Goal: Task Accomplishment & Management: Use online tool/utility

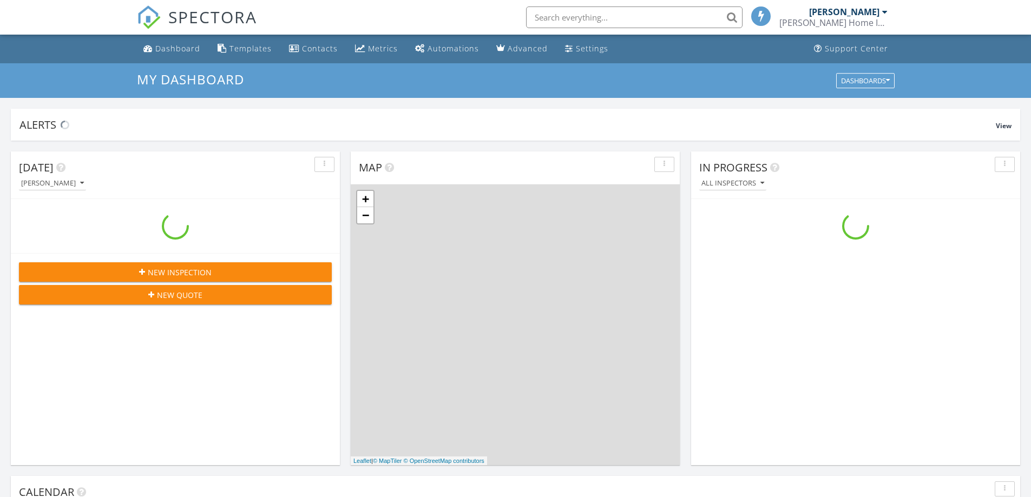
scroll to position [1001, 1047]
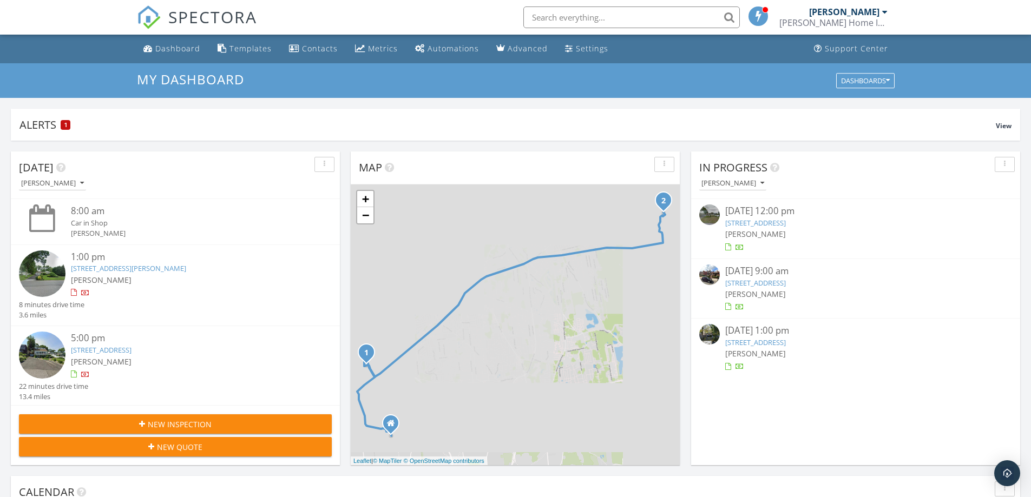
click at [762, 226] on link "295 W 4th St, Deer Park, NY 11729" at bounding box center [755, 223] width 61 height 10
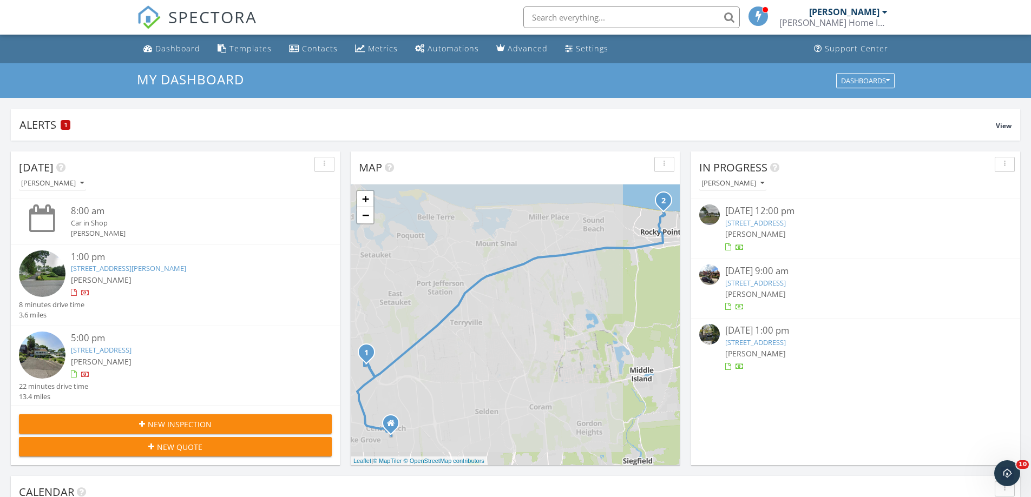
scroll to position [0, 0]
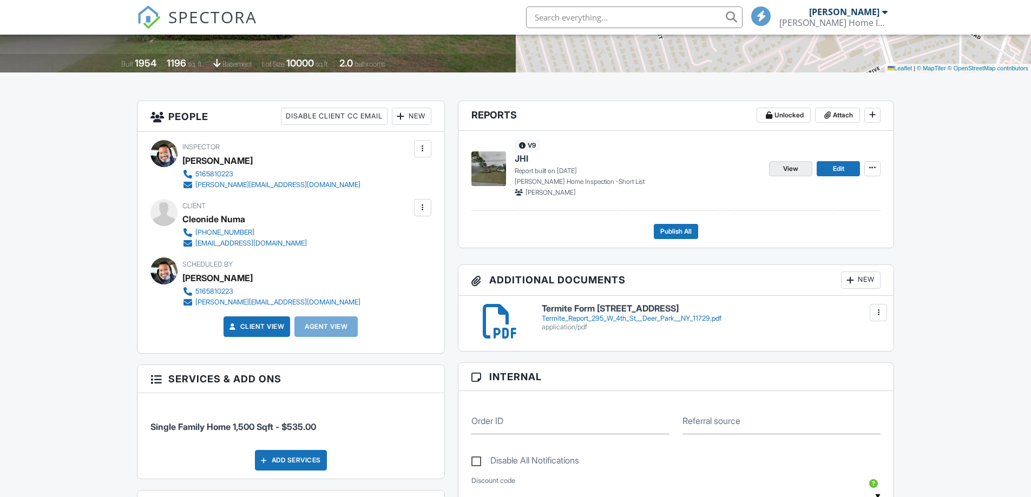
scroll to position [162, 0]
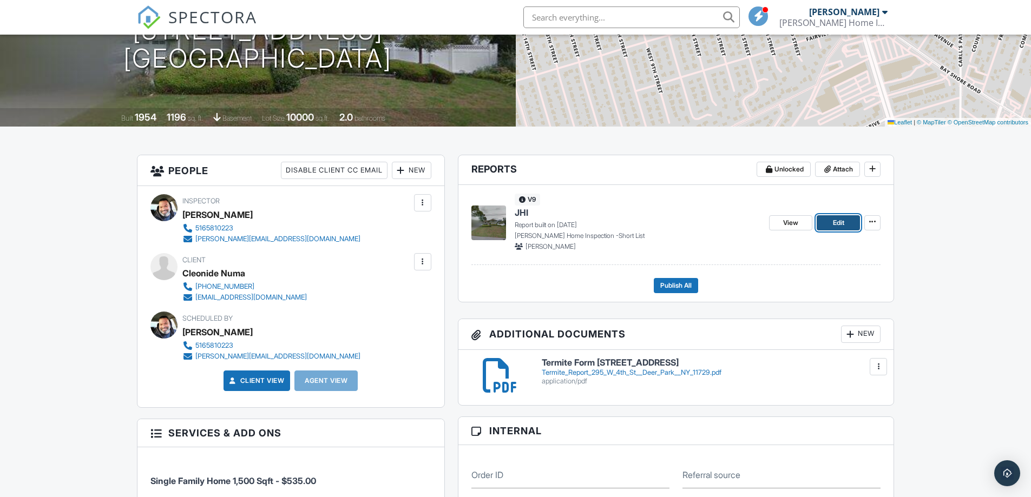
click at [834, 225] on span "Edit" at bounding box center [838, 223] width 11 height 11
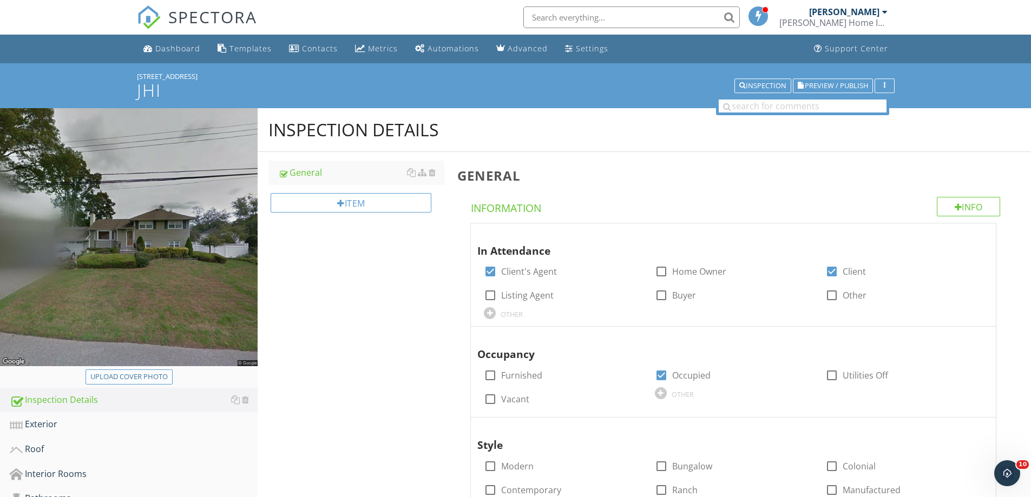
click at [130, 381] on div "Upload cover photo" at bounding box center [128, 377] width 77 height 11
type input "C:\fakepath\IMG_3560.JPG"
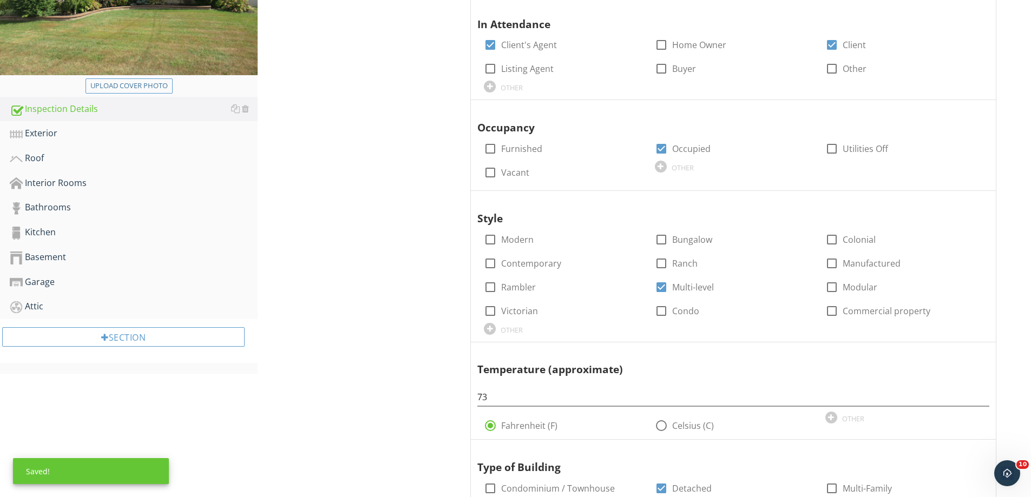
scroll to position [216, 0]
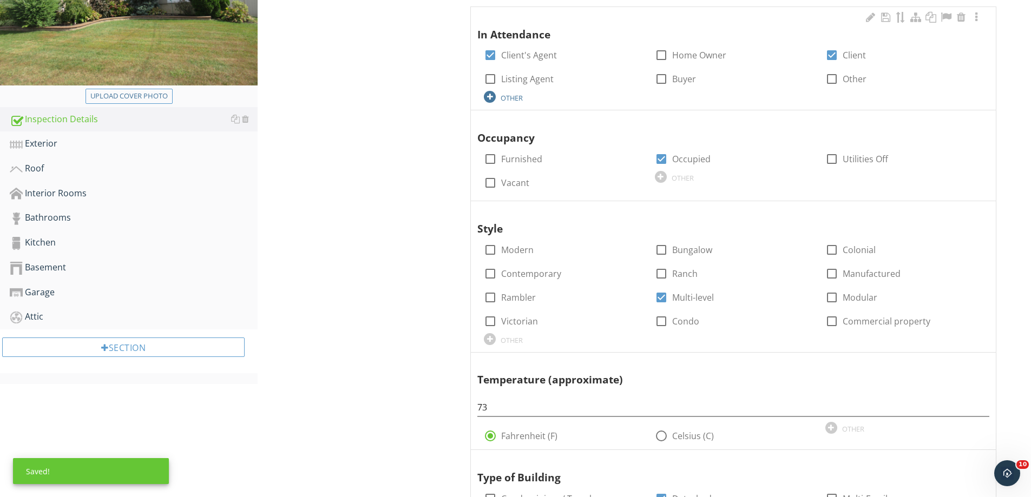
click at [28, 147] on div "Exterior" at bounding box center [134, 144] width 248 height 14
click at [29, 147] on div "Exterior" at bounding box center [134, 144] width 248 height 14
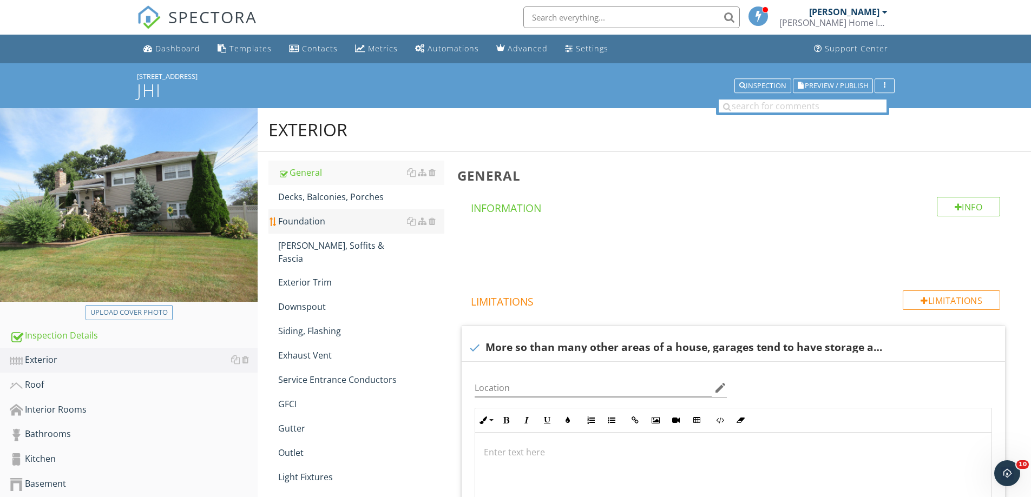
click at [309, 219] on div "Foundation" at bounding box center [361, 221] width 166 height 13
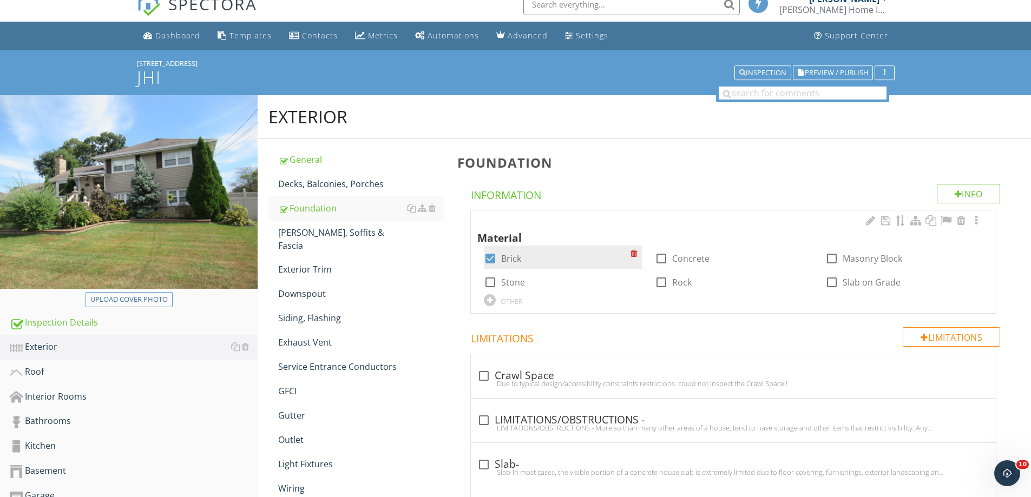
scroll to position [108, 0]
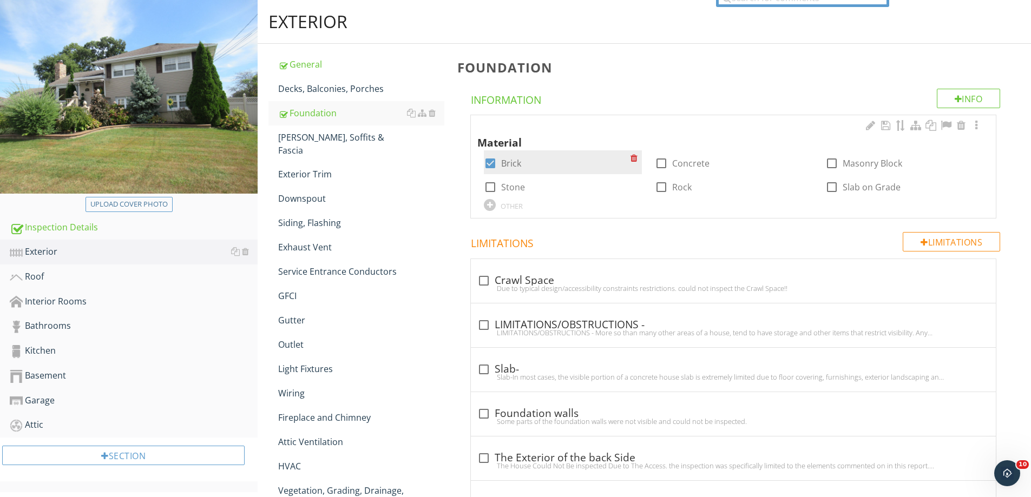
click at [491, 164] on div at bounding box center [490, 163] width 18 height 18
checkbox input "false"
click at [665, 162] on div at bounding box center [661, 163] width 18 height 18
checkbox input "true"
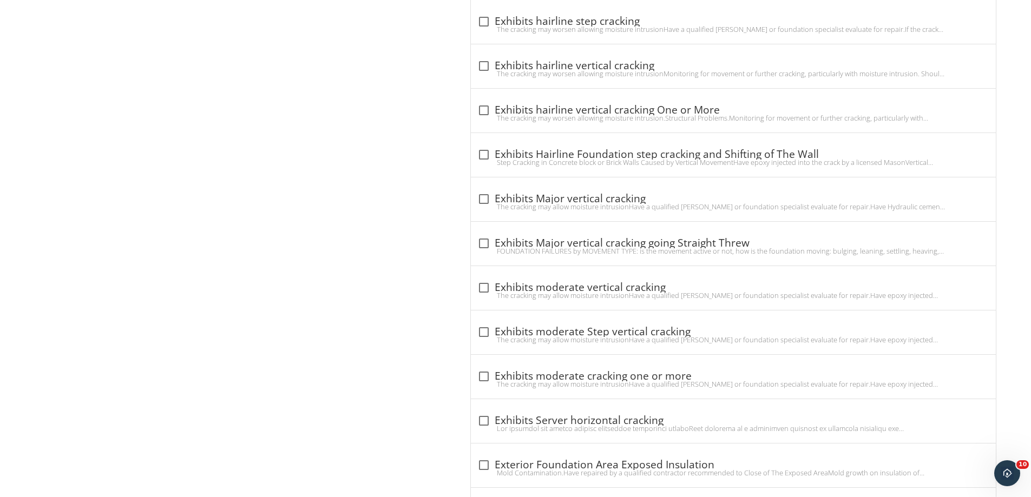
scroll to position [2164, 0]
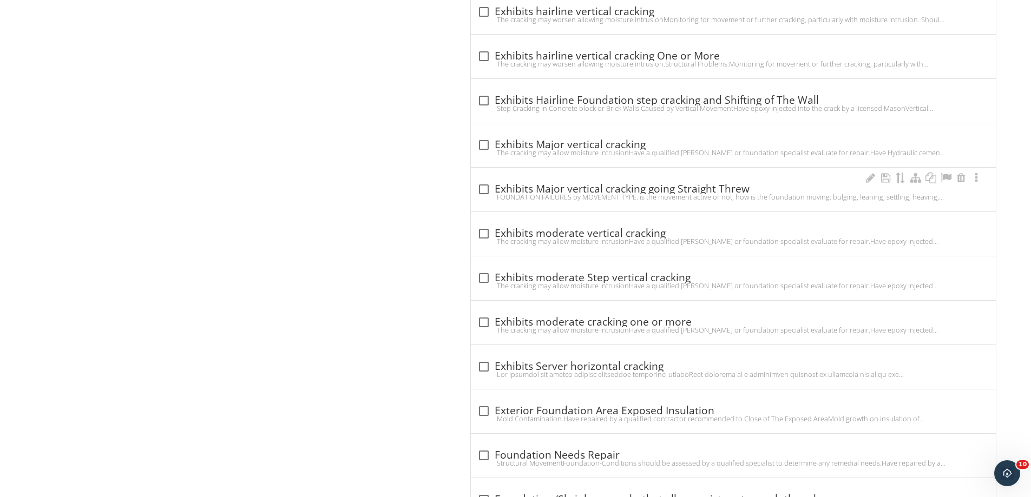
click at [489, 193] on div "FOUNDATION FAILURES by MOVEMENT TYPE: is the movement active or not, how is the…" at bounding box center [733, 197] width 512 height 9
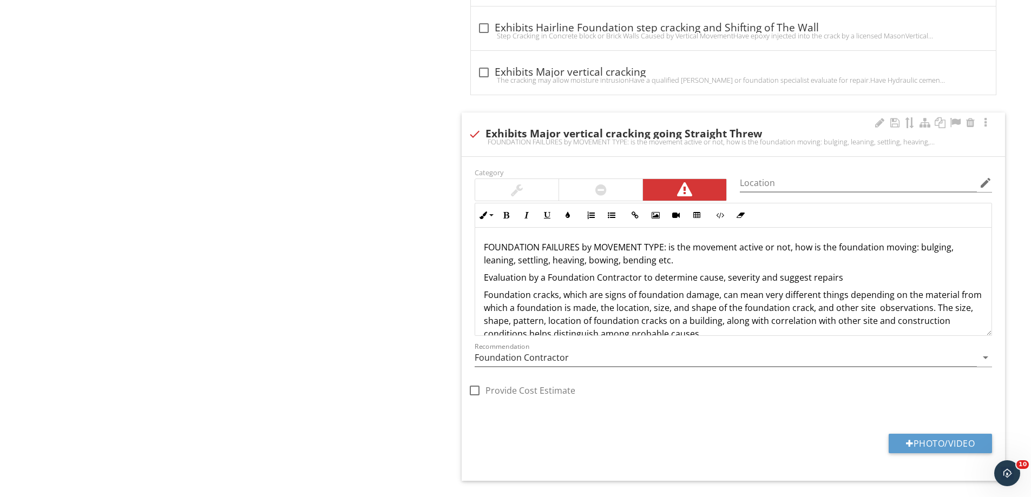
scroll to position [2327, 0]
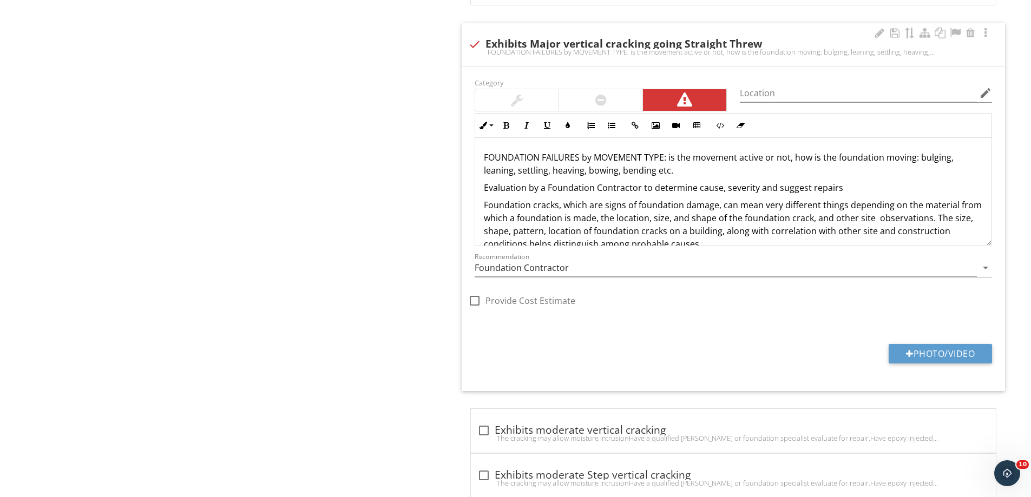
click at [996, 355] on div "Photo/Video" at bounding box center [733, 358] width 530 height 28
click at [971, 351] on button "Photo/Video" at bounding box center [939, 353] width 103 height 19
click at [479, 38] on div at bounding box center [474, 44] width 18 height 18
checkbox input "true"
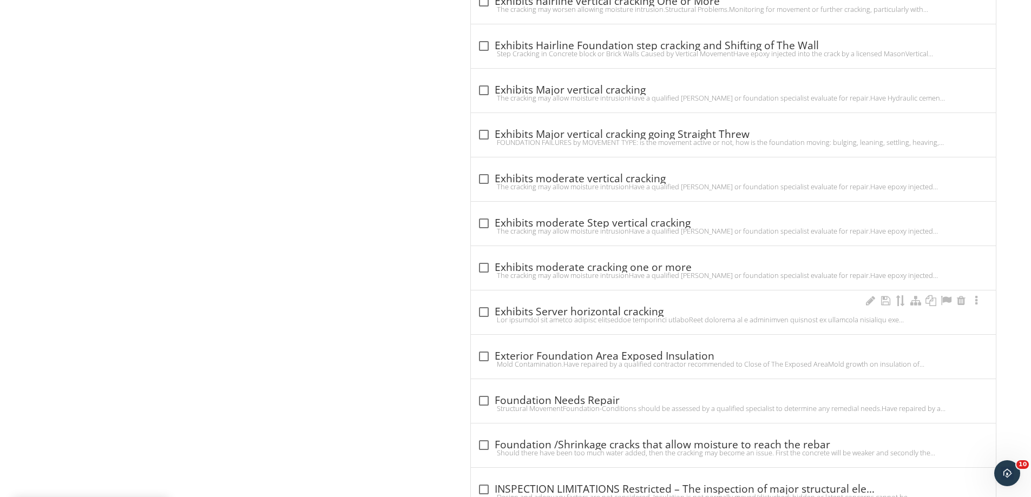
scroll to position [2218, 0]
click at [483, 179] on div at bounding box center [484, 179] width 18 height 18
checkbox input "true"
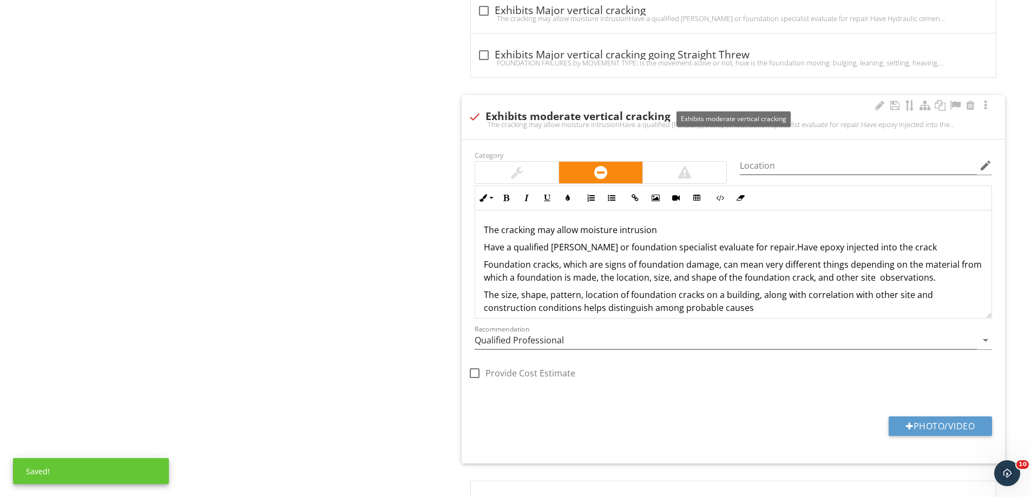
scroll to position [2381, 0]
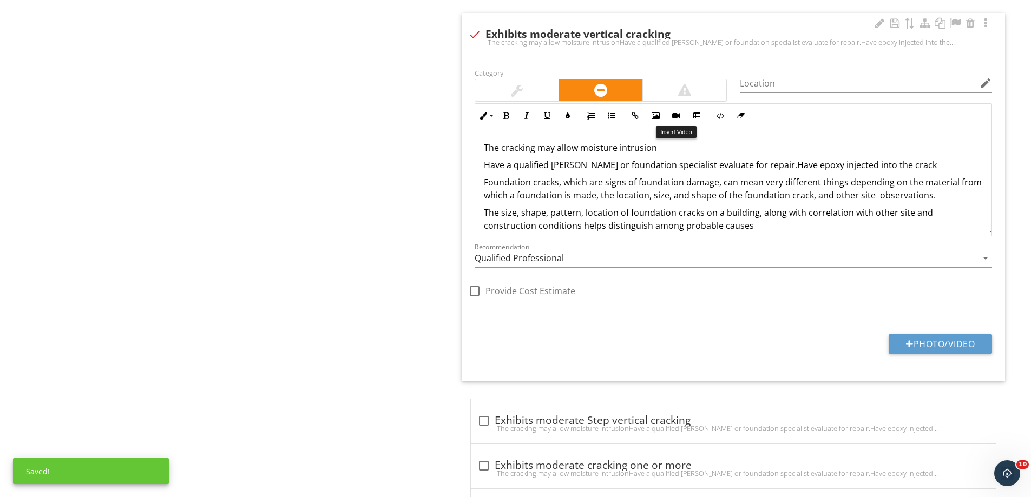
click at [685, 96] on div at bounding box center [684, 90] width 13 height 13
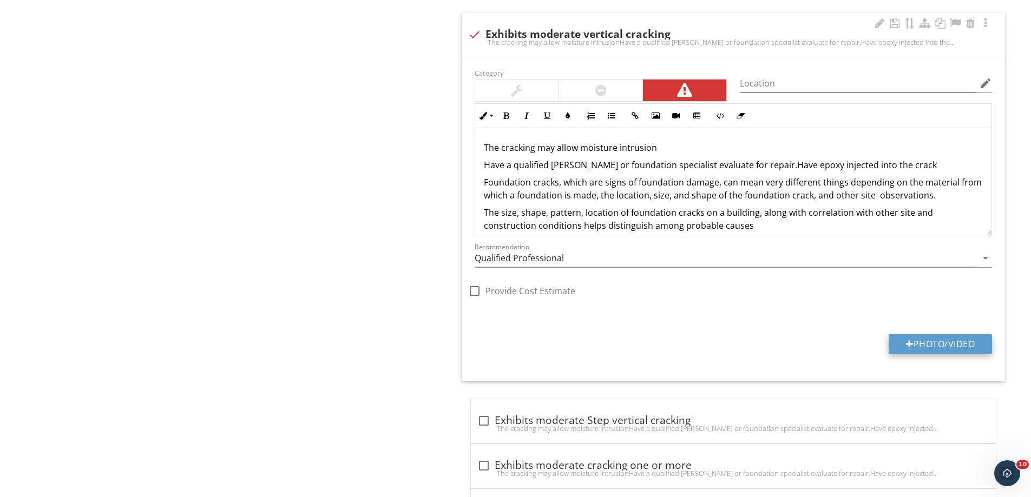
click at [952, 346] on button "Photo/Video" at bounding box center [939, 343] width 103 height 19
type input "C:\fakepath\IMG_3596.JPG"
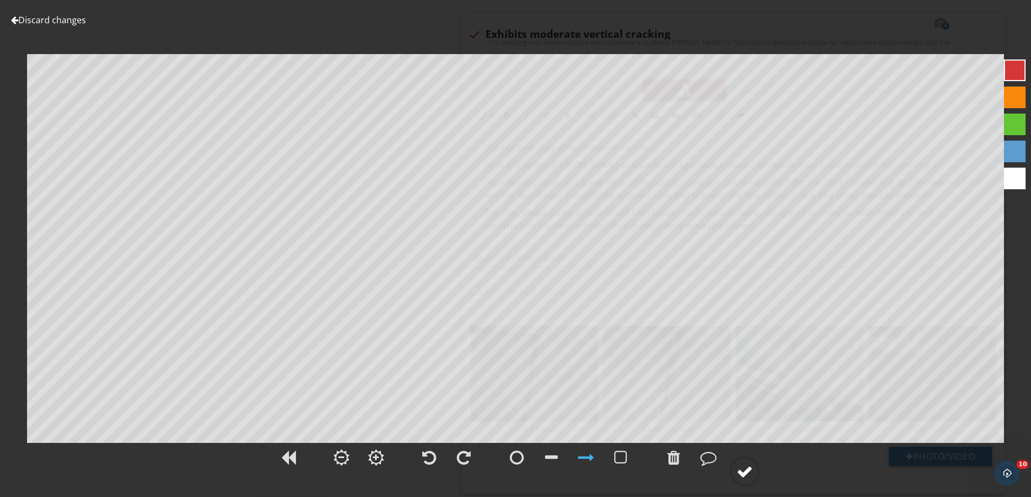
click at [744, 468] on div at bounding box center [744, 472] width 16 height 16
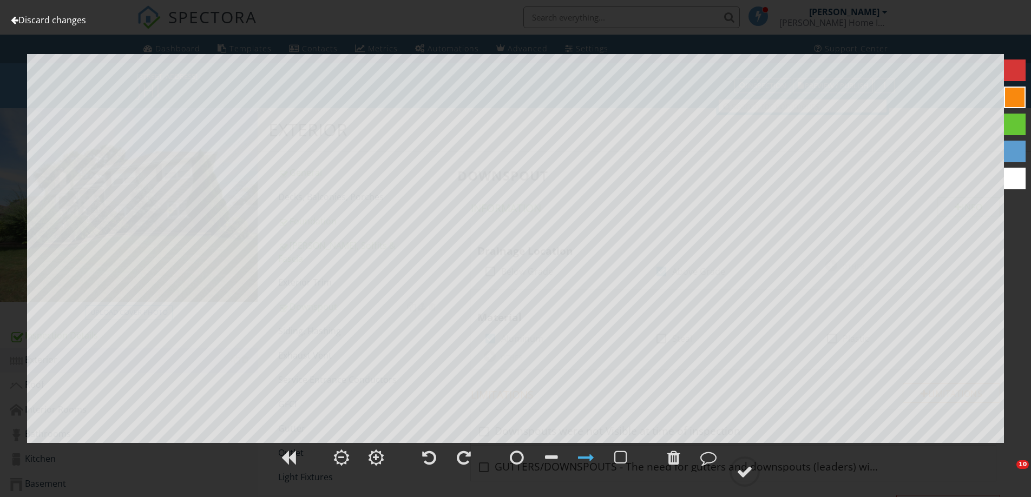
scroll to position [1027, 0]
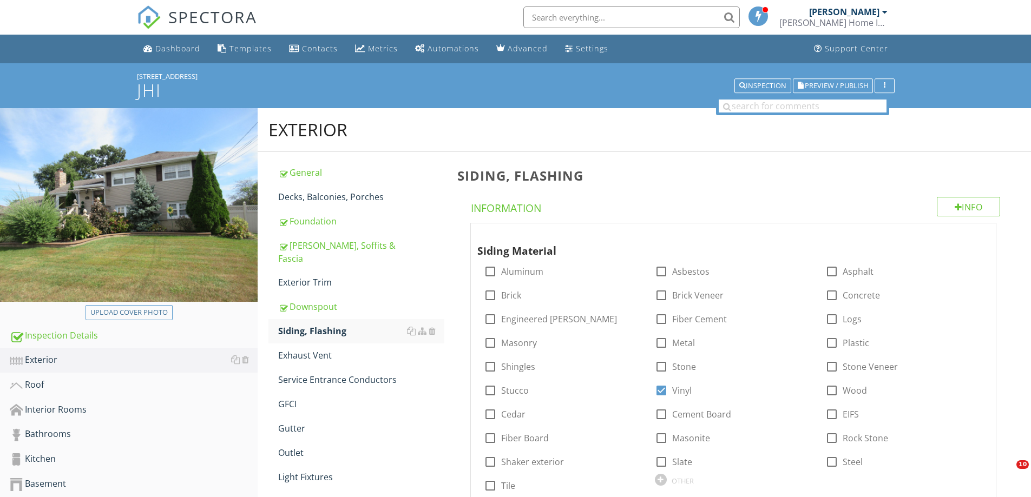
scroll to position [2242, 0]
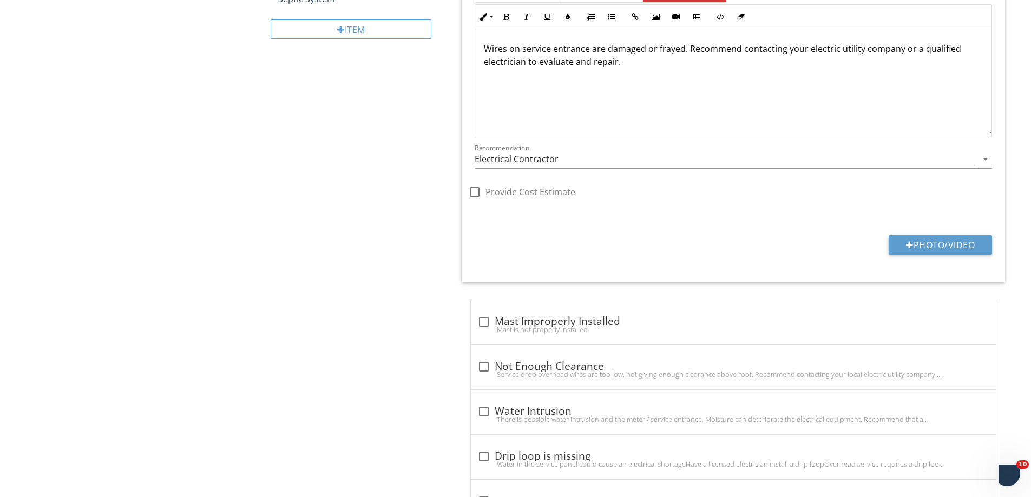
scroll to position [1, 0]
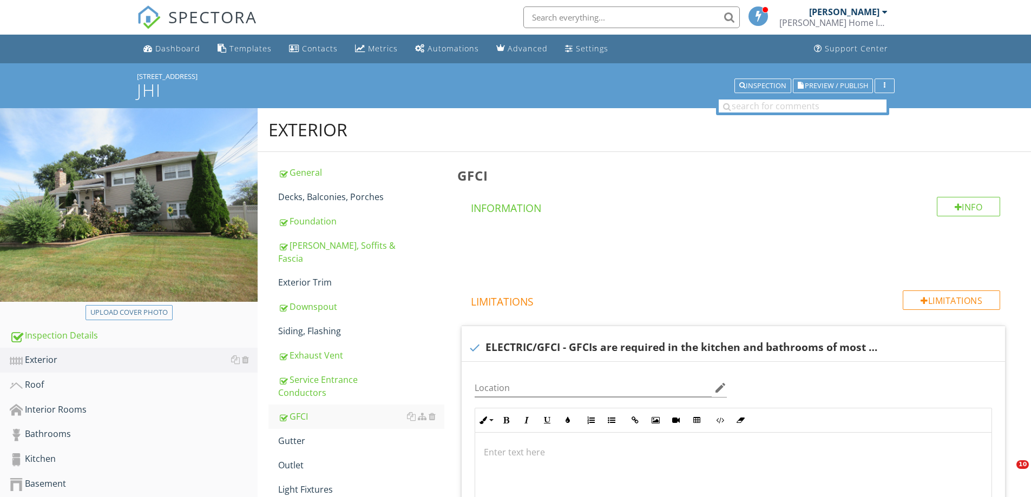
scroll to position [1108, 0]
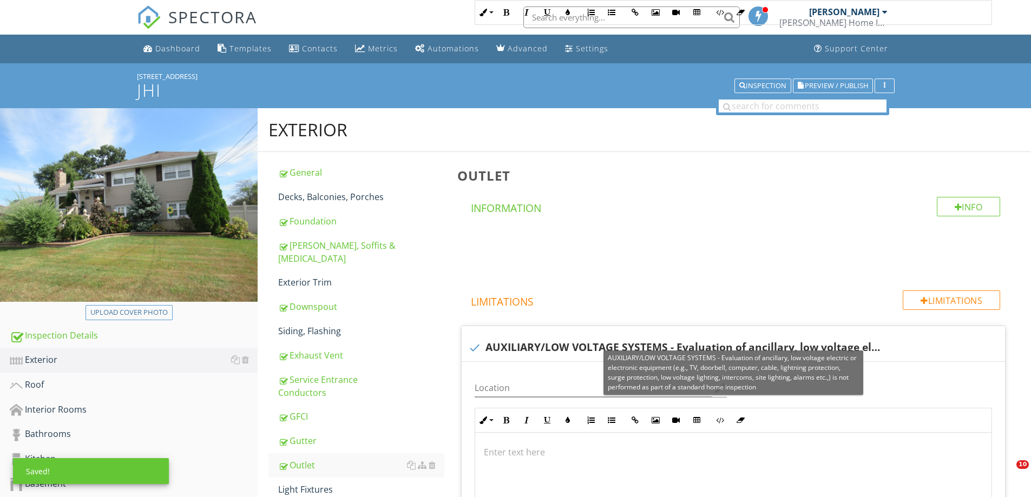
scroll to position [849, 0]
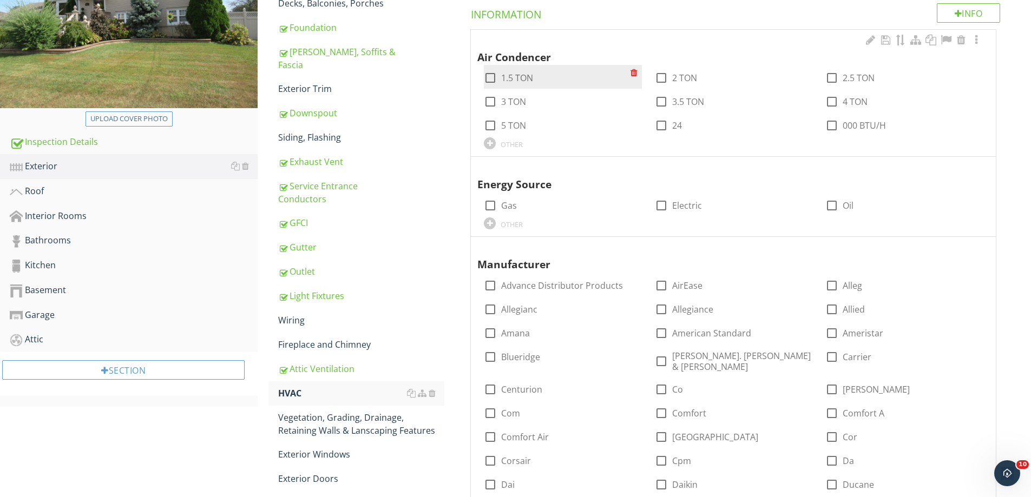
scroll to position [20, 0]
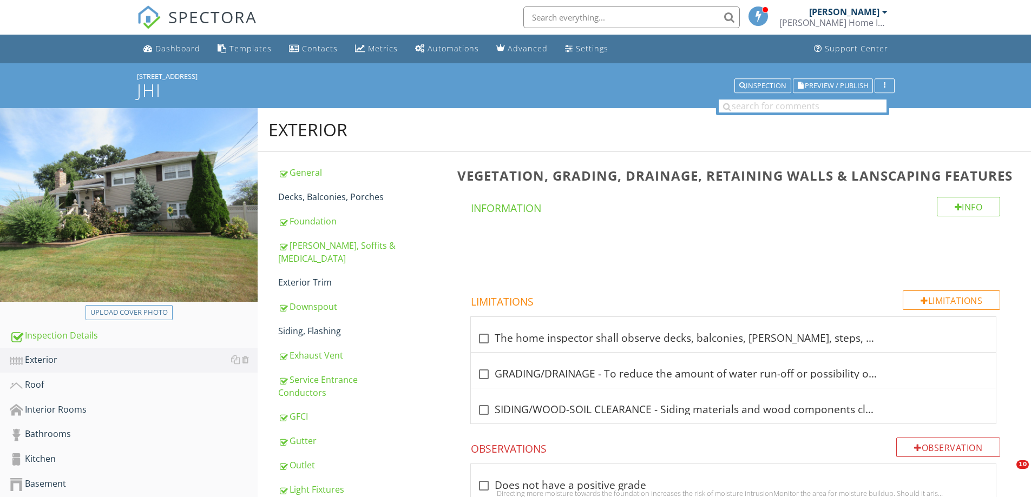
scroll to position [717, 0]
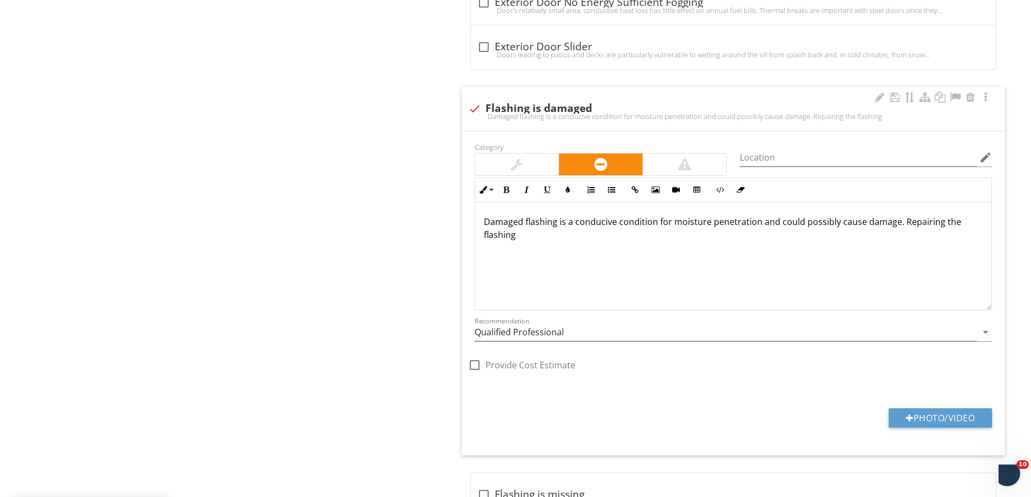
scroll to position [2272, 0]
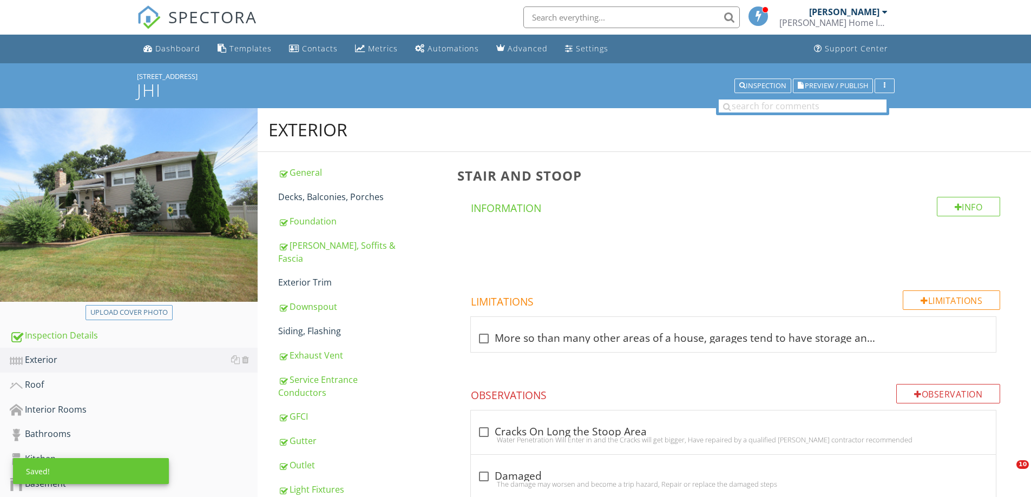
scroll to position [1190, 0]
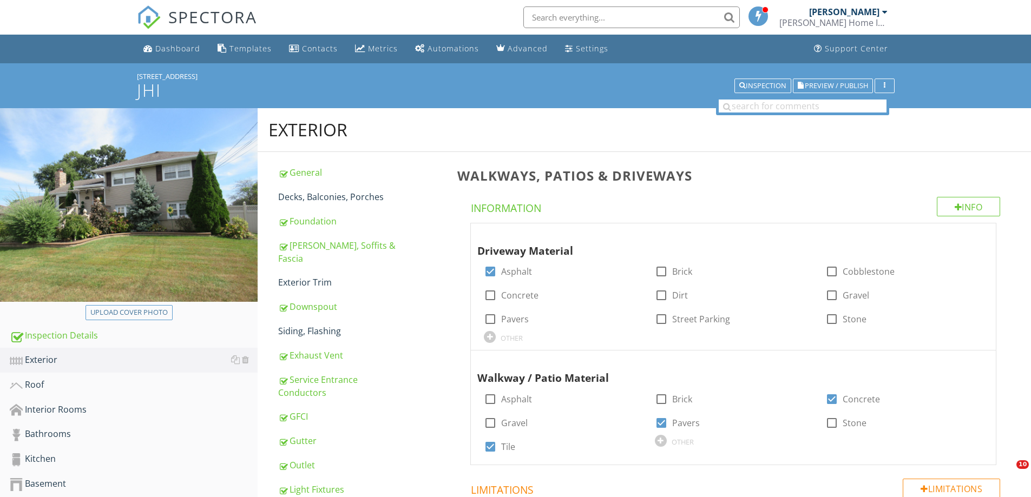
scroll to position [1723, 0]
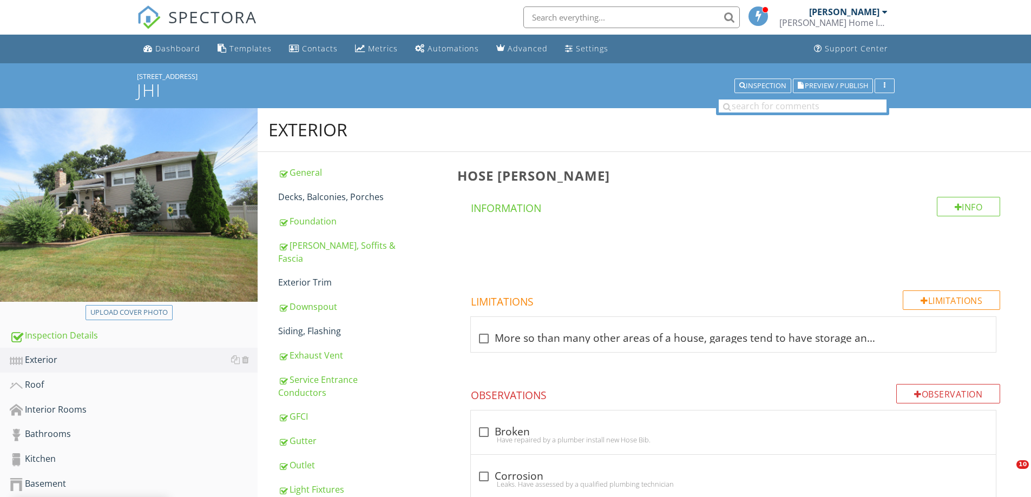
scroll to position [780, 0]
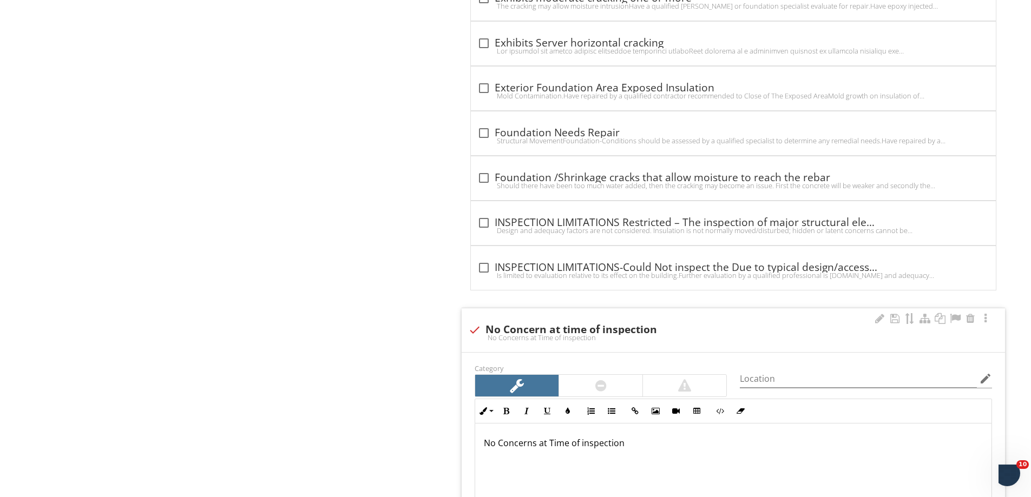
scroll to position [1, 0]
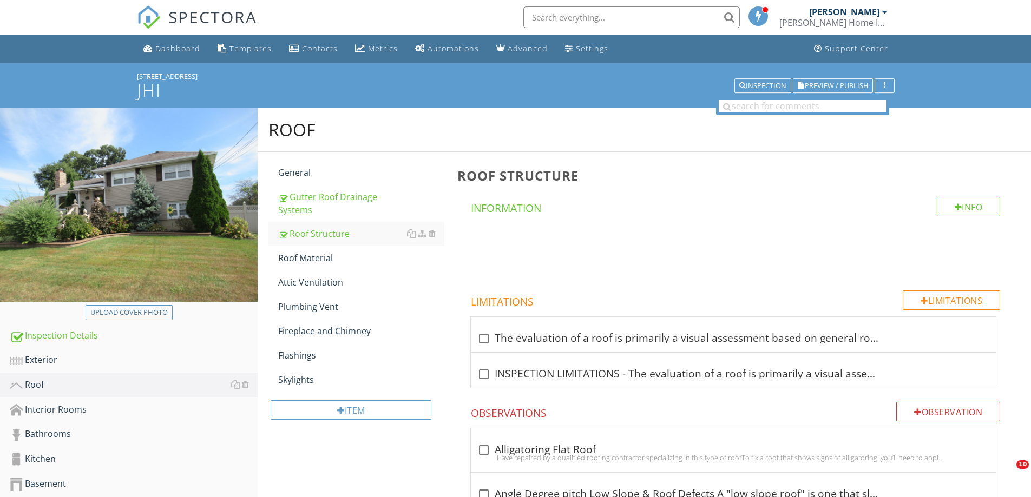
scroll to position [1374, 0]
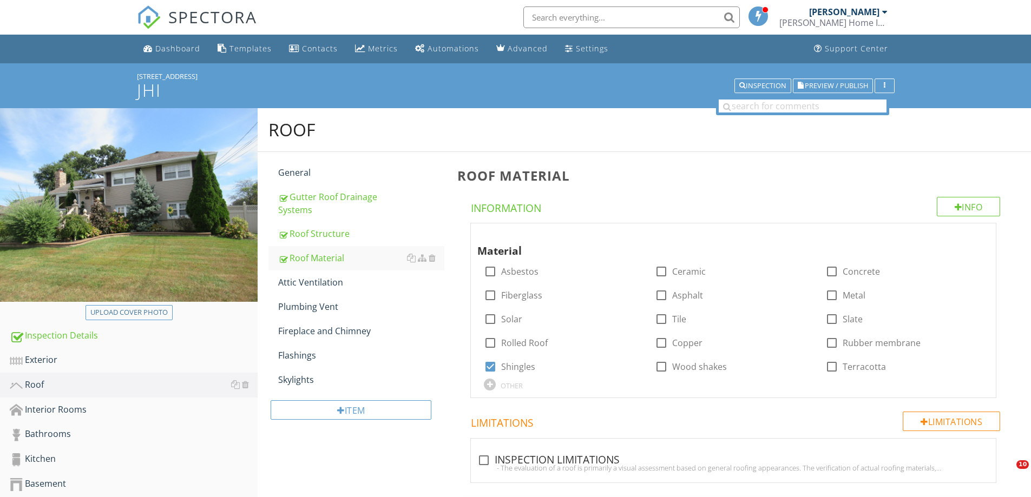
type input "C:\fakepath\DJI_0001.JPG"
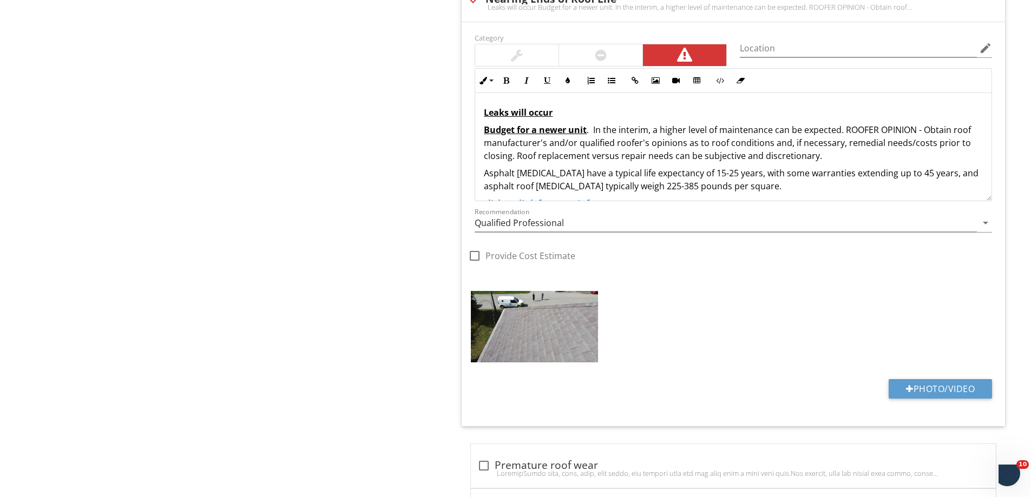
scroll to position [1475, 0]
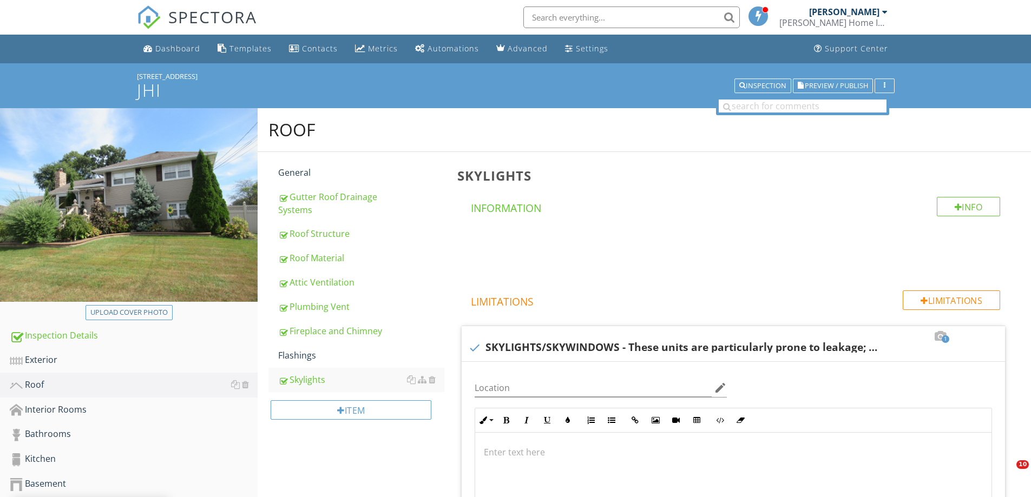
scroll to position [1529, 0]
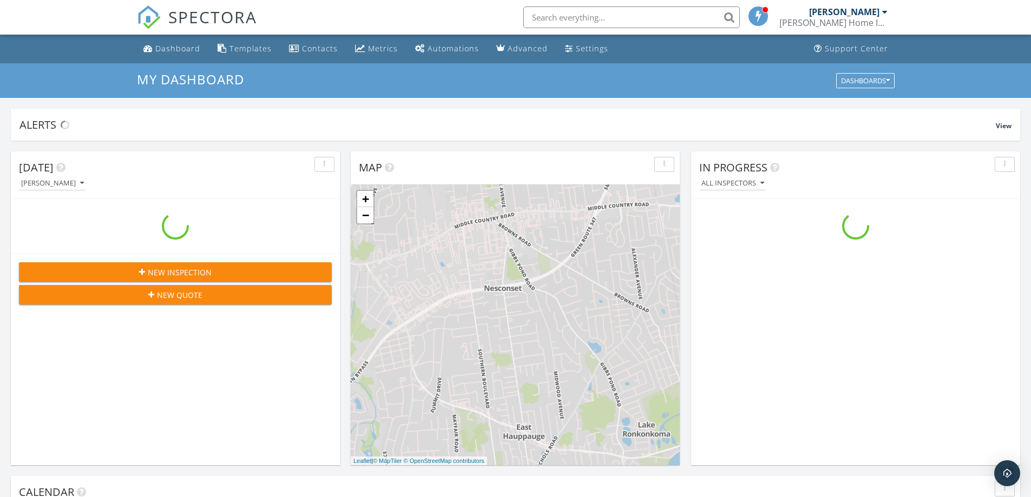
scroll to position [1001, 1047]
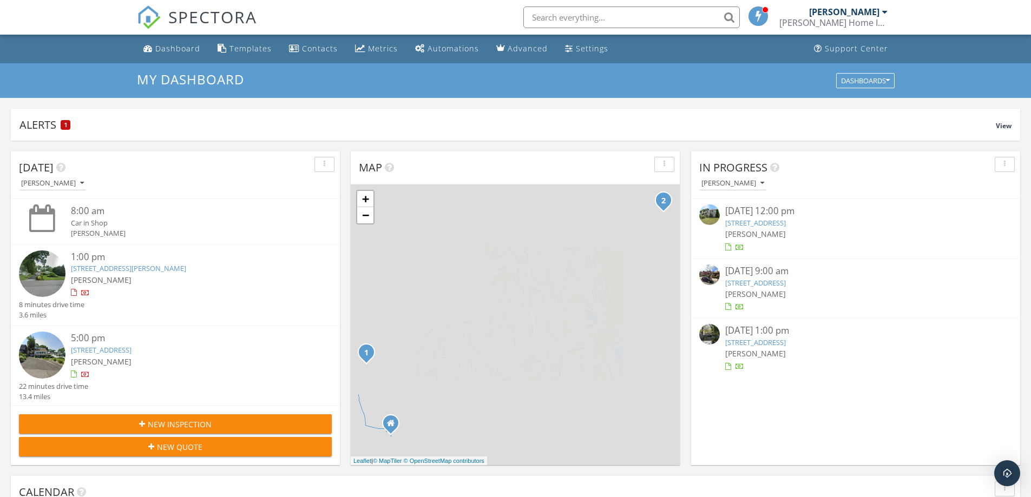
click at [761, 206] on div "09/27/25 12:00 pm" at bounding box center [855, 212] width 261 height 14
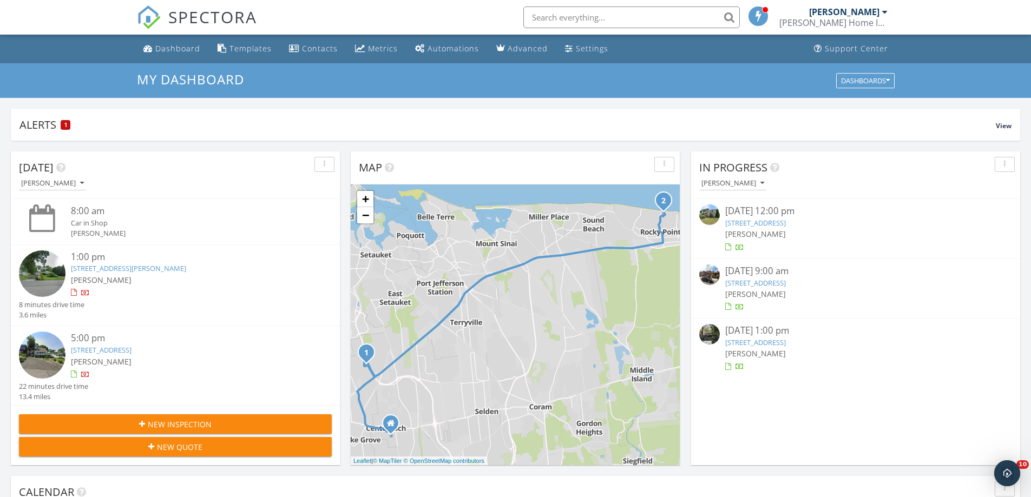
scroll to position [0, 0]
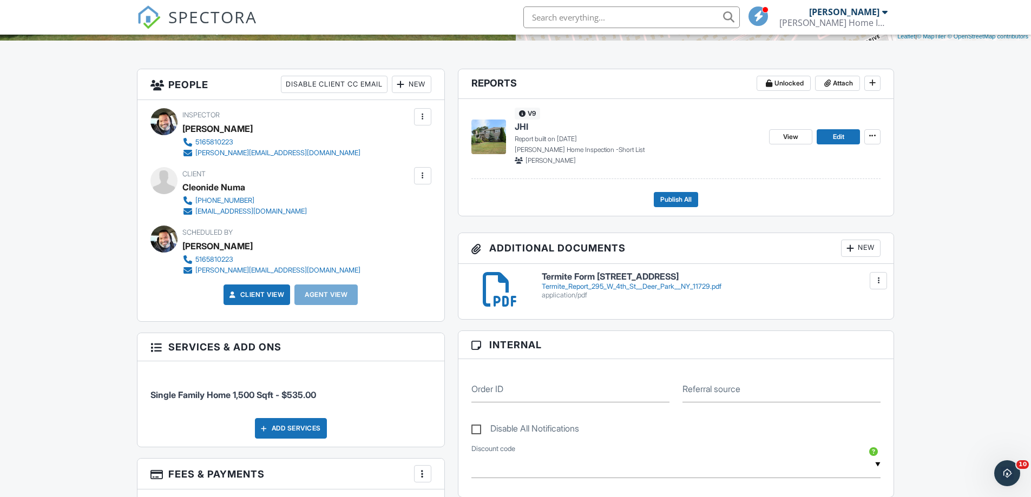
scroll to position [271, 0]
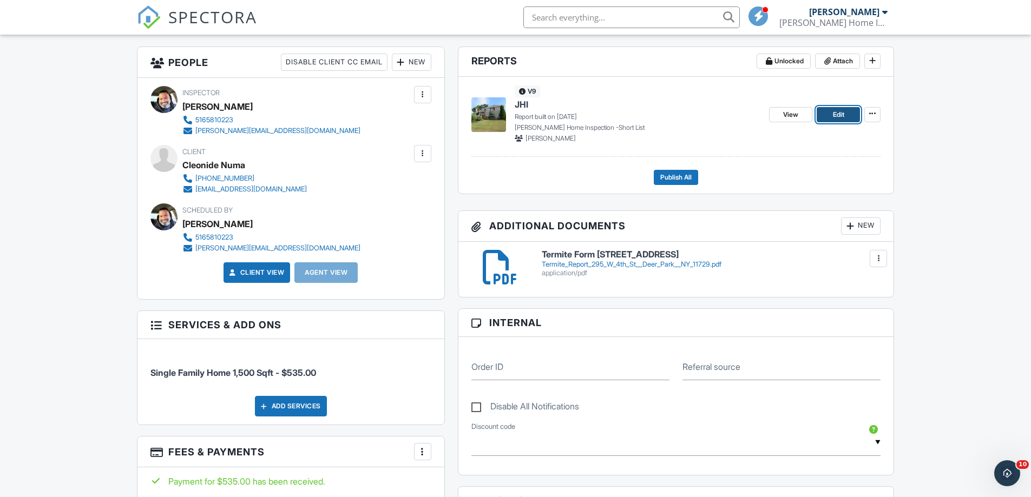
click at [832, 115] on link "Edit" at bounding box center [837, 114] width 43 height 15
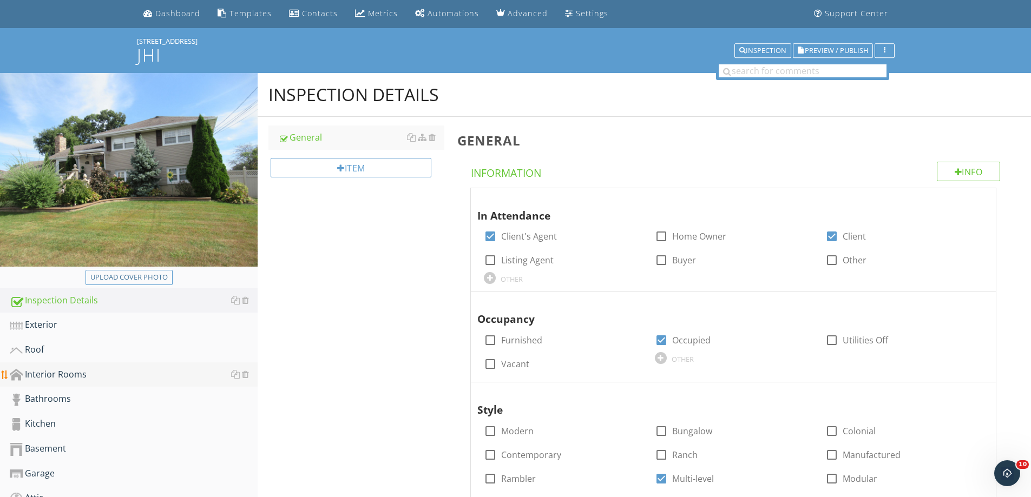
scroll to position [54, 0]
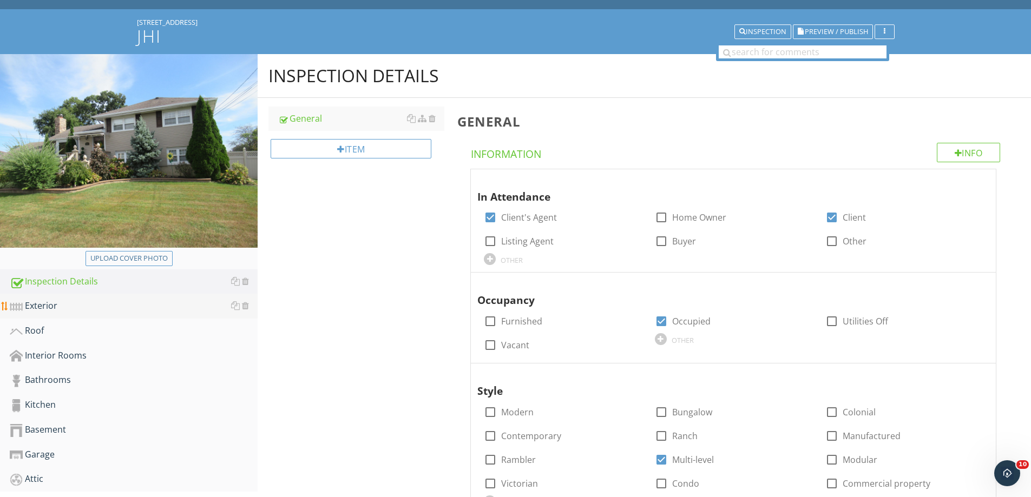
click at [38, 307] on div "Exterior" at bounding box center [134, 306] width 248 height 14
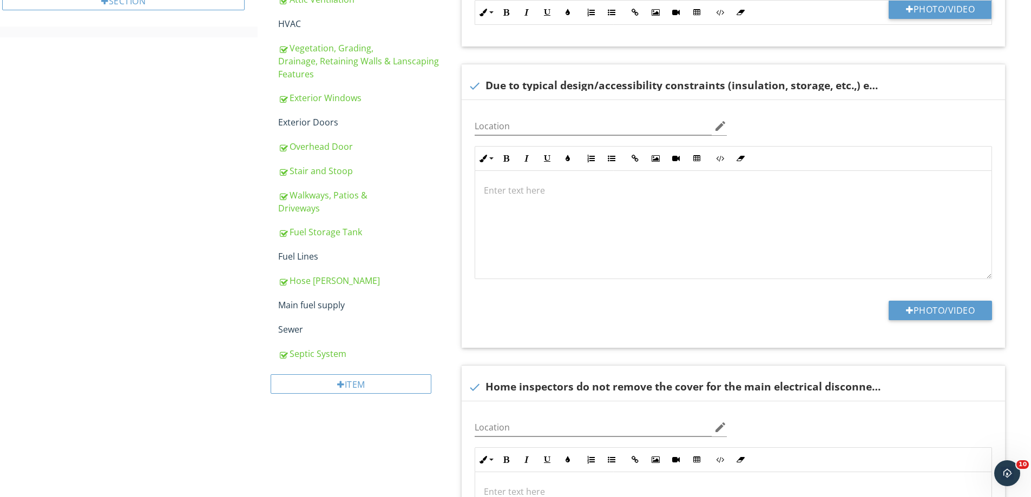
scroll to position [703, 0]
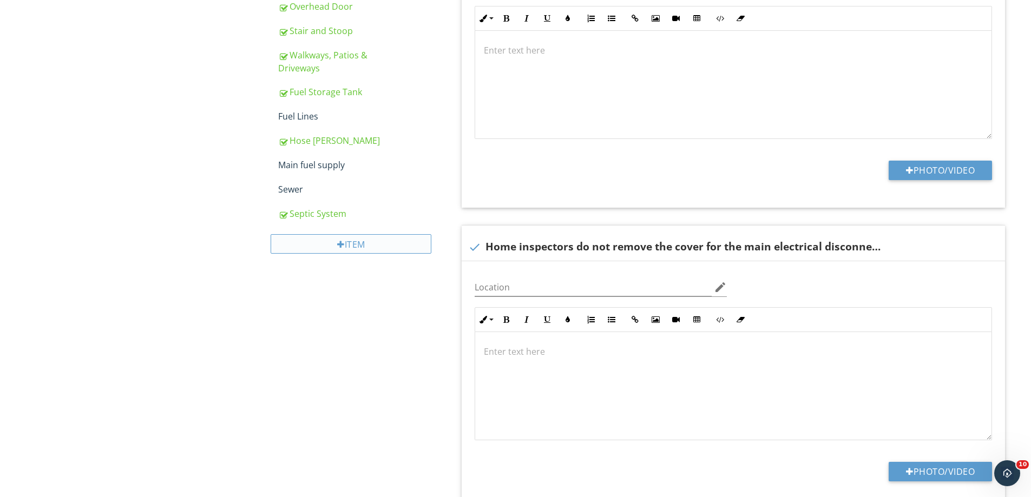
click at [358, 234] on div "Item" at bounding box center [351, 243] width 161 height 19
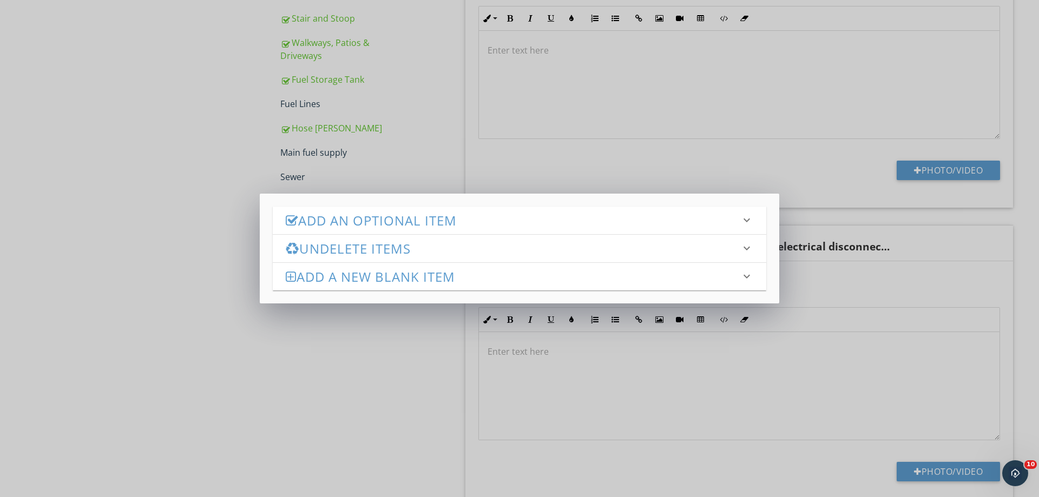
click at [358, 226] on h3 "Add an Optional Item" at bounding box center [513, 220] width 454 height 15
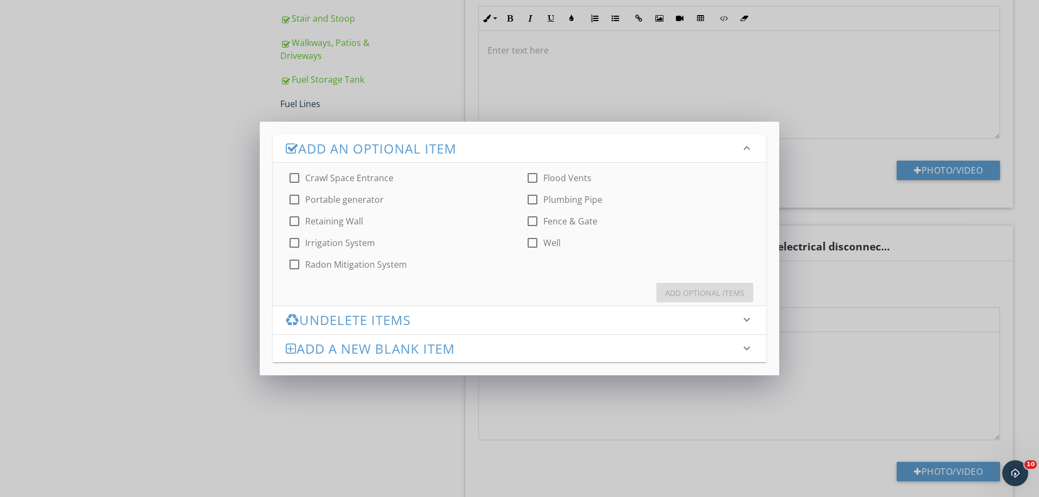
click at [533, 203] on div at bounding box center [532, 199] width 18 height 18
checkbox input "true"
click at [665, 288] on button "Add Optional Items" at bounding box center [704, 292] width 97 height 19
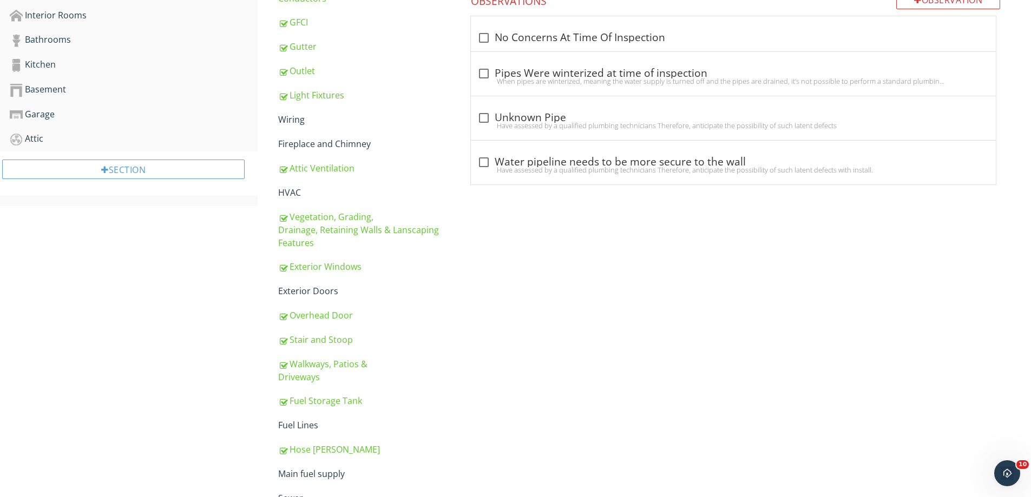
scroll to position [340, 0]
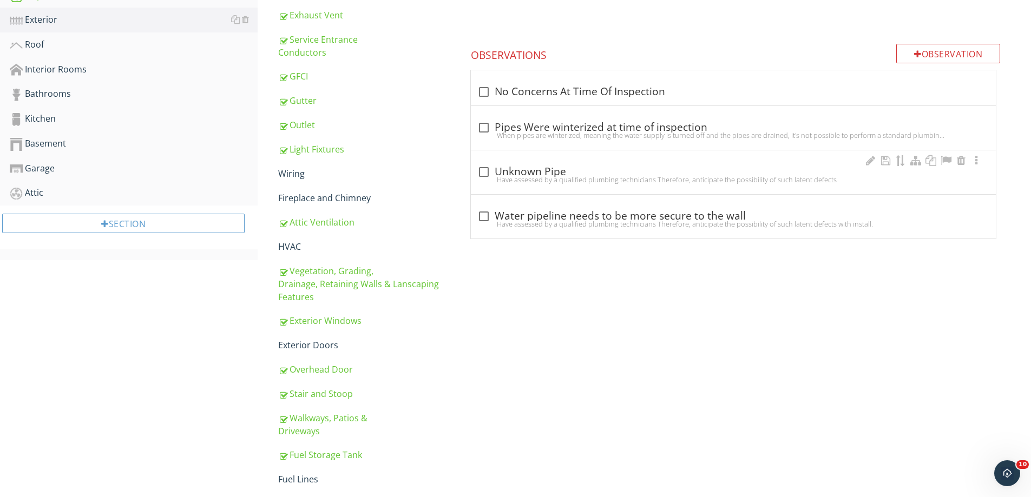
click at [484, 172] on div at bounding box center [484, 172] width 18 height 18
checkbox input "true"
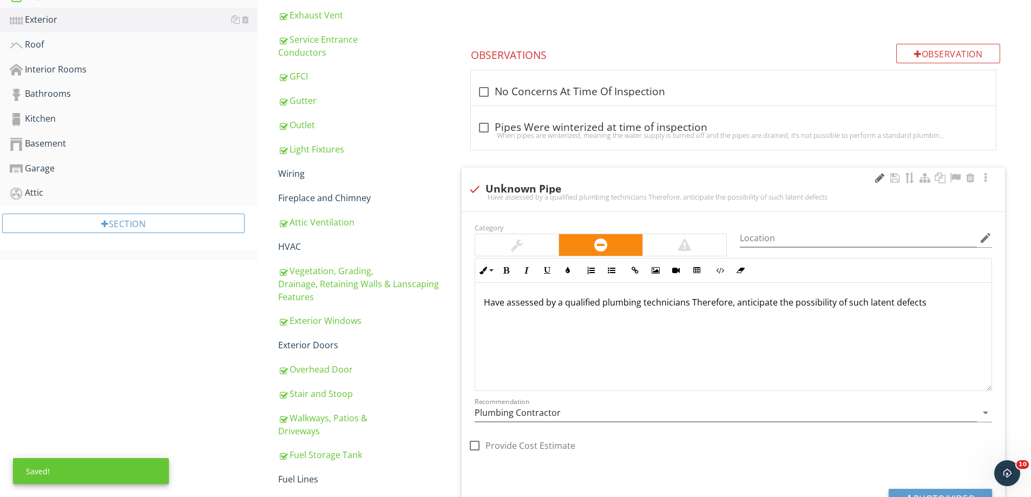
click at [875, 175] on div at bounding box center [879, 178] width 13 height 11
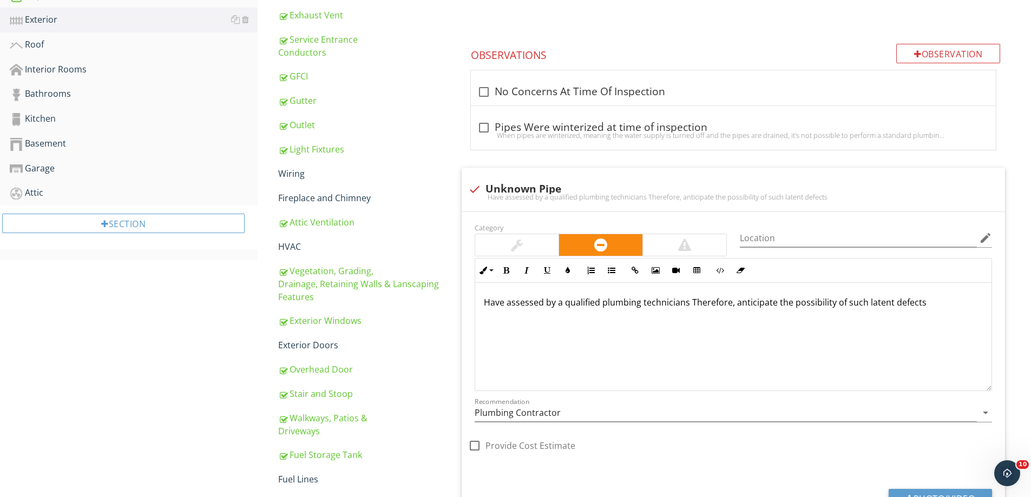
click at [454, 151] on div "Plumbing Pipe Info Information Limitations Limitations Observation Observations…" at bounding box center [741, 205] width 580 height 787
click at [476, 188] on div at bounding box center [474, 189] width 18 height 18
checkbox input "true"
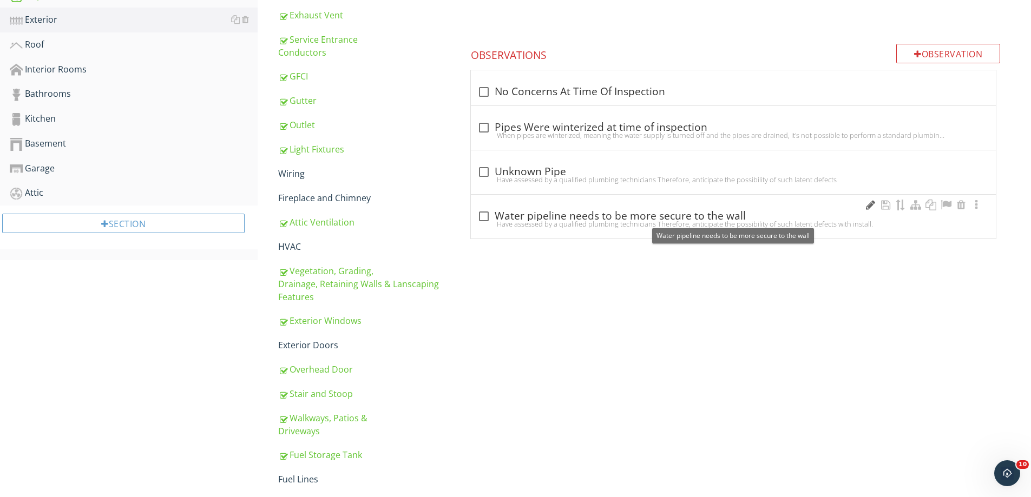
click at [869, 207] on div at bounding box center [870, 205] width 13 height 11
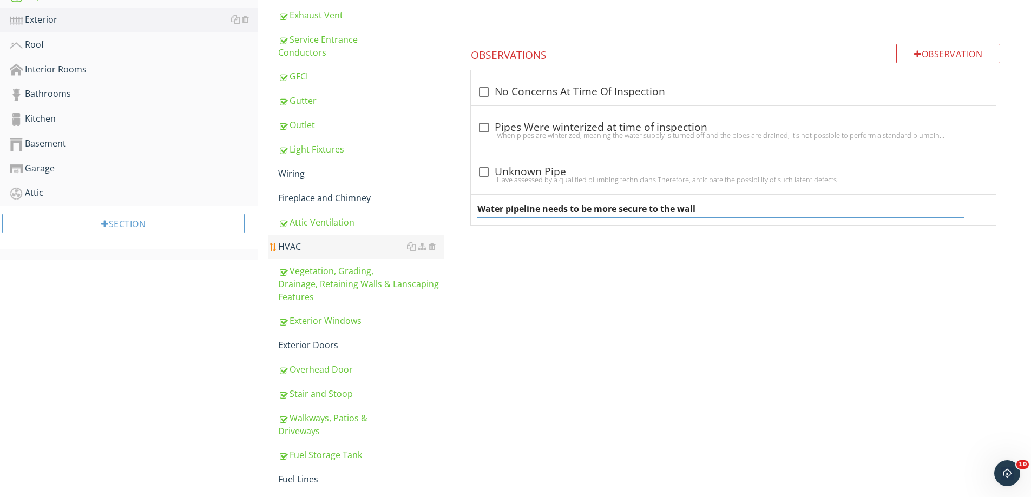
drag, startPoint x: 737, startPoint y: 213, endPoint x: 396, endPoint y: 213, distance: 341.9
click at [396, 213] on div "Exterior General Decks, Balconies, Porches Foundation Eaves, Soffits & Fascia E…" at bounding box center [644, 226] width 773 height 917
click at [551, 217] on input "Water pipeline needs to be more secure to the wall" at bounding box center [720, 209] width 486 height 18
drag, startPoint x: 541, startPoint y: 211, endPoint x: 743, endPoint y: 208, distance: 202.4
click at [734, 208] on input "Water pipeline needs to be more secure to the wall" at bounding box center [720, 209] width 486 height 18
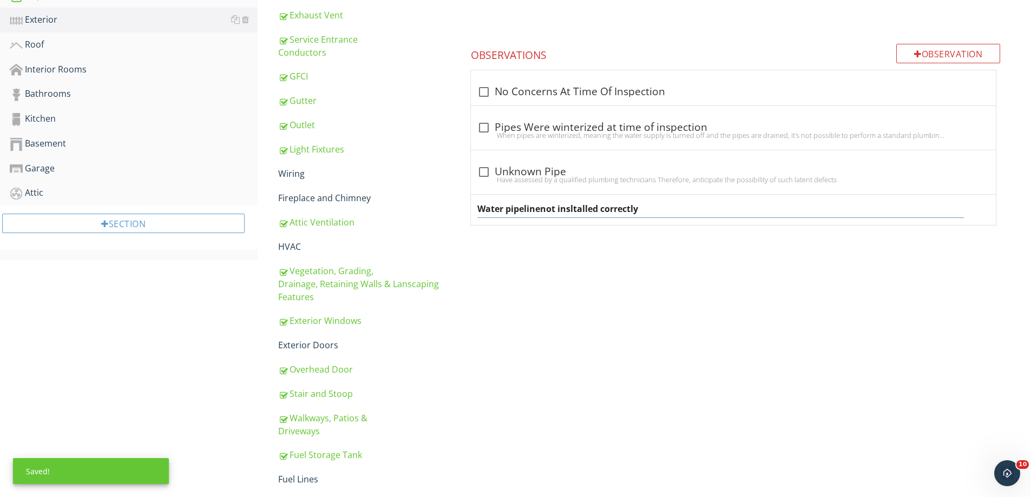
click at [540, 208] on input "Water pipelinenot insltalled correctly" at bounding box center [720, 209] width 486 height 18
type input "Water pipeline not installed correctly"
click at [558, 258] on div "Exterior General Decks, Balconies, Porches Foundation Eaves, Soffits & Fascia E…" at bounding box center [644, 226] width 773 height 917
click at [483, 210] on div at bounding box center [484, 216] width 18 height 18
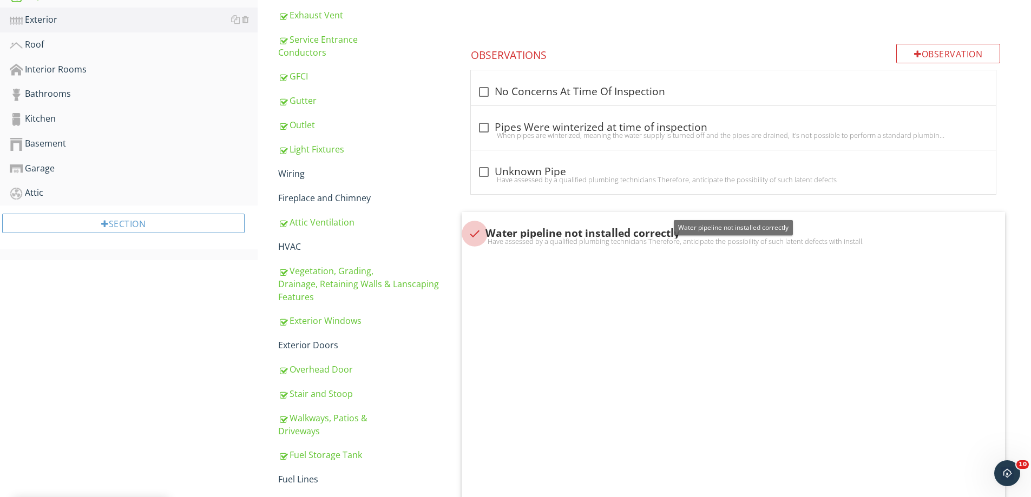
checkbox input "true"
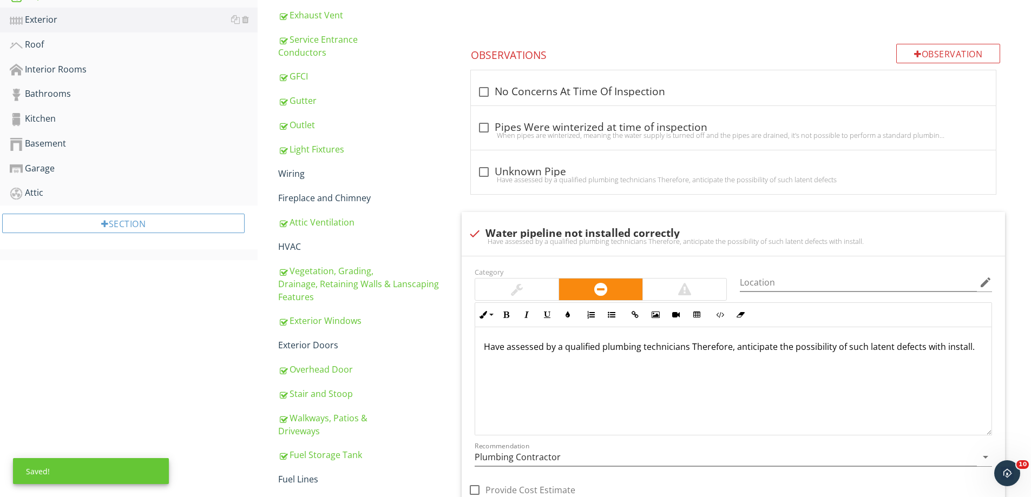
click at [681, 293] on div at bounding box center [684, 289] width 13 height 13
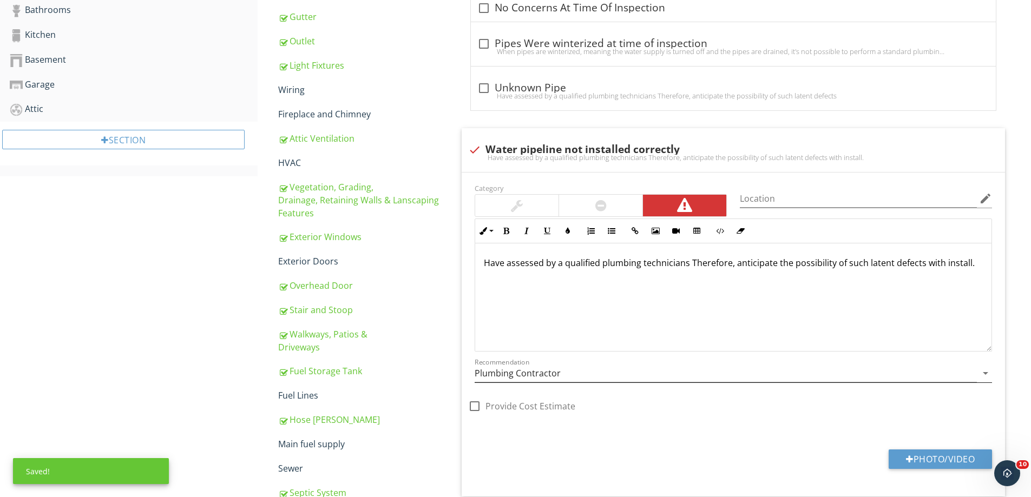
scroll to position [503, 0]
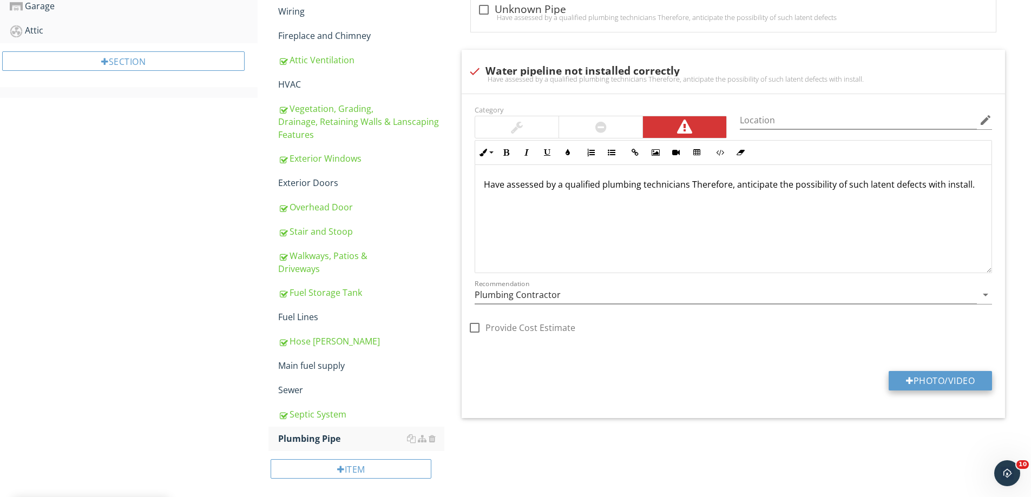
click at [937, 378] on button "Photo/Video" at bounding box center [939, 380] width 103 height 19
type input "C:\fakepath\IMG_3568.JPG"
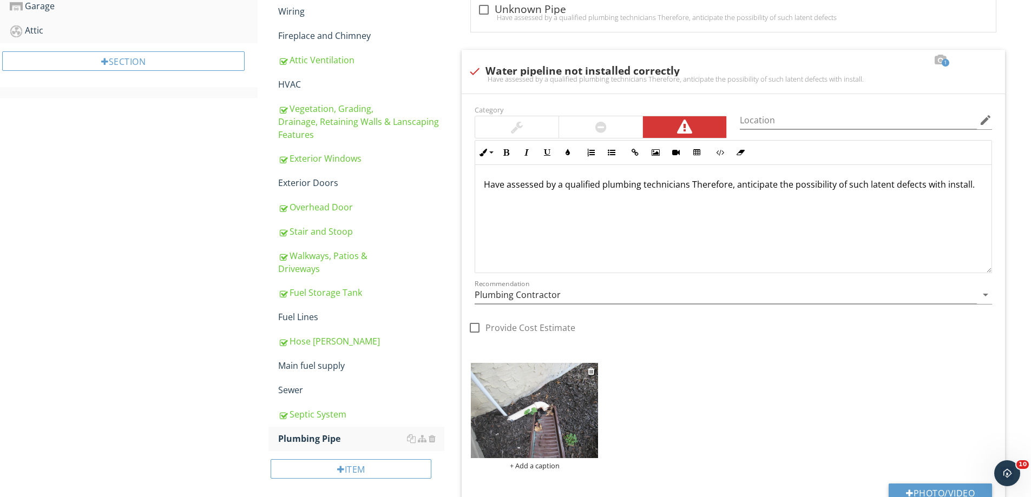
click at [524, 417] on img at bounding box center [534, 410] width 127 height 95
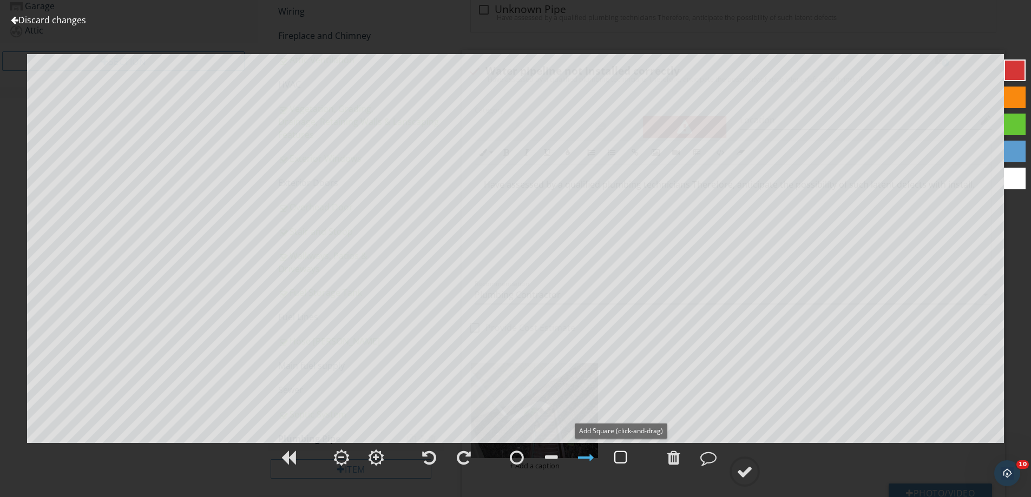
drag, startPoint x: 617, startPoint y: 454, endPoint x: 509, endPoint y: 445, distance: 109.1
click at [617, 454] on div at bounding box center [620, 458] width 13 height 16
click at [747, 472] on div at bounding box center [744, 472] width 16 height 16
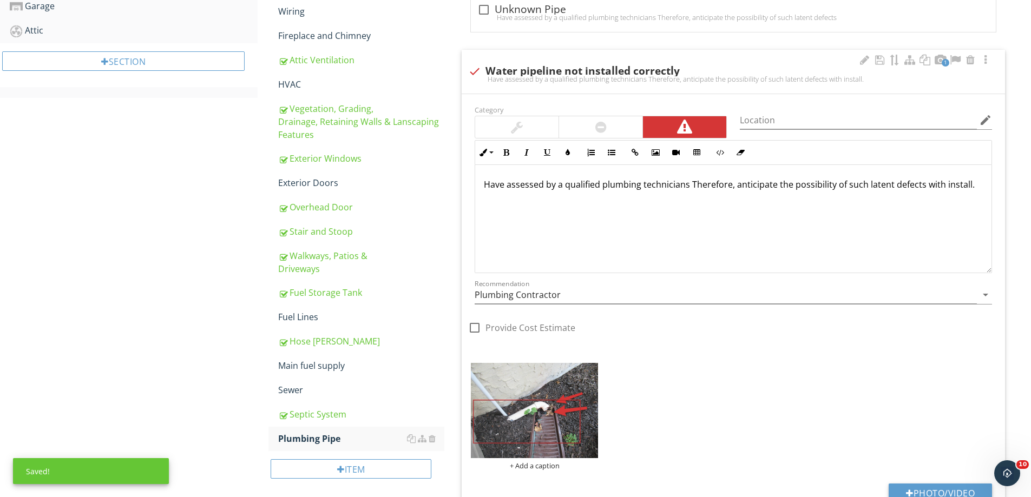
click at [607, 126] on div at bounding box center [600, 127] width 11 height 13
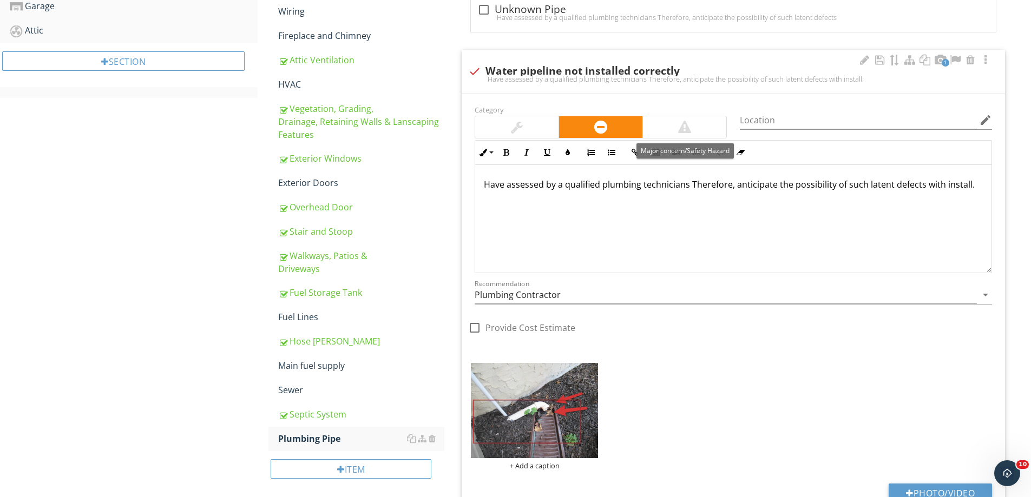
click at [670, 129] on div at bounding box center [684, 127] width 83 height 22
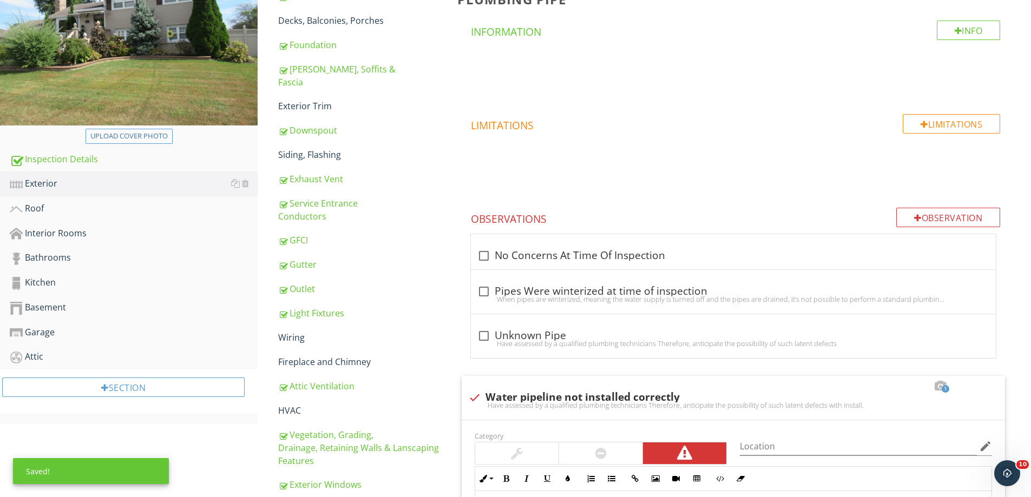
scroll to position [124, 0]
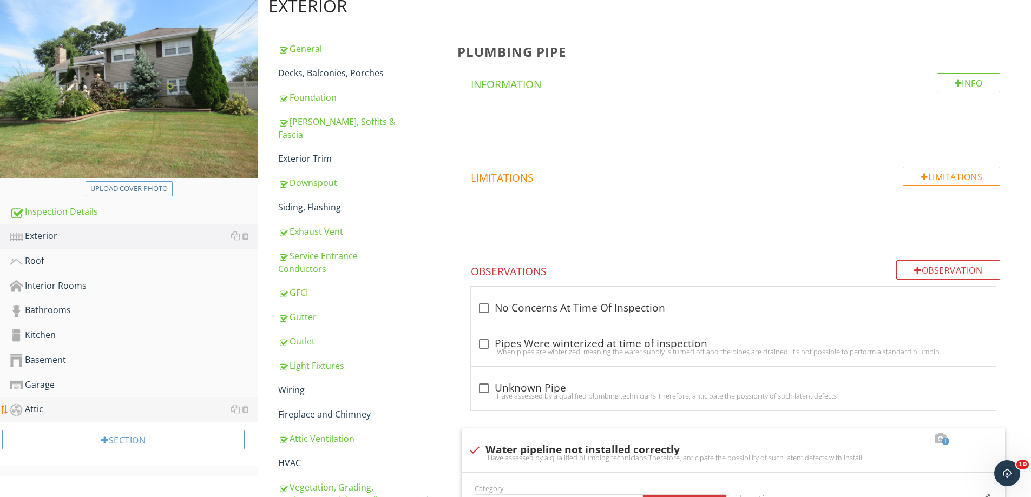
click at [35, 403] on div "Attic" at bounding box center [134, 410] width 248 height 14
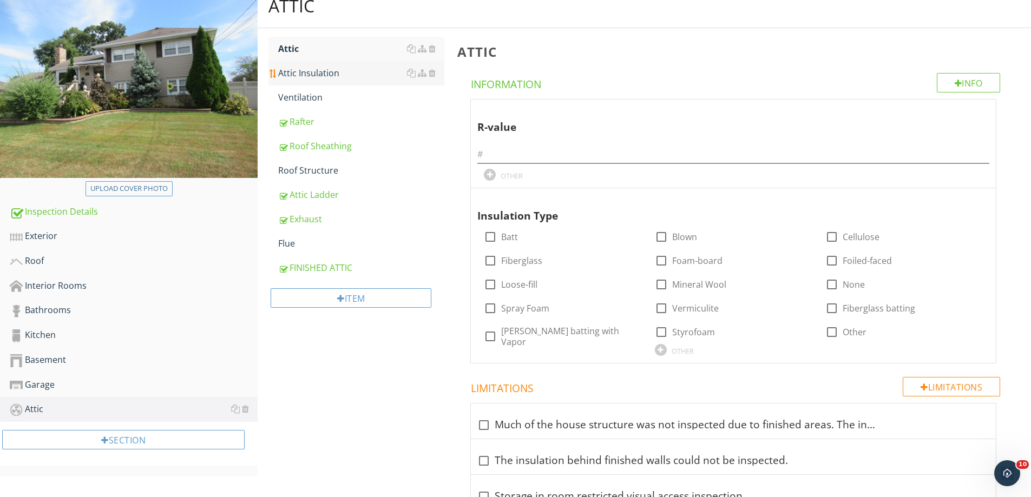
click at [305, 76] on div "Attic Insulation" at bounding box center [361, 73] width 166 height 13
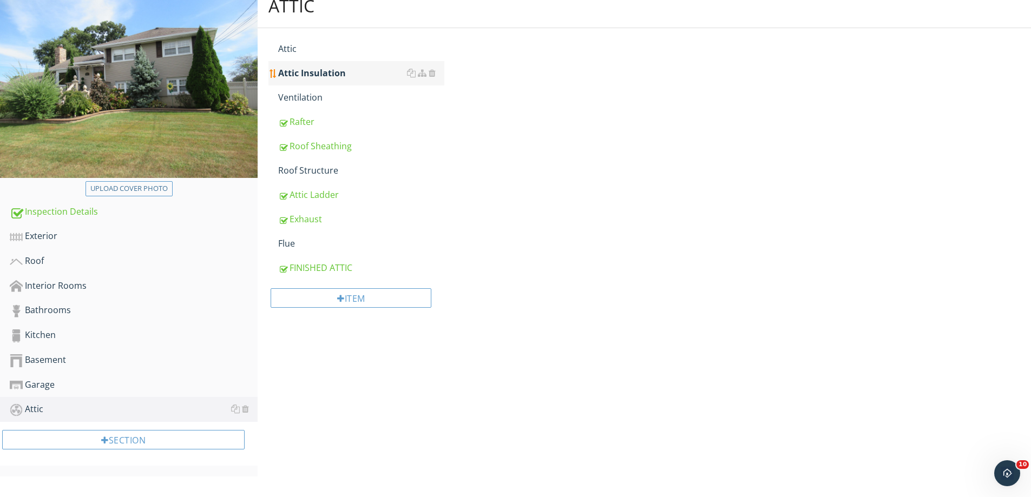
click at [305, 76] on div "Attic Insulation" at bounding box center [361, 73] width 166 height 13
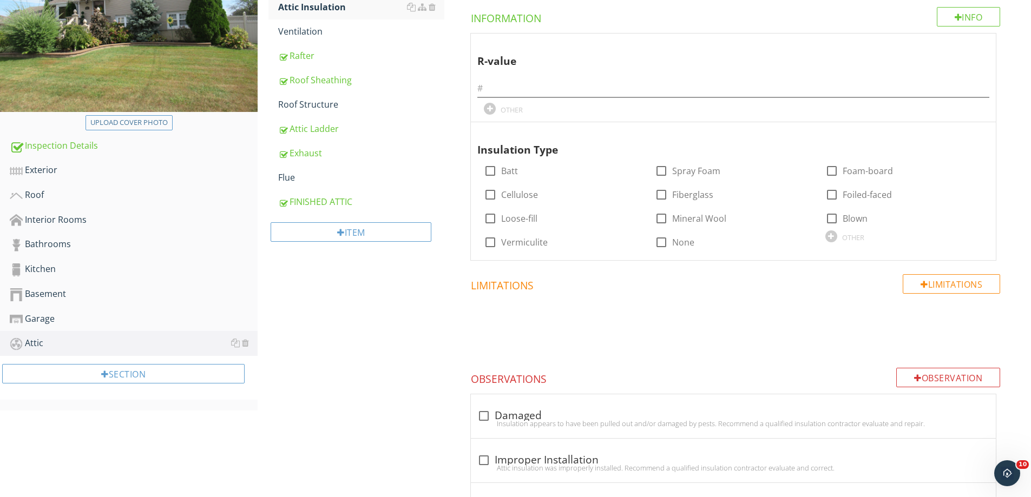
scroll to position [283, 0]
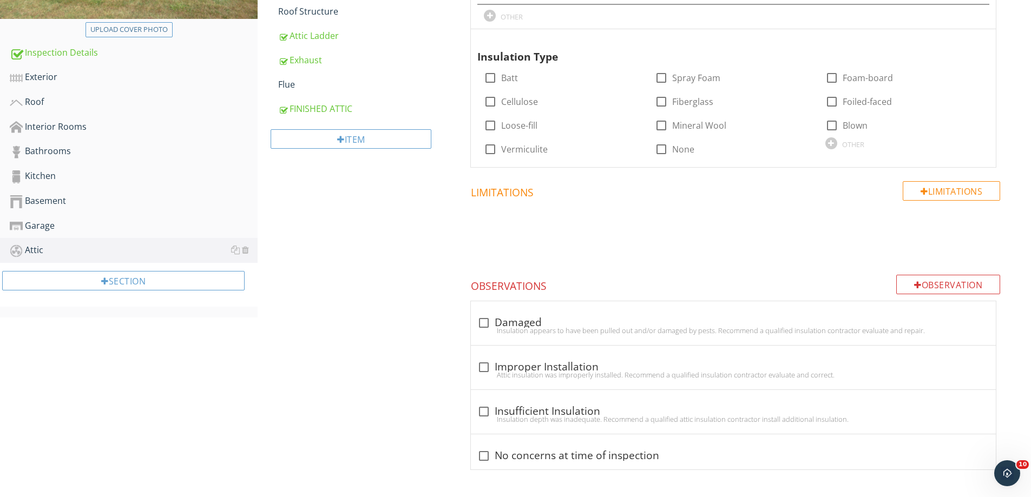
click at [484, 453] on div at bounding box center [484, 456] width 18 height 18
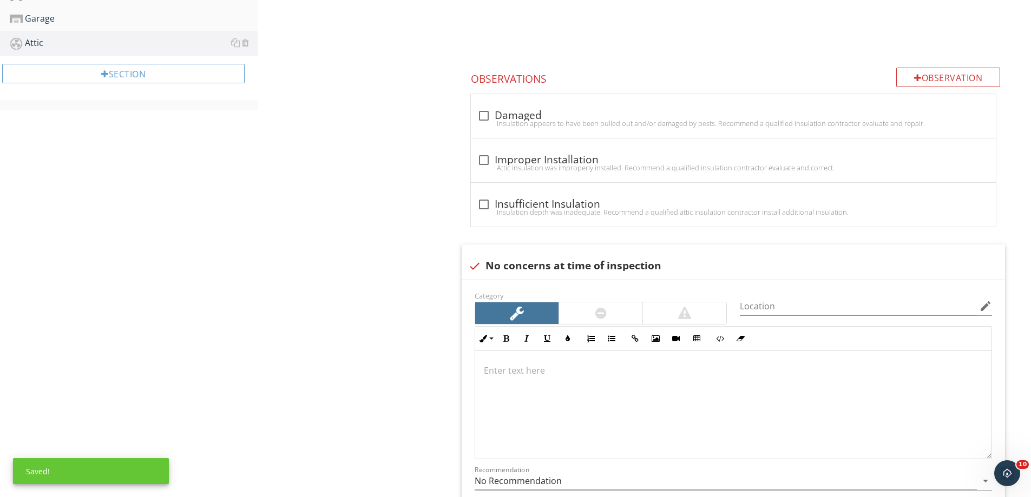
scroll to position [608, 0]
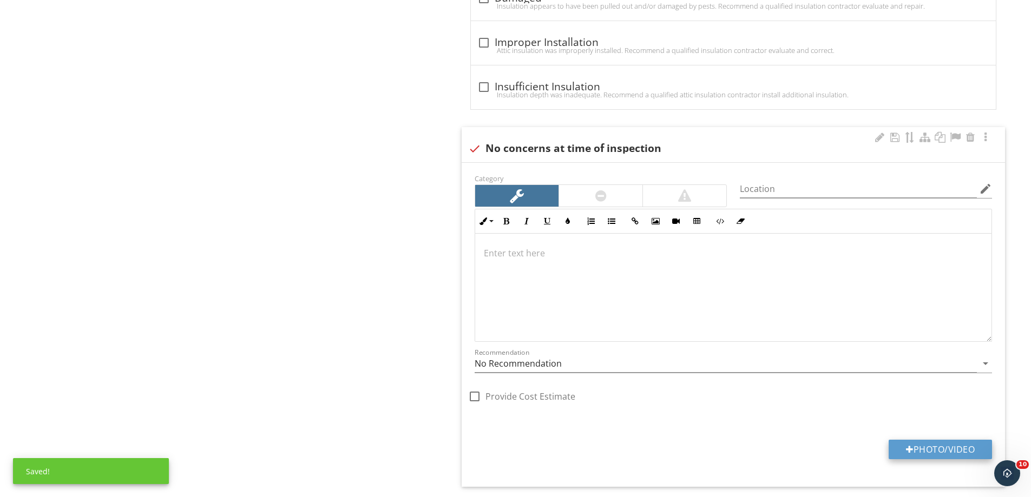
click at [936, 452] on button "Photo/Video" at bounding box center [939, 449] width 103 height 19
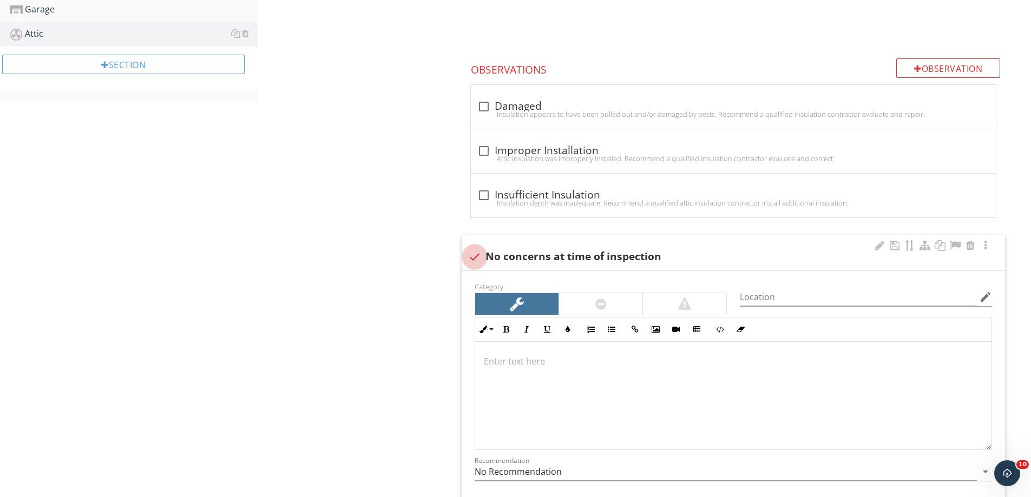
click at [476, 254] on div at bounding box center [474, 257] width 18 height 18
checkbox input "true"
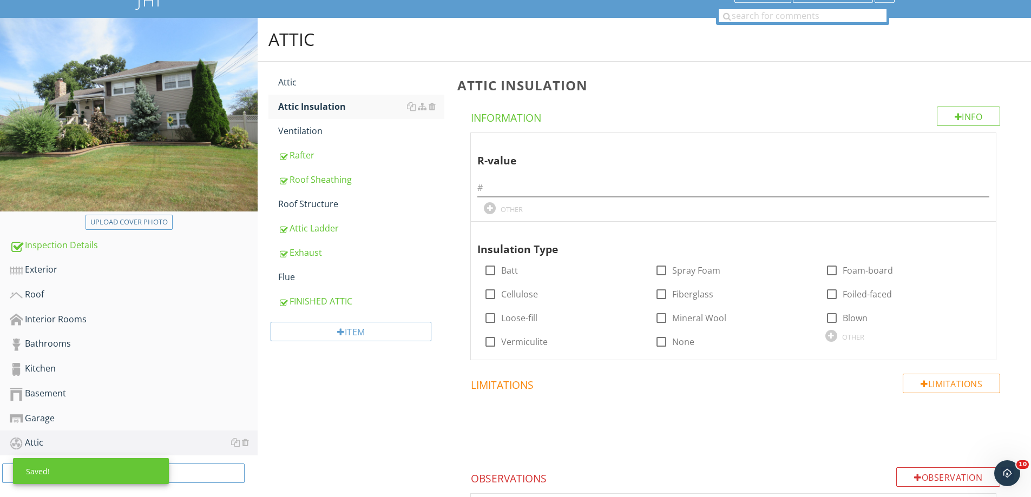
scroll to position [0, 0]
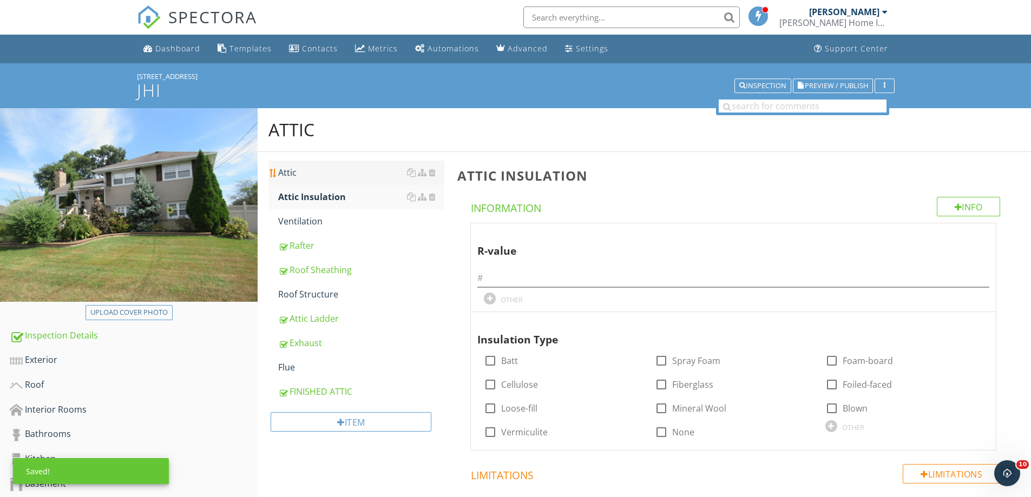
click at [304, 172] on div "Attic" at bounding box center [361, 172] width 166 height 13
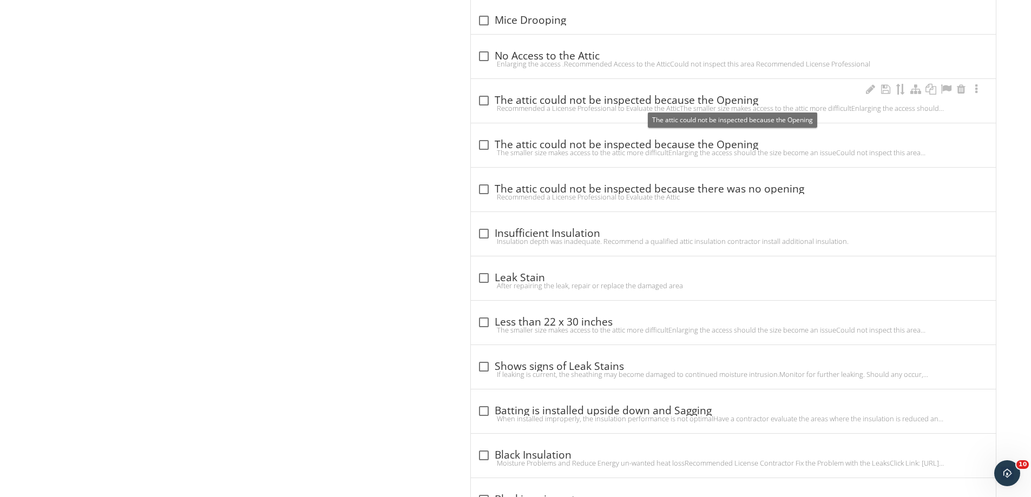
scroll to position [1136, 0]
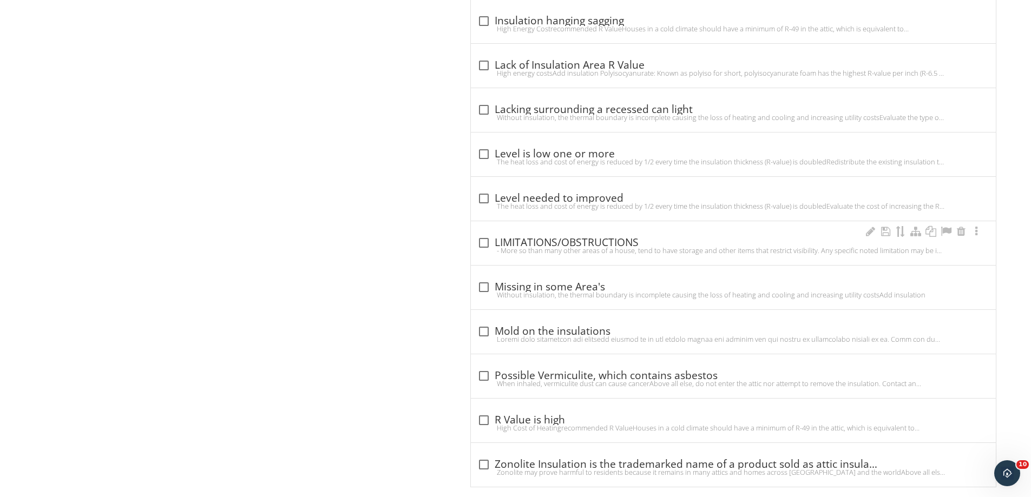
click at [492, 243] on div at bounding box center [484, 243] width 18 height 18
checkbox input "true"
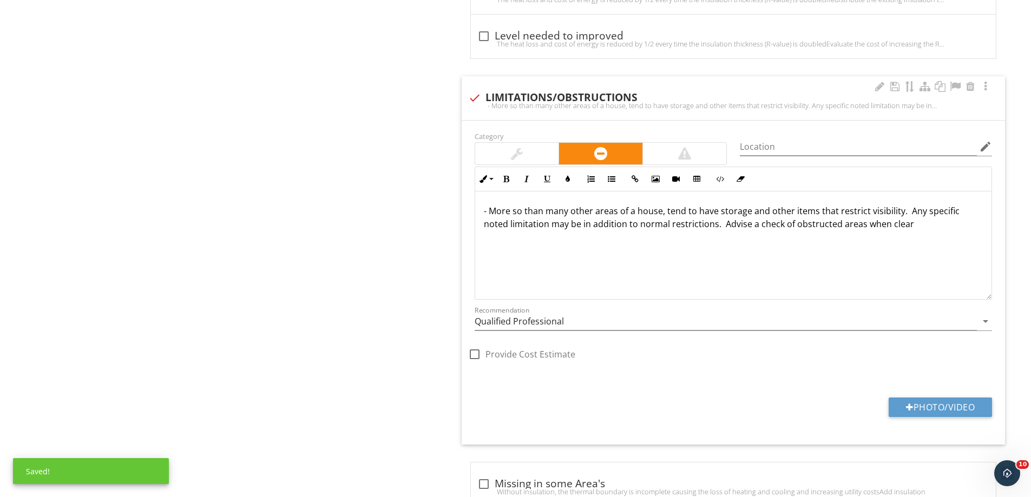
scroll to position [2002, 0]
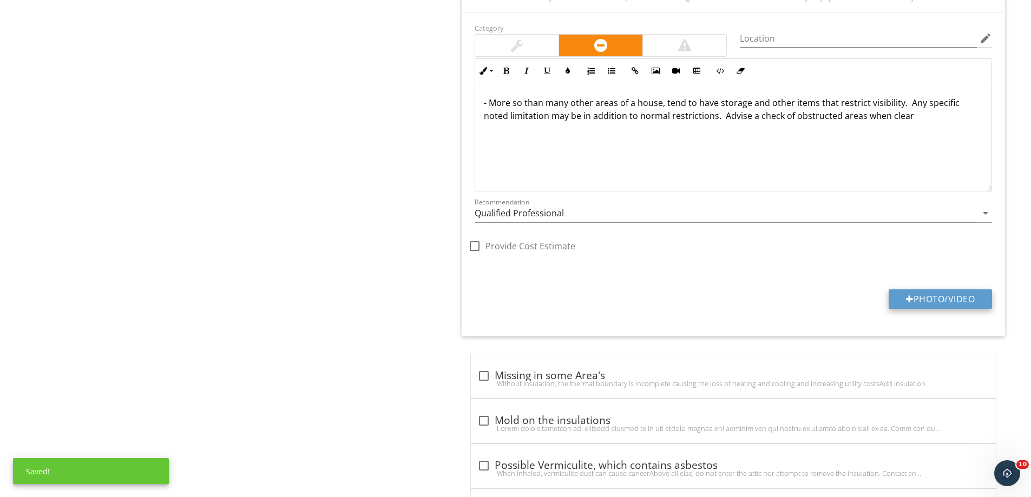
click at [943, 296] on button "Photo/Video" at bounding box center [939, 298] width 103 height 19
type input "C:\fakepath\IMG_3760.JPG"
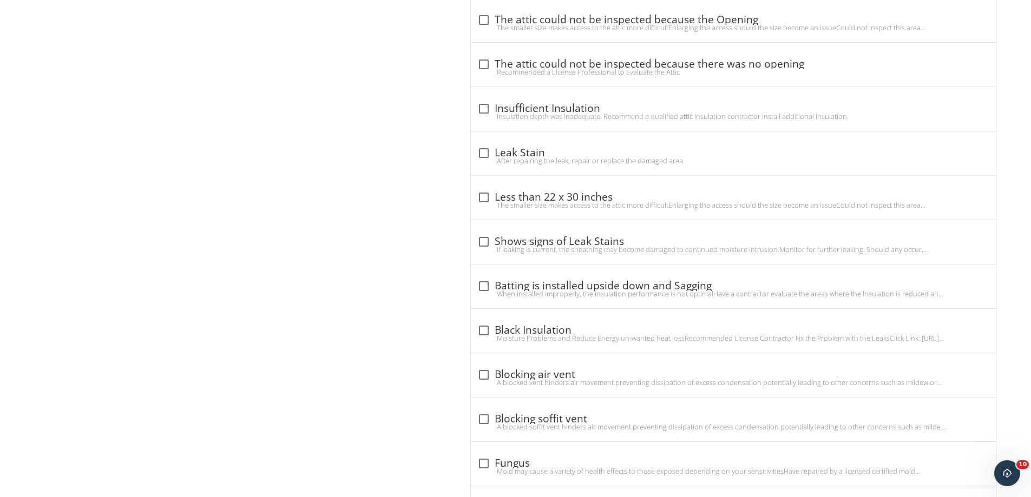
scroll to position [310, 0]
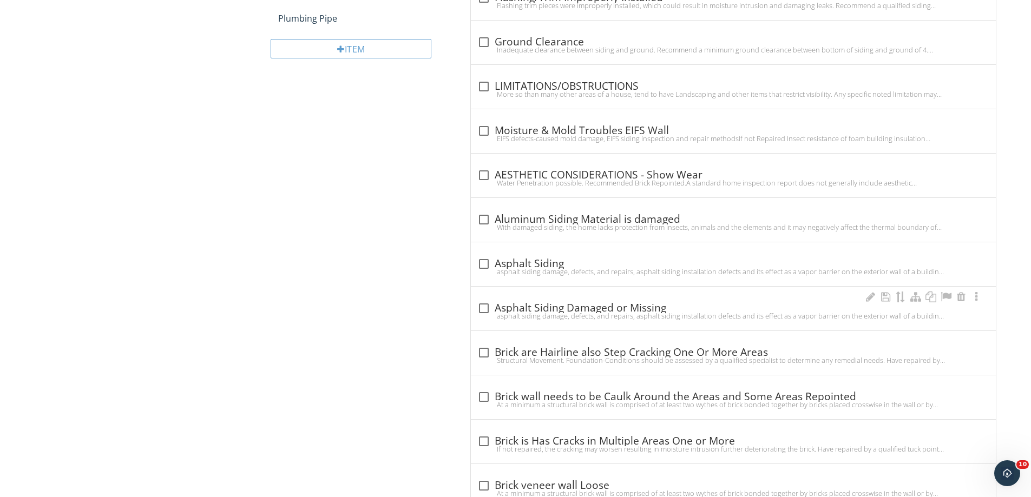
scroll to position [1082, 0]
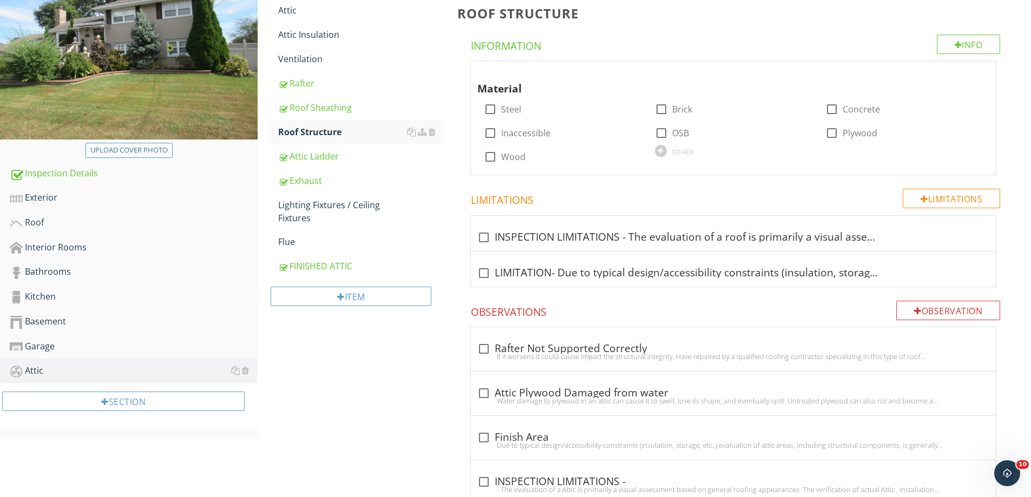
scroll to position [325, 0]
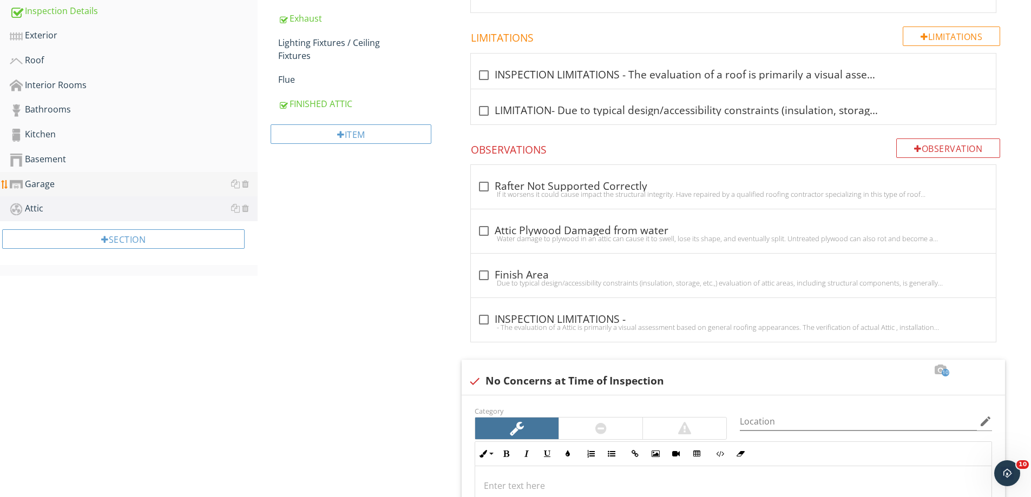
click at [47, 189] on div "Garage" at bounding box center [134, 184] width 248 height 14
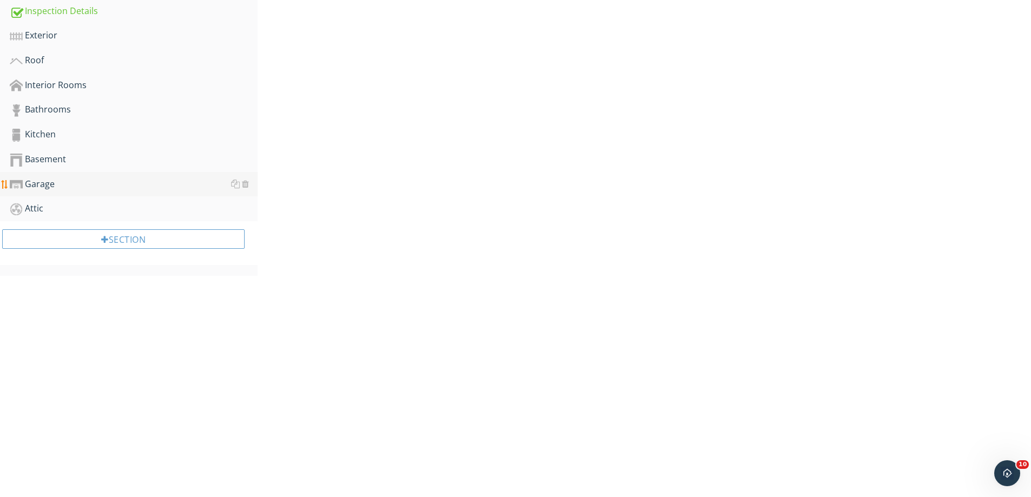
click at [47, 189] on div "Garage" at bounding box center [134, 184] width 248 height 14
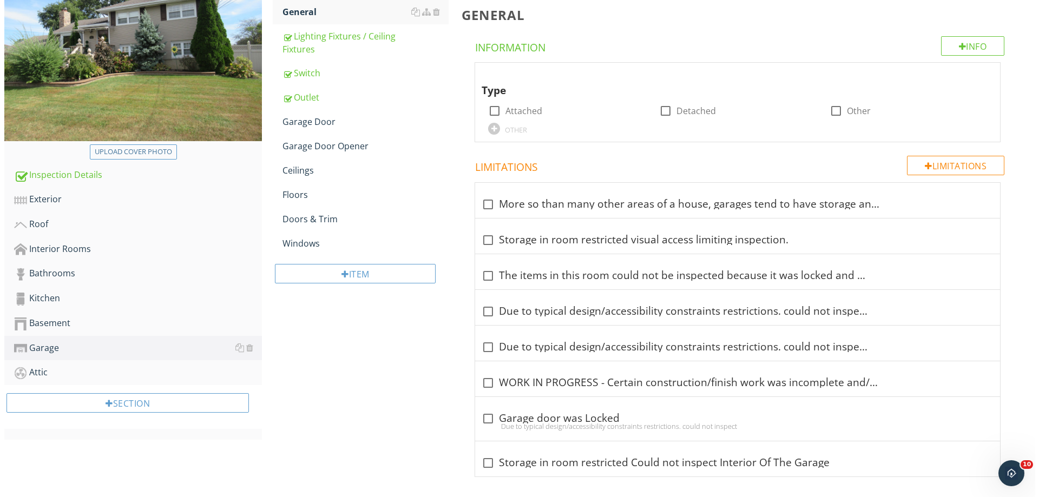
scroll to position [168, 0]
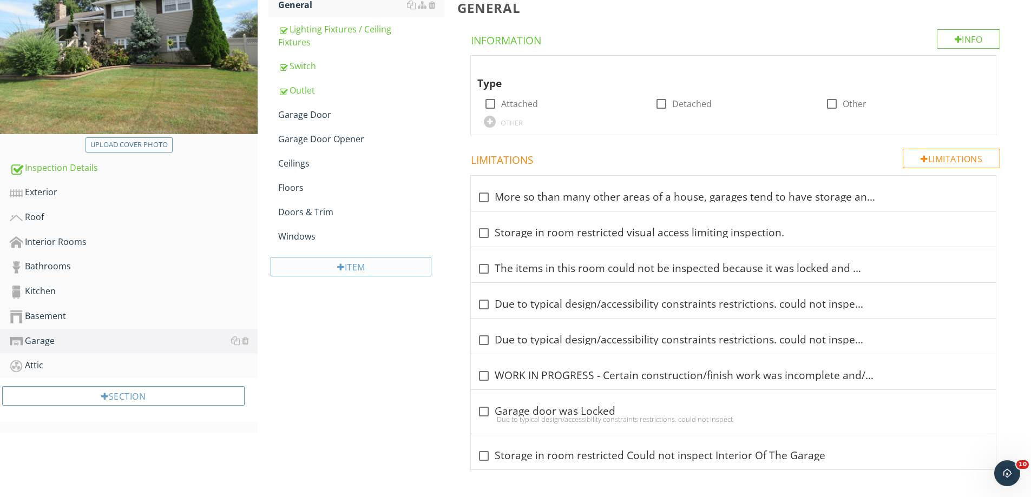
click at [339, 268] on div at bounding box center [341, 267] width 8 height 9
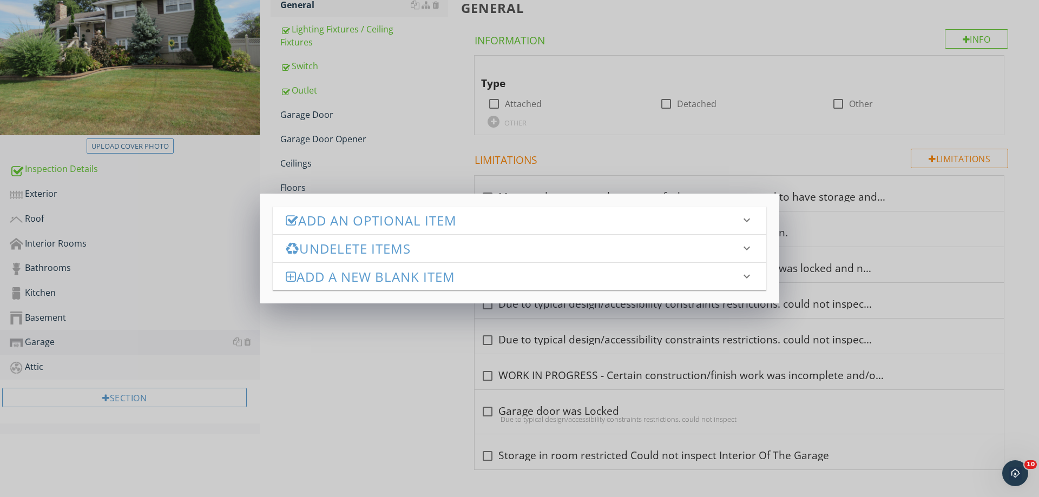
click at [332, 213] on h3 "Add an Optional Item" at bounding box center [513, 220] width 454 height 15
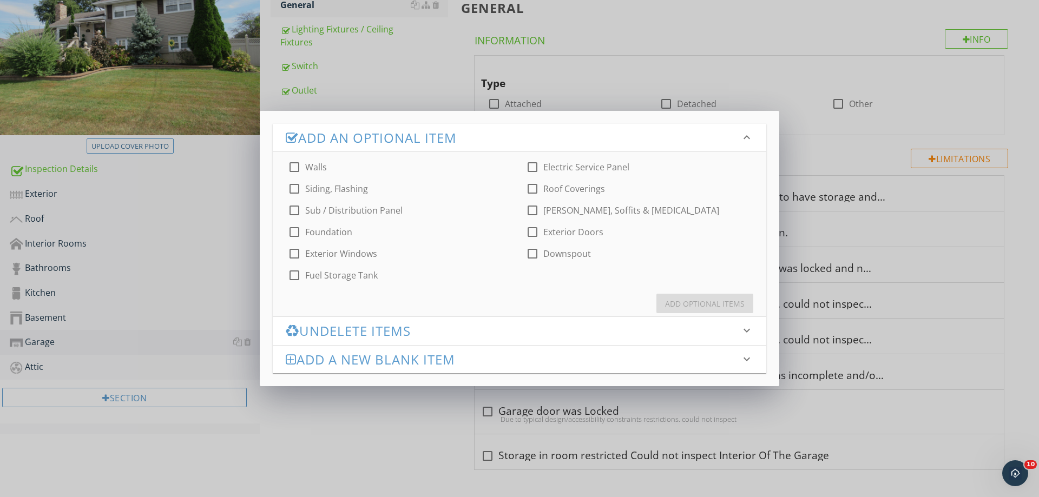
click at [297, 164] on div at bounding box center [294, 167] width 18 height 18
checkbox input "true"
click at [290, 231] on div at bounding box center [294, 232] width 18 height 18
checkbox input "true"
click at [716, 308] on div "Add Optional Items" at bounding box center [705, 303] width 80 height 11
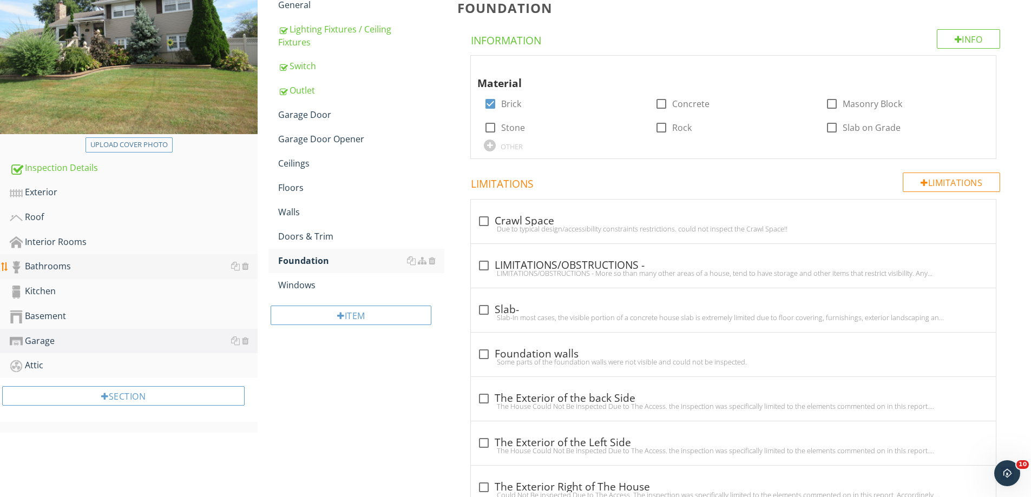
click at [47, 263] on div "Bathrooms" at bounding box center [134, 267] width 248 height 14
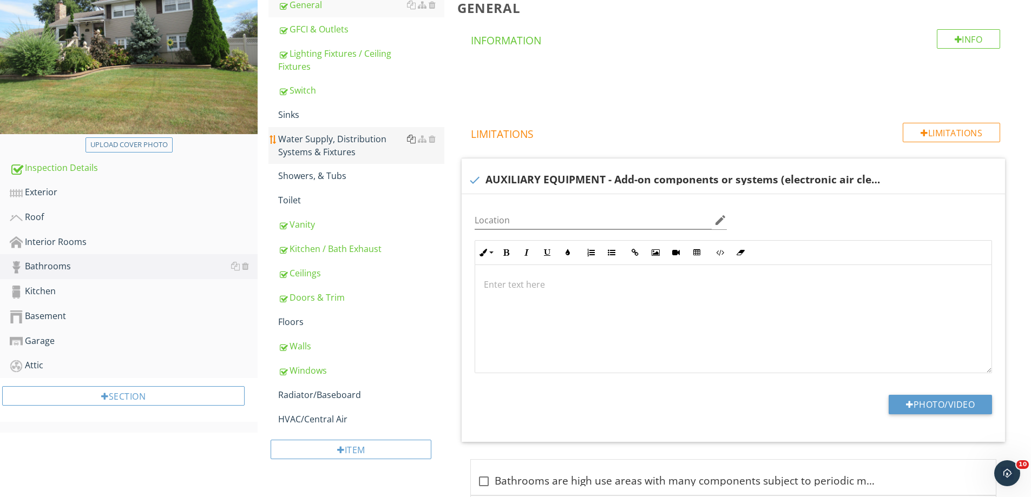
click at [411, 140] on div at bounding box center [411, 139] width 9 height 9
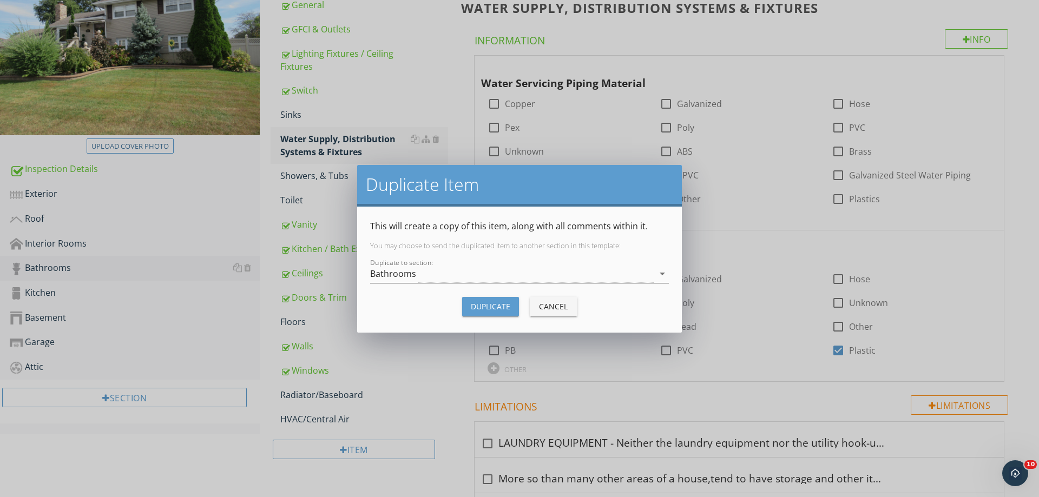
click at [411, 271] on div "Bathrooms" at bounding box center [393, 274] width 46 height 10
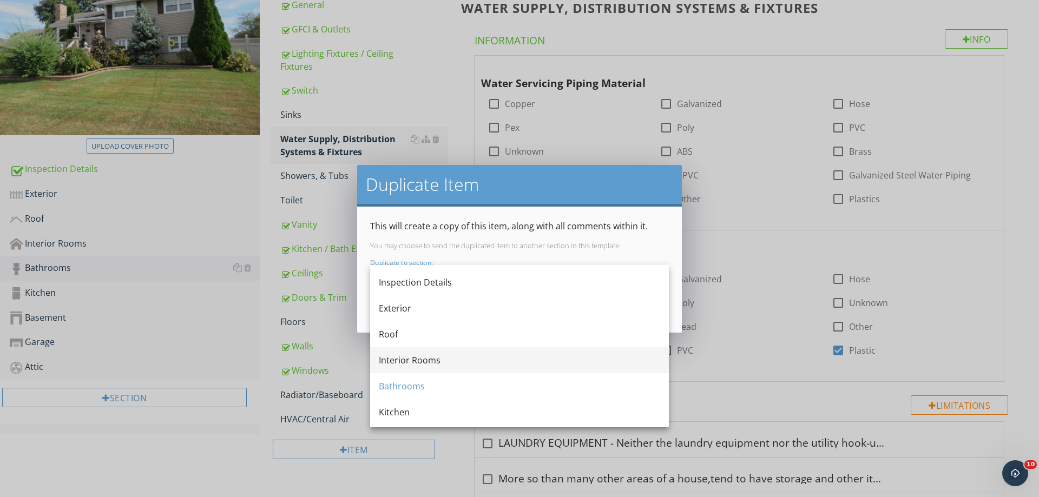
scroll to position [80, 0]
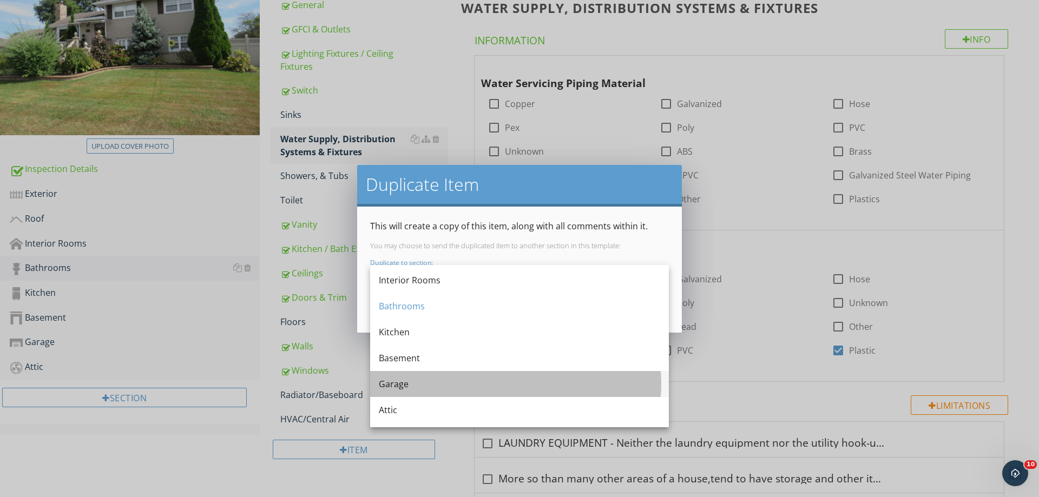
click at [393, 387] on div "Garage" at bounding box center [519, 384] width 281 height 13
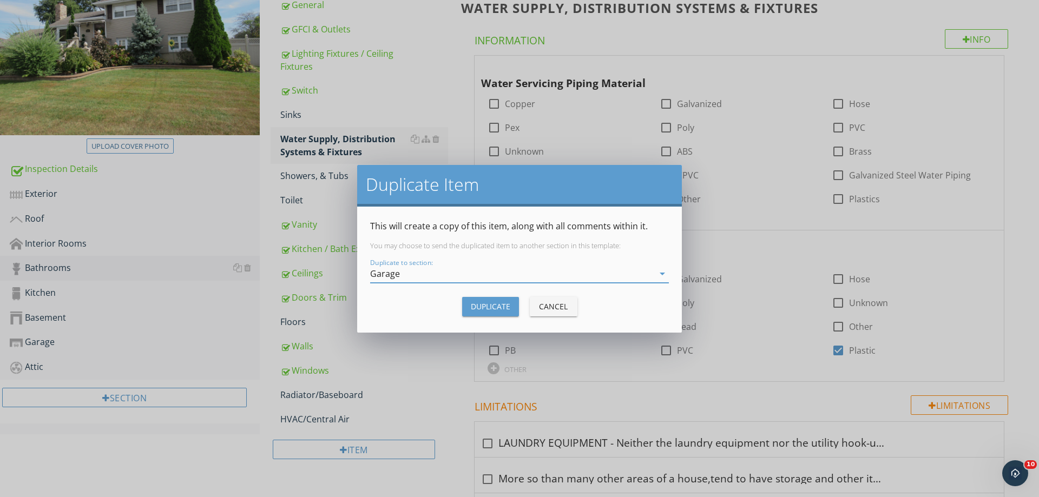
click at [491, 291] on div at bounding box center [519, 290] width 299 height 6
click at [492, 301] on div "Duplicate" at bounding box center [490, 306] width 39 height 11
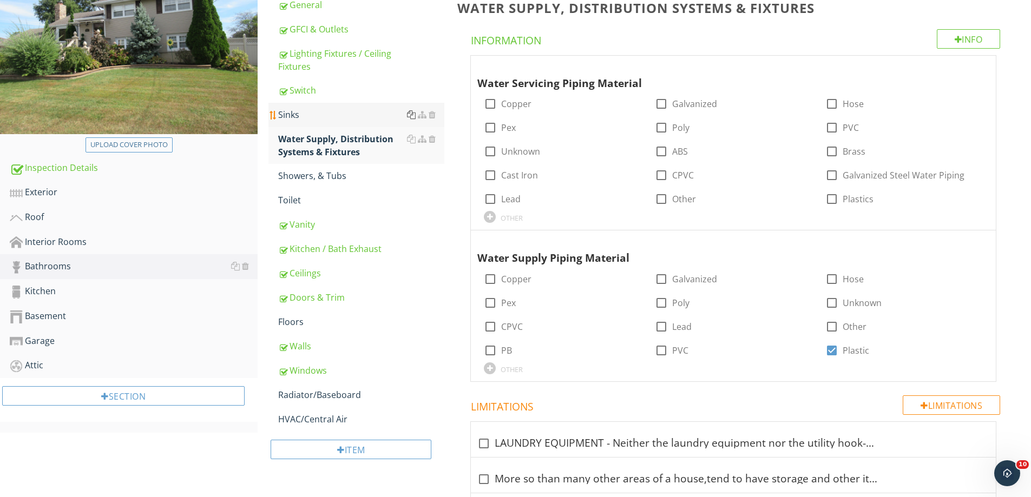
click at [413, 116] on div at bounding box center [411, 114] width 9 height 9
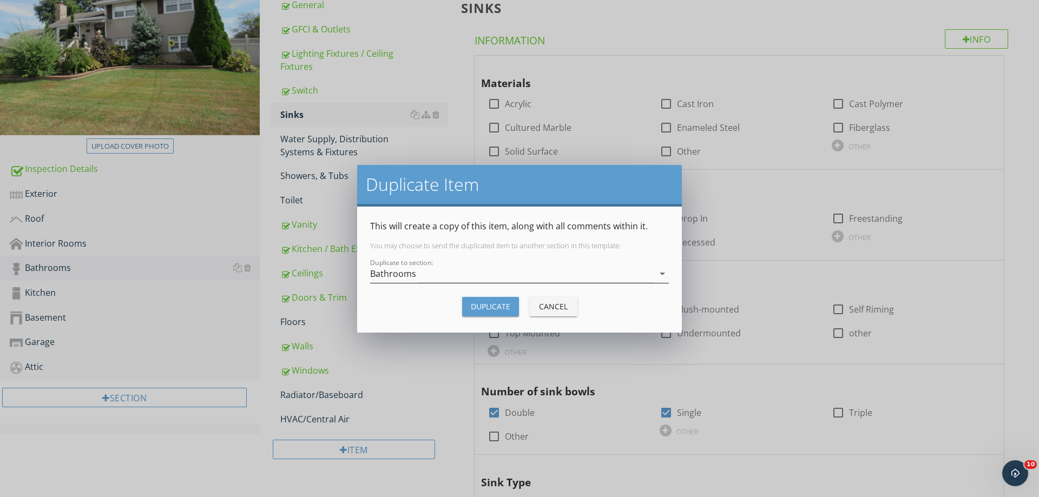
click at [418, 280] on div "Bathrooms" at bounding box center [512, 274] width 284 height 18
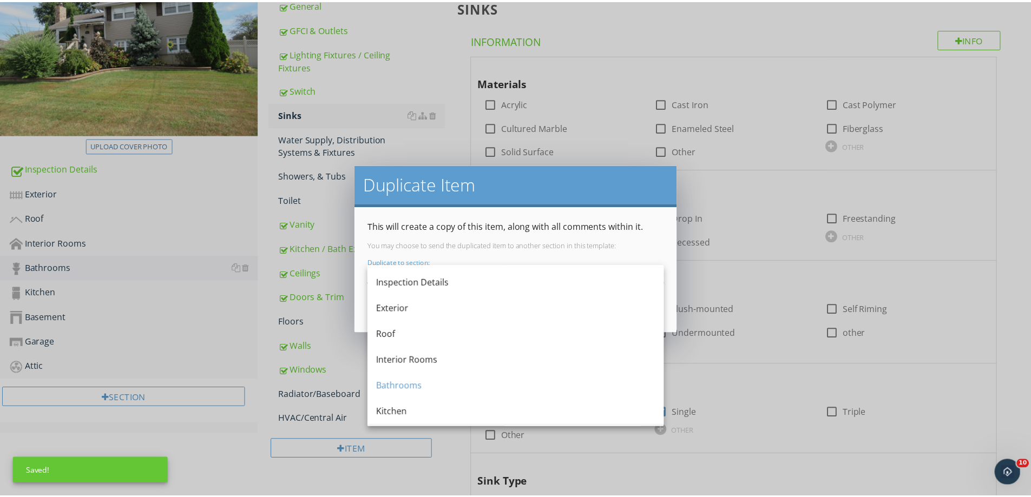
scroll to position [80, 0]
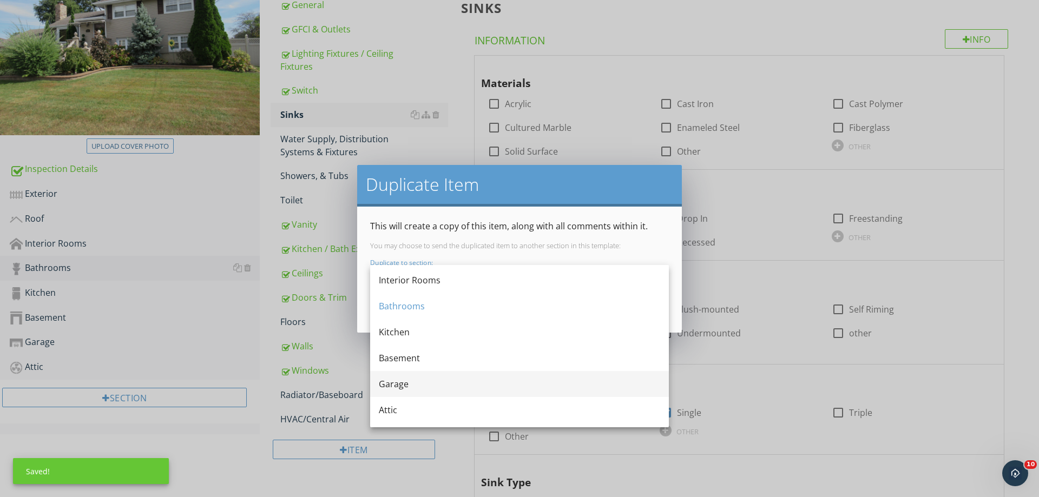
click at [400, 383] on div "Garage" at bounding box center [519, 384] width 281 height 13
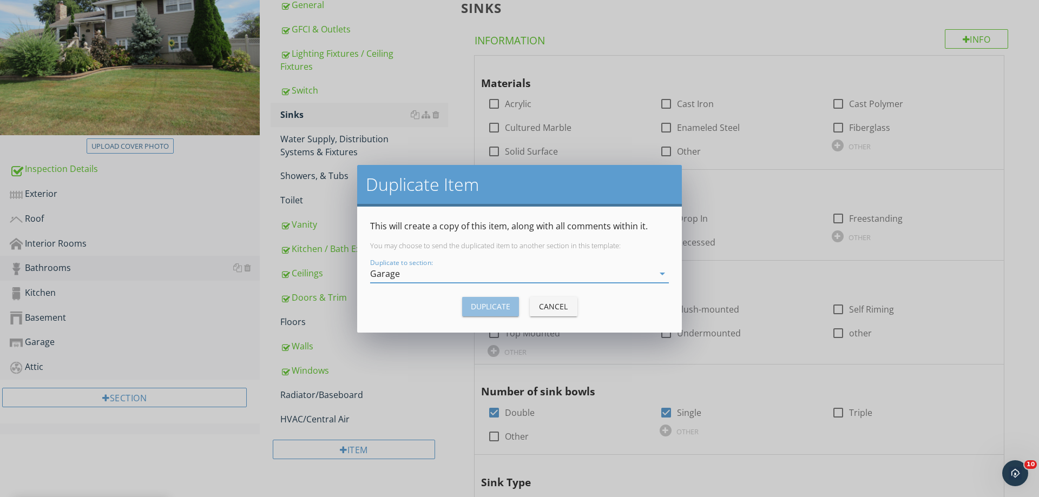
drag, startPoint x: 503, startPoint y: 298, endPoint x: 502, endPoint y: 303, distance: 5.6
click at [502, 303] on button "Duplicate" at bounding box center [490, 306] width 57 height 19
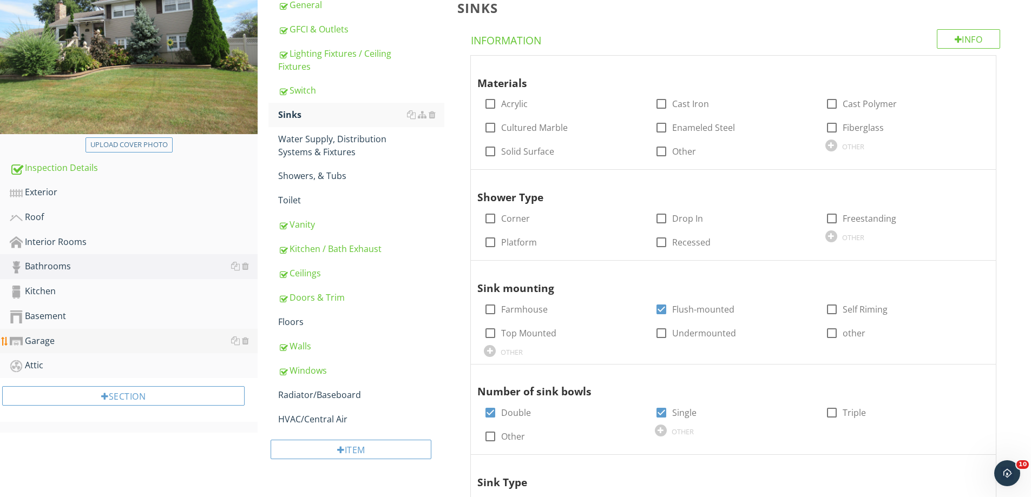
click at [27, 344] on div "Garage" at bounding box center [134, 341] width 248 height 14
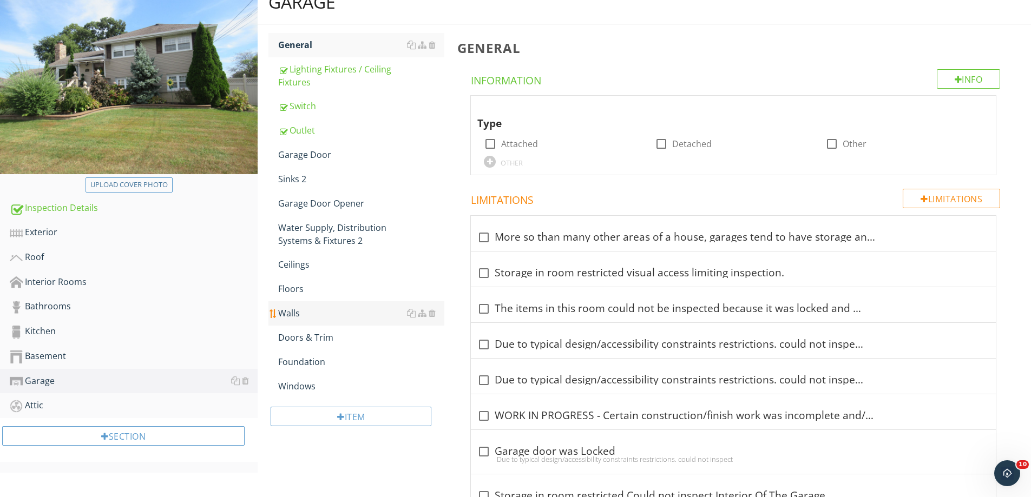
scroll to position [114, 0]
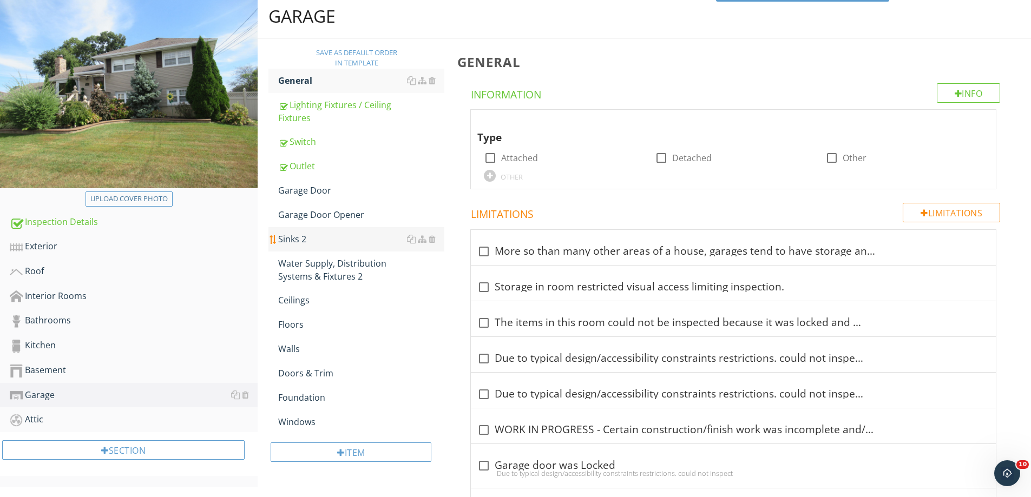
click at [310, 243] on div "Sinks 2" at bounding box center [361, 239] width 166 height 13
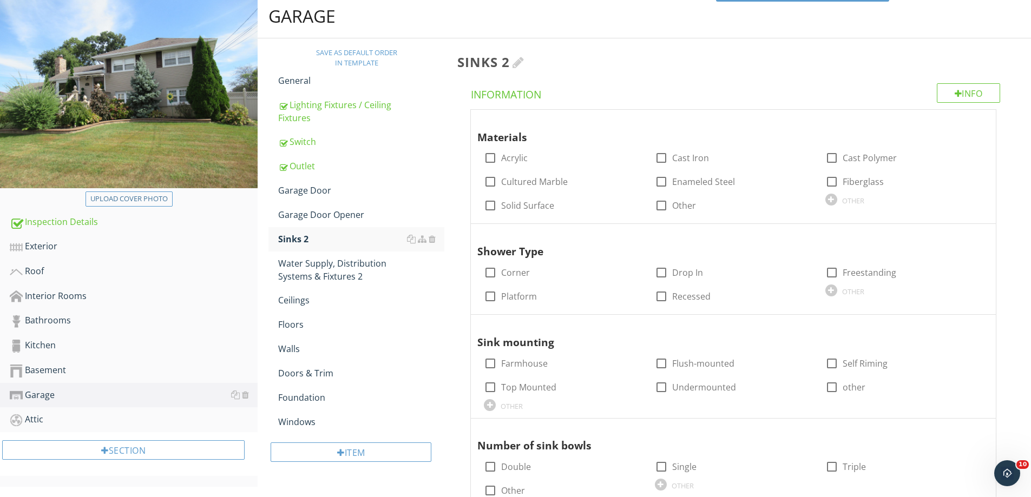
click at [532, 59] on h3 "Sinks 2" at bounding box center [735, 62] width 556 height 15
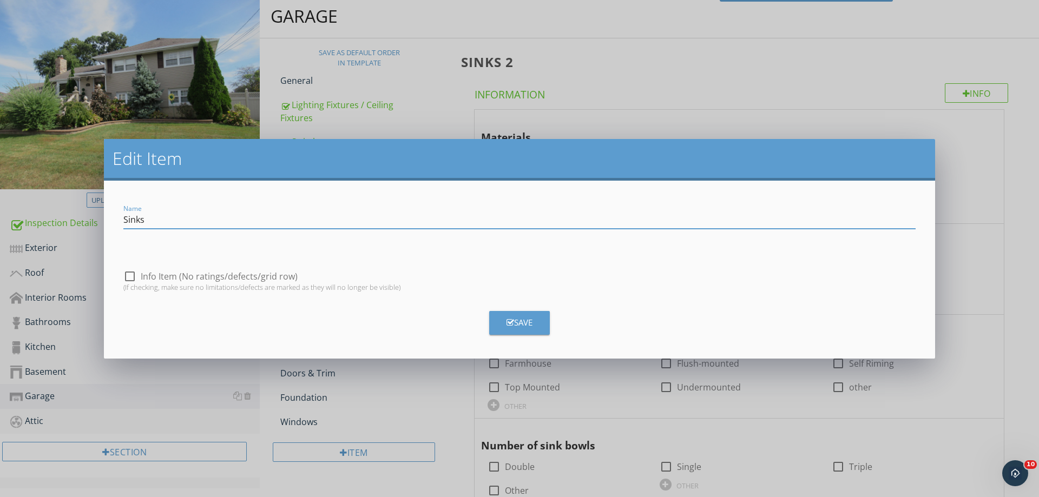
type input "Sinks"
click at [510, 329] on button "Save" at bounding box center [519, 323] width 61 height 24
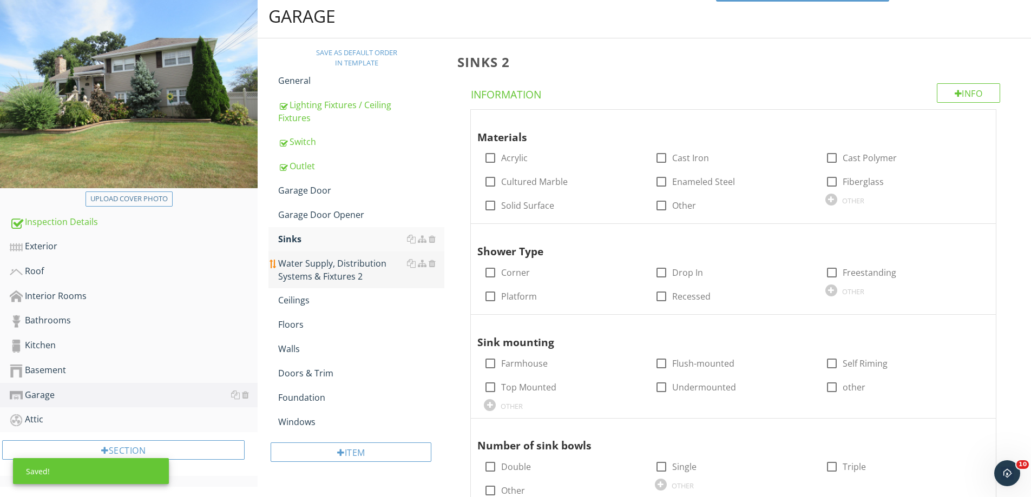
click at [327, 274] on div "Water Supply, Distribution Systems & Fixtures 2" at bounding box center [361, 270] width 166 height 26
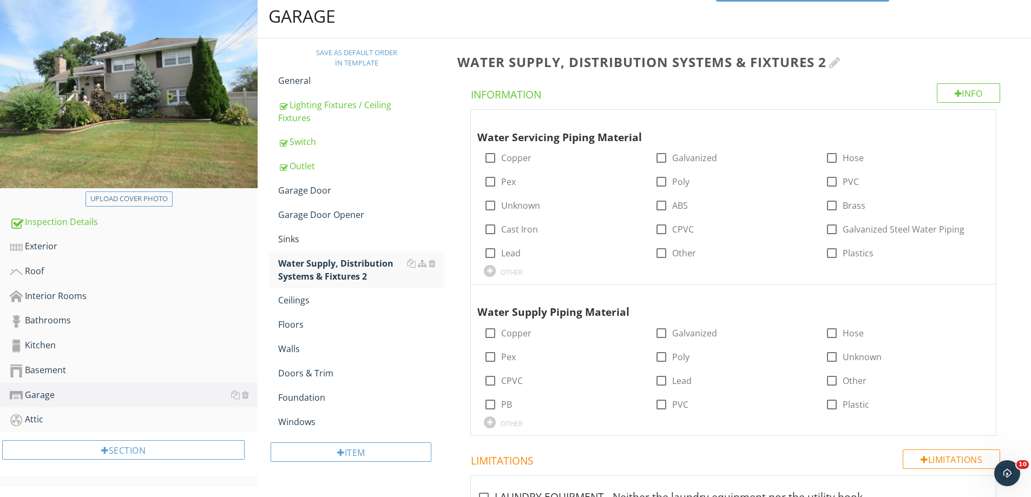
click at [854, 65] on h3 "Water Supply, Distribution Systems & Fixtures 2" at bounding box center [735, 62] width 556 height 15
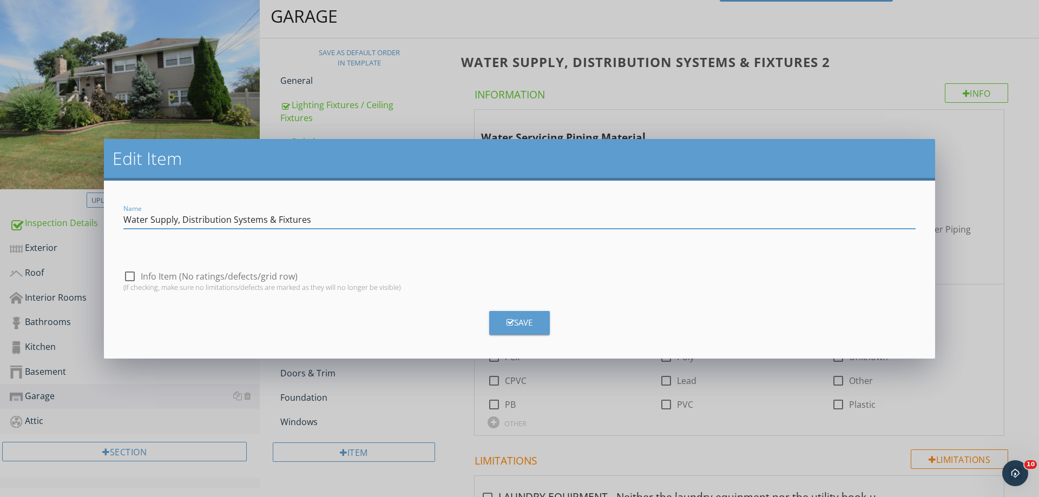
type input "Water Supply, Distribution Systems & Fixtures"
click at [532, 319] on div "Save" at bounding box center [519, 323] width 26 height 12
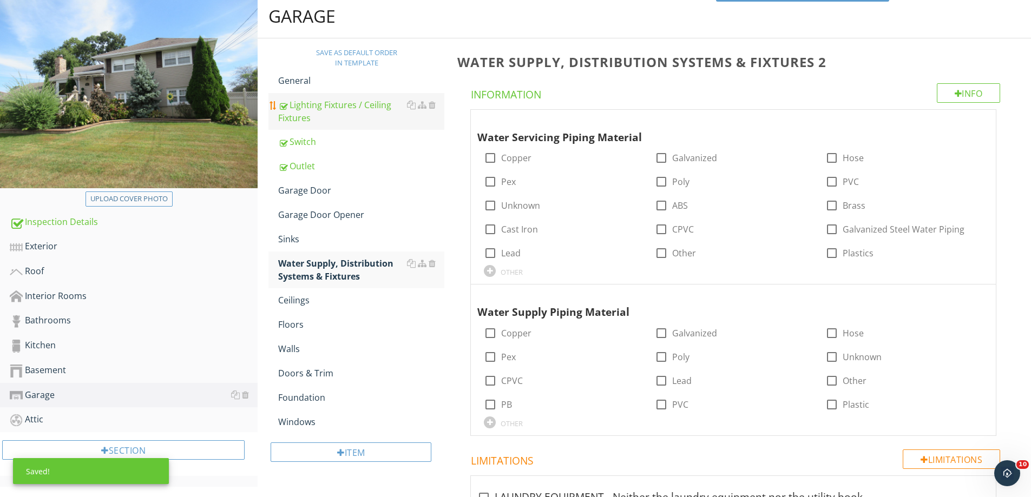
click at [329, 107] on div "Lighting Fixtures / Ceiling Fixtures" at bounding box center [361, 111] width 166 height 26
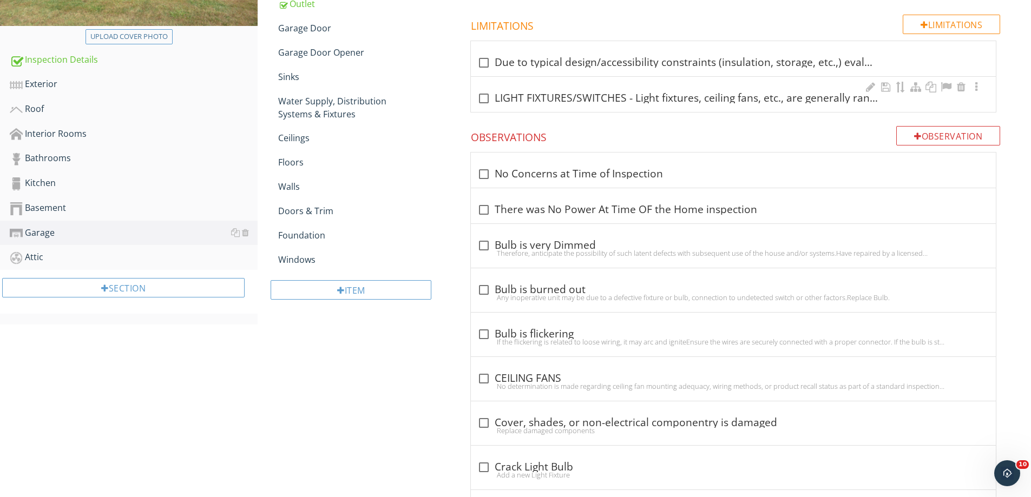
click at [493, 103] on div "check_box_outline_blank LIGHT FIXTURES/SWITCHES - Light fixtures, ceiling fans,…" at bounding box center [733, 94] width 525 height 35
checkbox input "true"
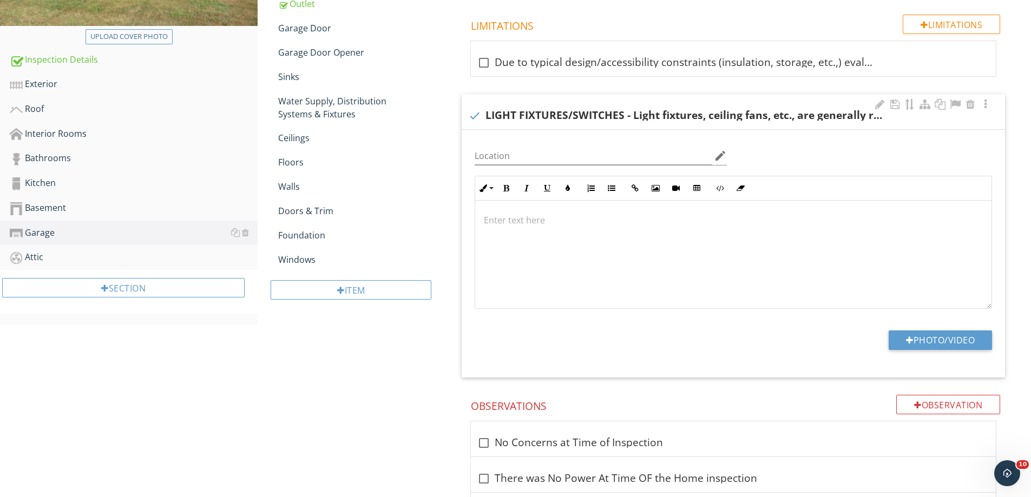
scroll to position [492, 0]
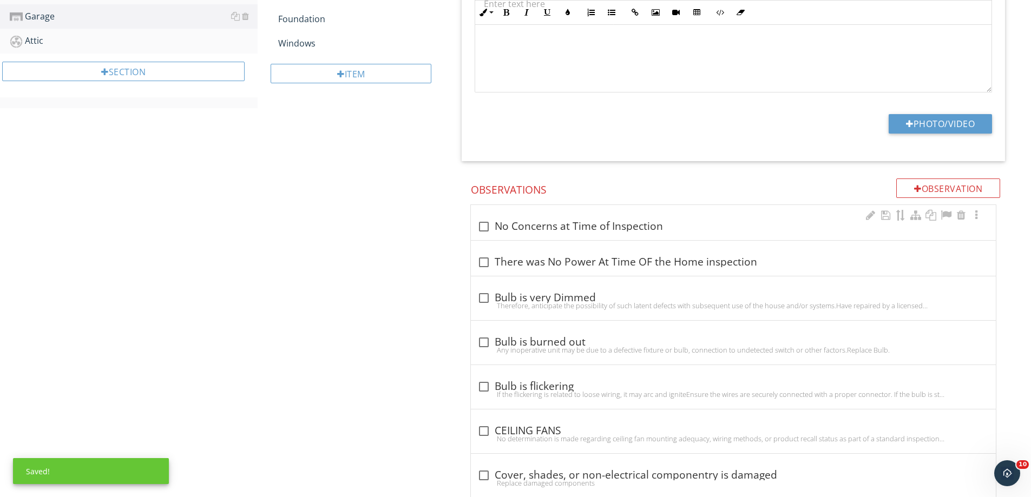
click at [479, 220] on div at bounding box center [484, 227] width 18 height 18
checkbox input "true"
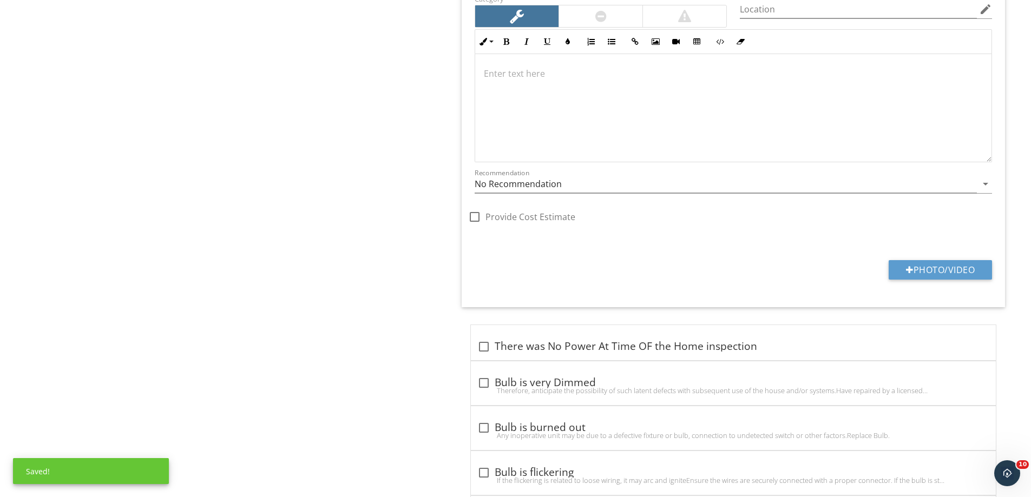
scroll to position [763, 0]
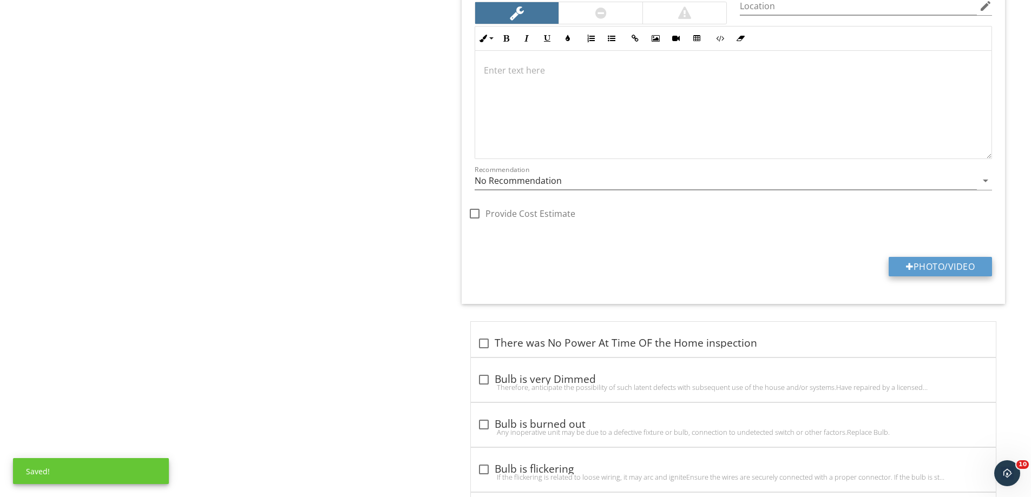
click at [940, 268] on button "Photo/Video" at bounding box center [939, 266] width 103 height 19
type input "C:\fakepath\IMG_3727.JPG"
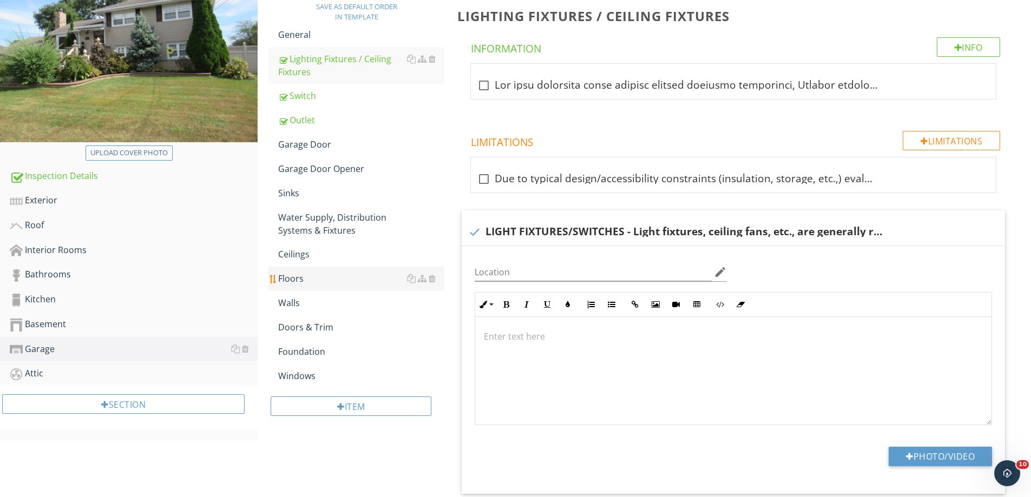
scroll to position [0, 0]
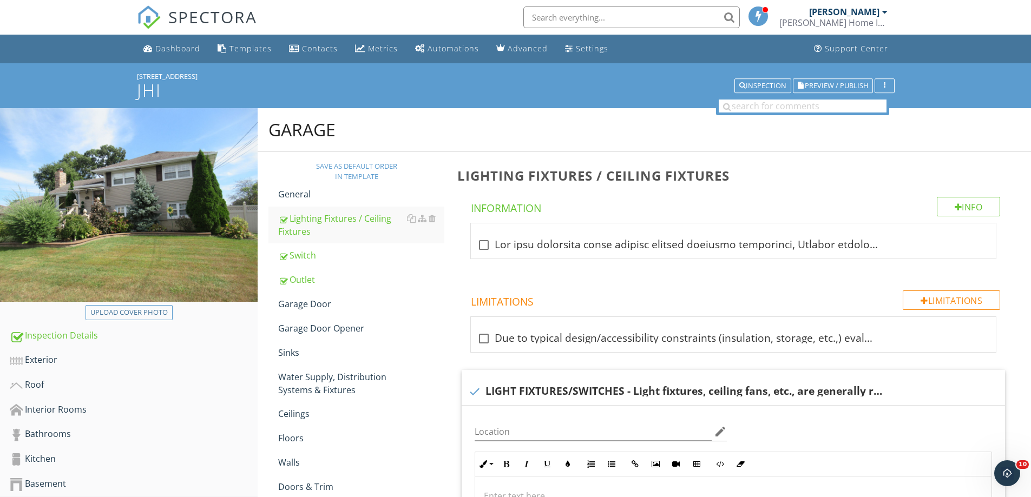
drag, startPoint x: 306, startPoint y: 258, endPoint x: 569, endPoint y: 278, distance: 264.3
click at [306, 257] on div "Switch" at bounding box center [361, 255] width 166 height 13
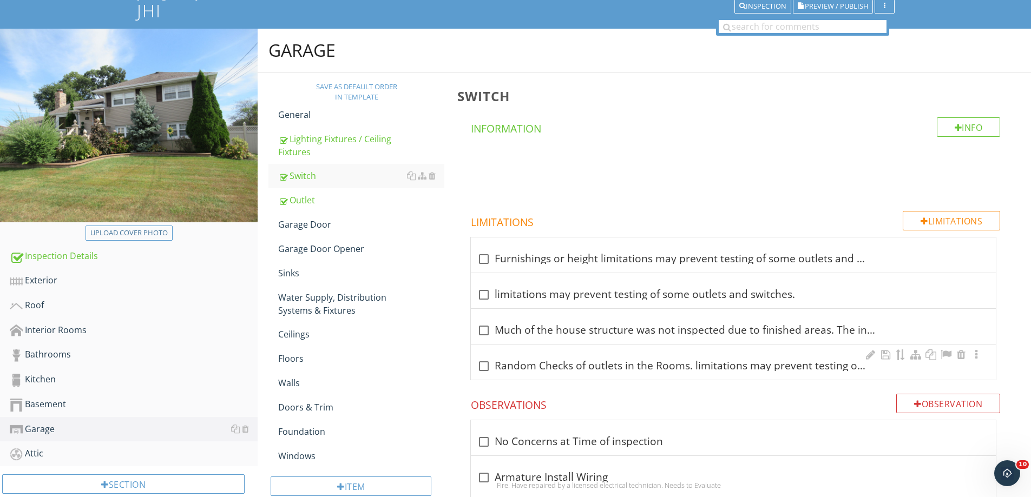
scroll to position [162, 0]
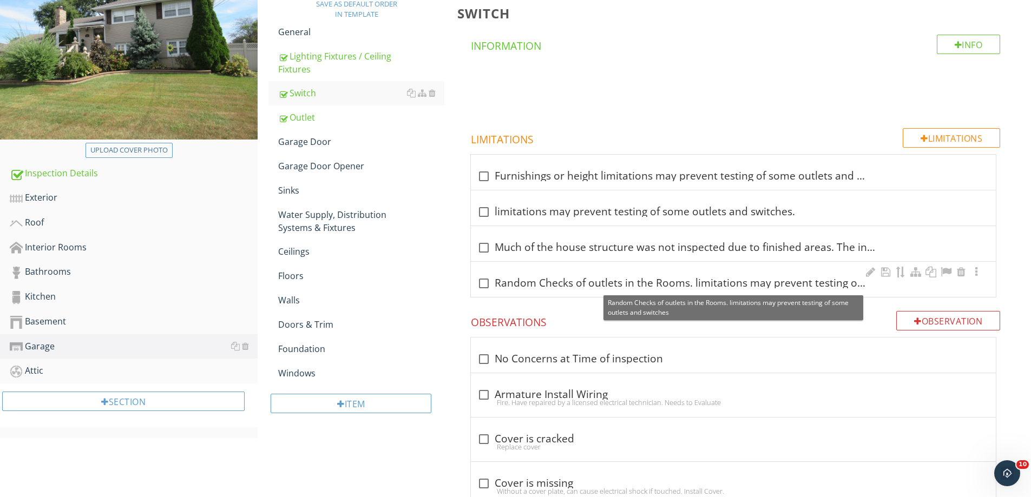
click at [480, 286] on div at bounding box center [484, 283] width 18 height 18
checkbox input "true"
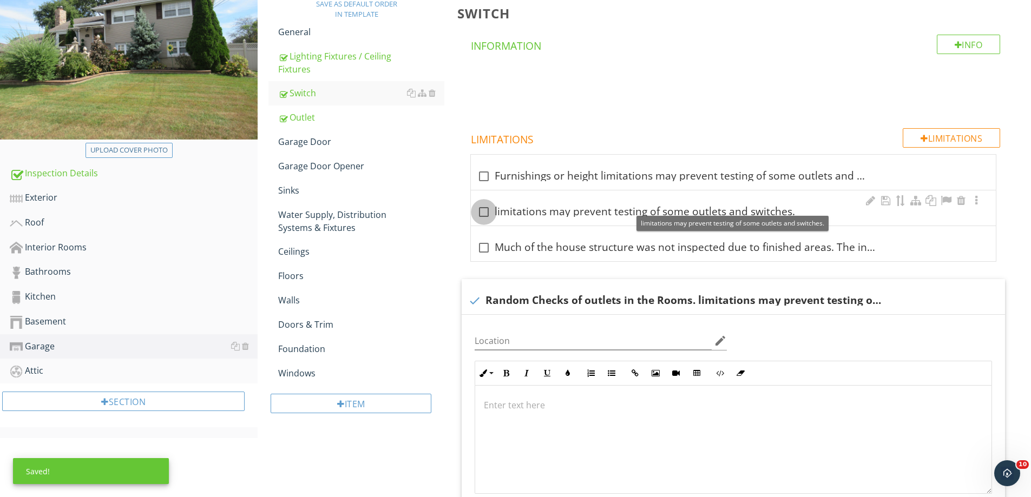
click at [481, 212] on div at bounding box center [484, 212] width 18 height 18
checkbox input "true"
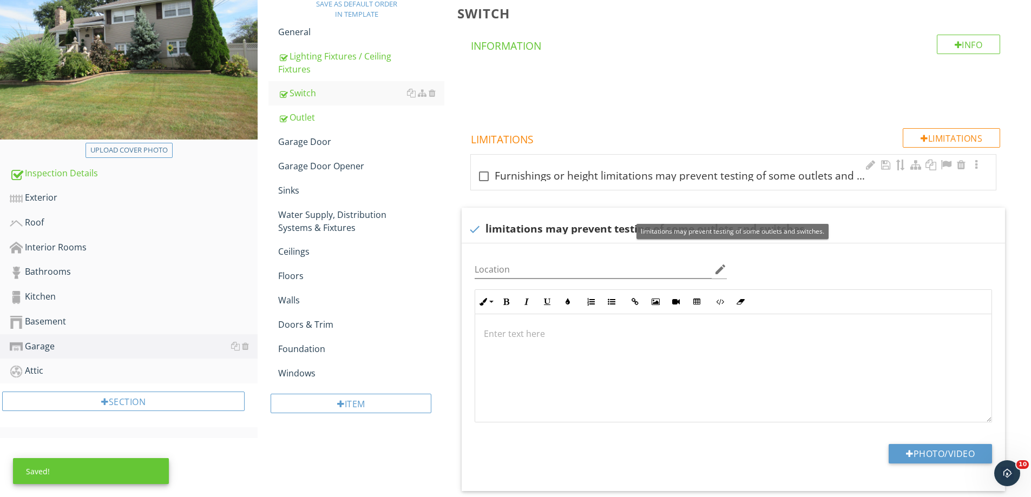
click at [481, 179] on div at bounding box center [484, 176] width 18 height 18
checkbox input "true"
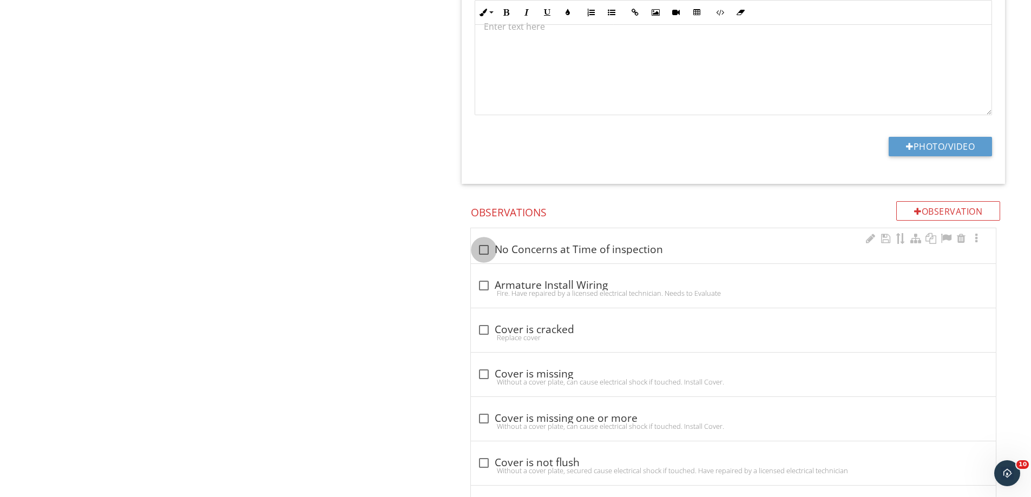
click at [486, 248] on div at bounding box center [484, 250] width 18 height 18
checkbox input "true"
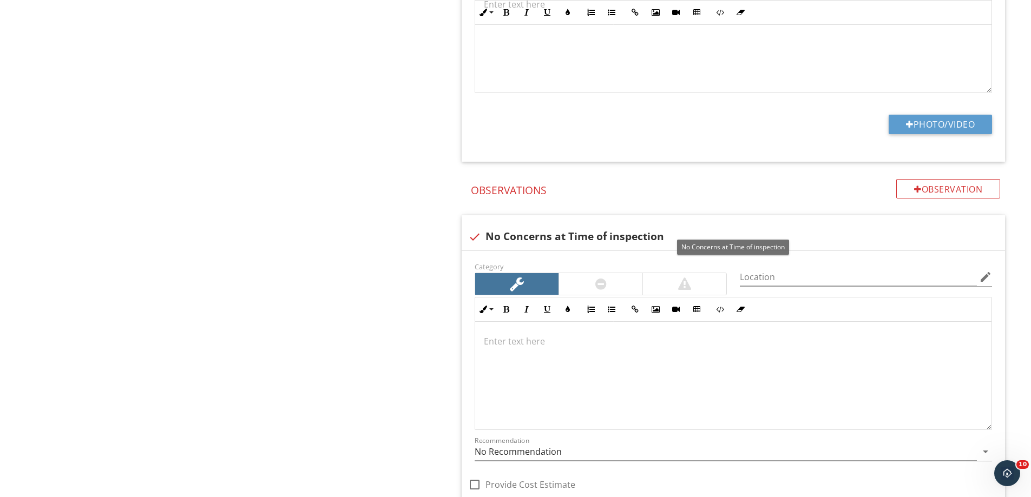
scroll to position [1244, 0]
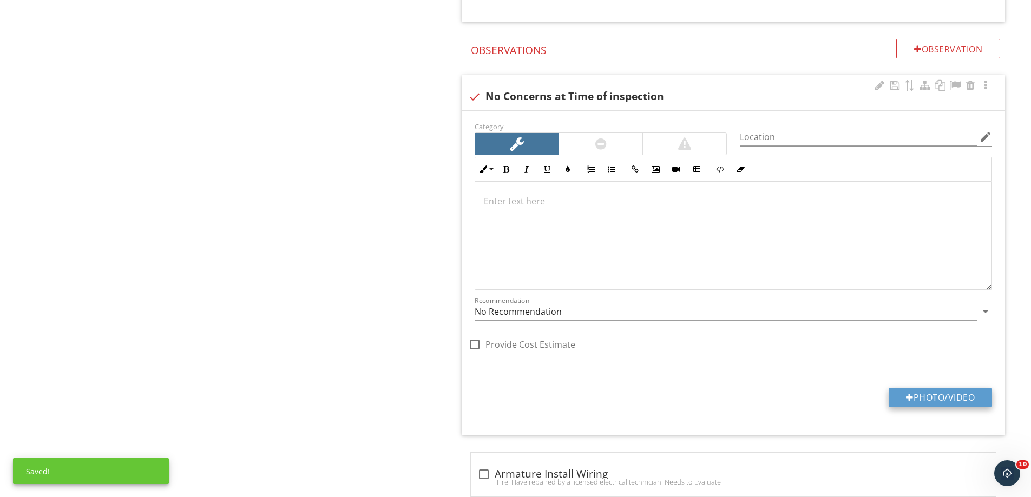
click at [938, 392] on button "Photo/Video" at bounding box center [939, 397] width 103 height 19
type input "C:\fakepath\IMG_3739.JPG"
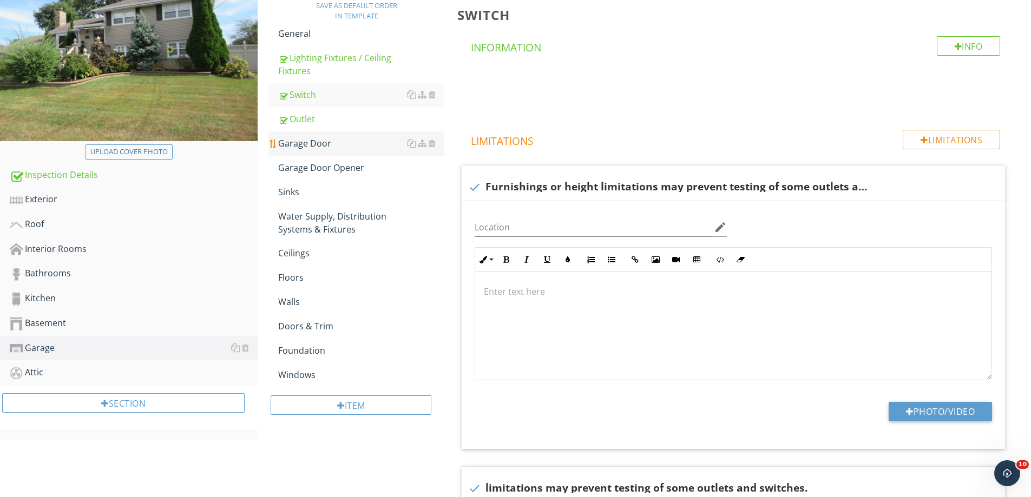
scroll to position [108, 0]
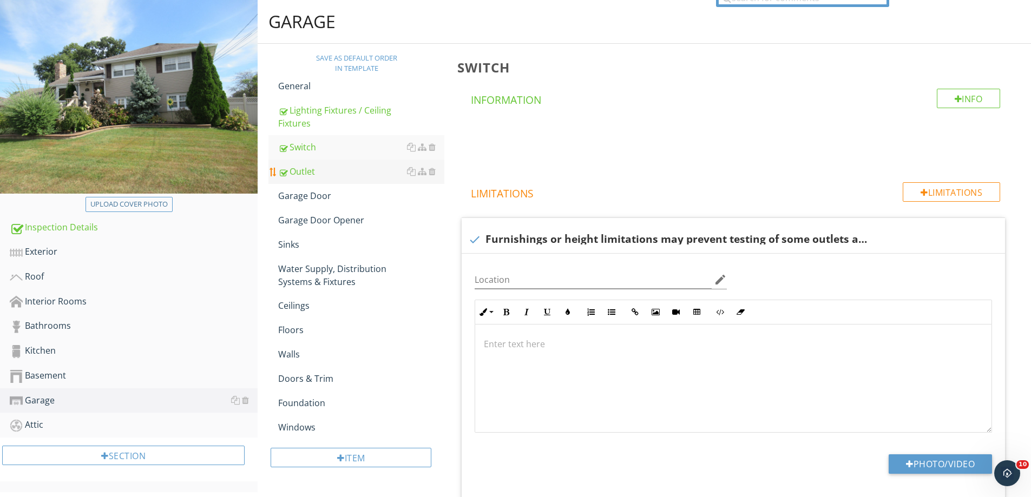
click at [300, 168] on div "Outlet" at bounding box center [361, 171] width 166 height 13
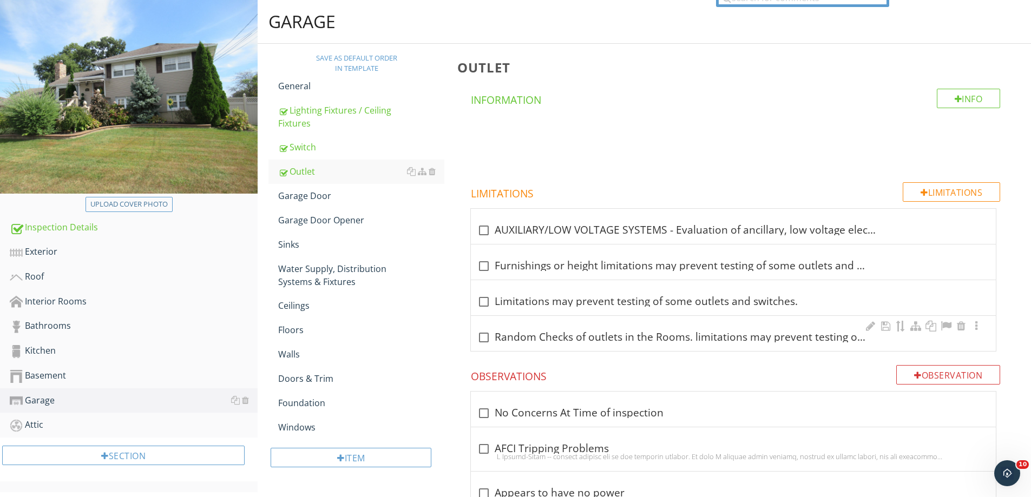
click at [480, 337] on div at bounding box center [484, 337] width 18 height 18
checkbox input "true"
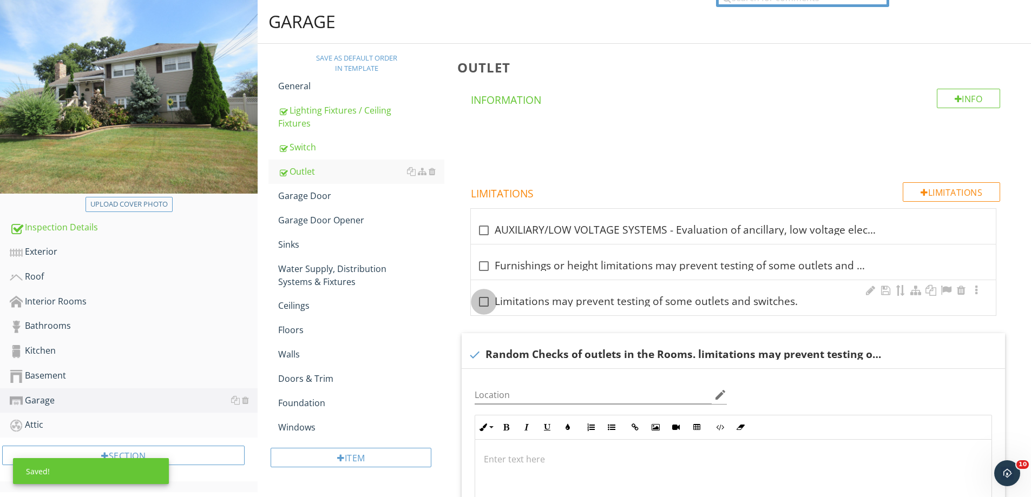
click at [482, 301] on div at bounding box center [484, 302] width 18 height 18
checkbox input "true"
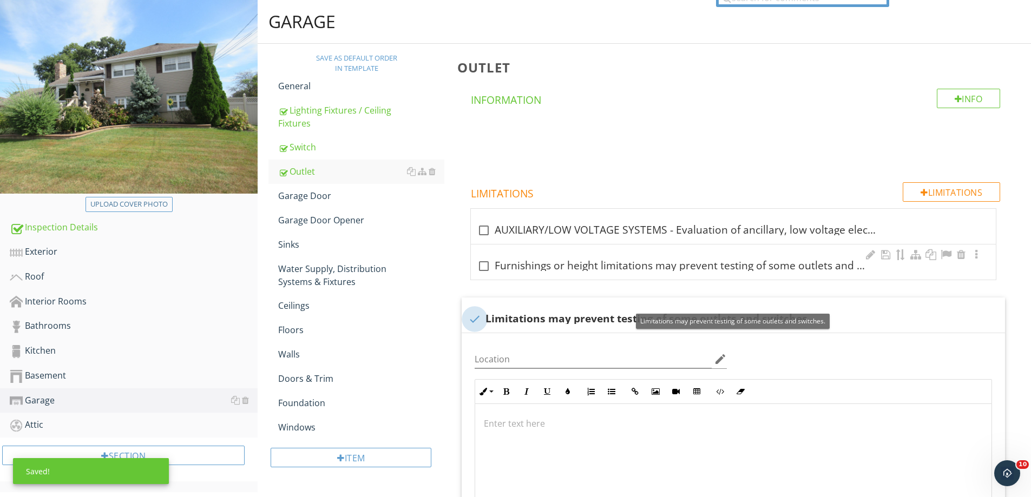
click at [486, 269] on div at bounding box center [484, 266] width 18 height 18
checkbox input "true"
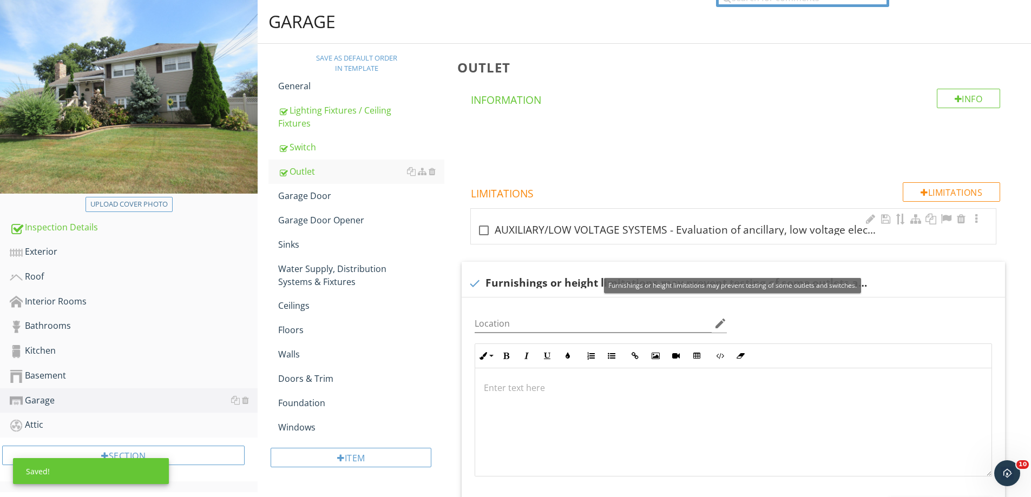
click at [486, 238] on div at bounding box center [484, 230] width 18 height 18
checkbox input "true"
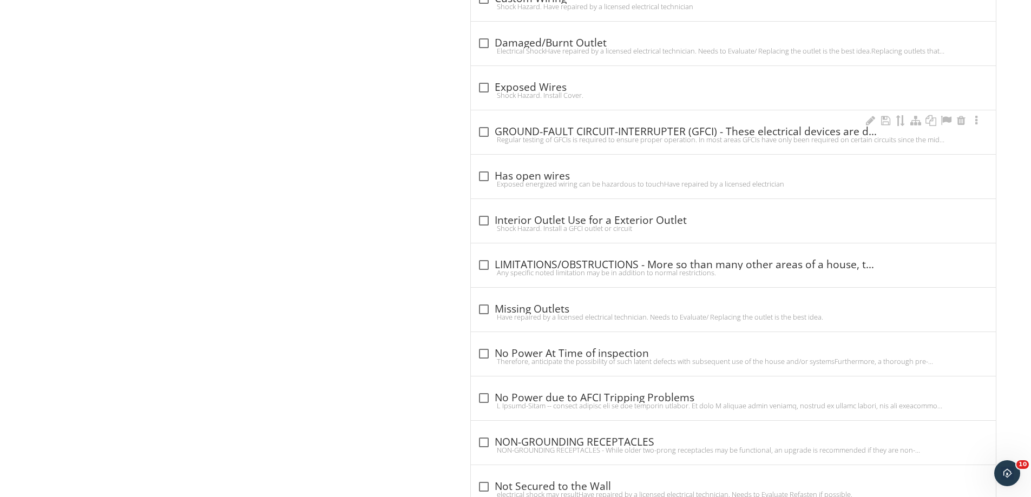
click at [554, 129] on div "check_box_outline_blank GROUND-FAULT CIRCUIT-INTERRUPTER (GFCI) - These electri…" at bounding box center [733, 132] width 512 height 13
checkbox input "true"
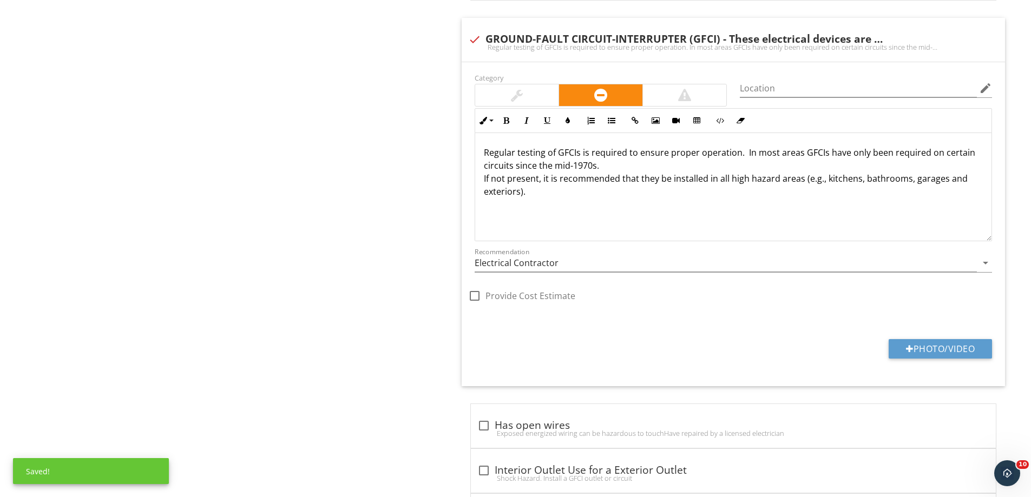
scroll to position [2543, 0]
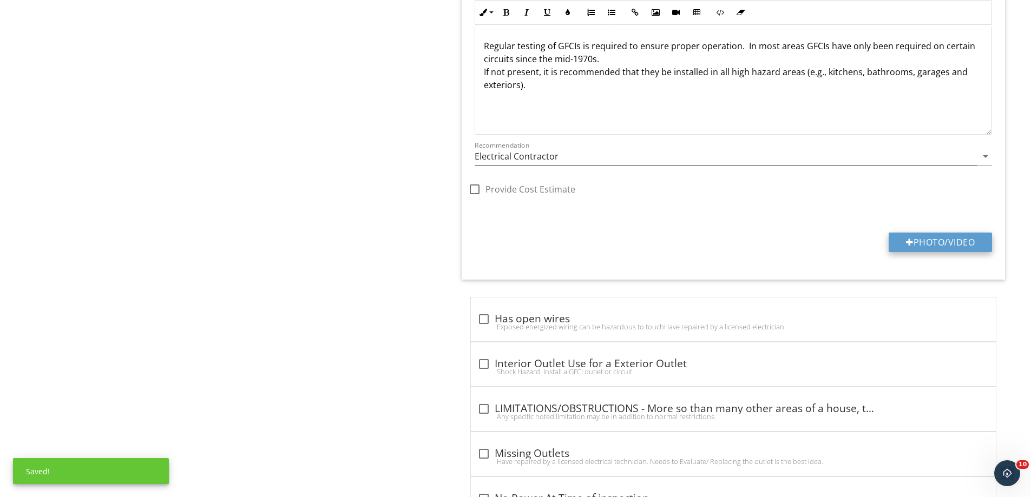
click at [971, 239] on button "Photo/Video" at bounding box center [939, 242] width 103 height 19
type input "C:\fakepath\IMG_3729.JPG"
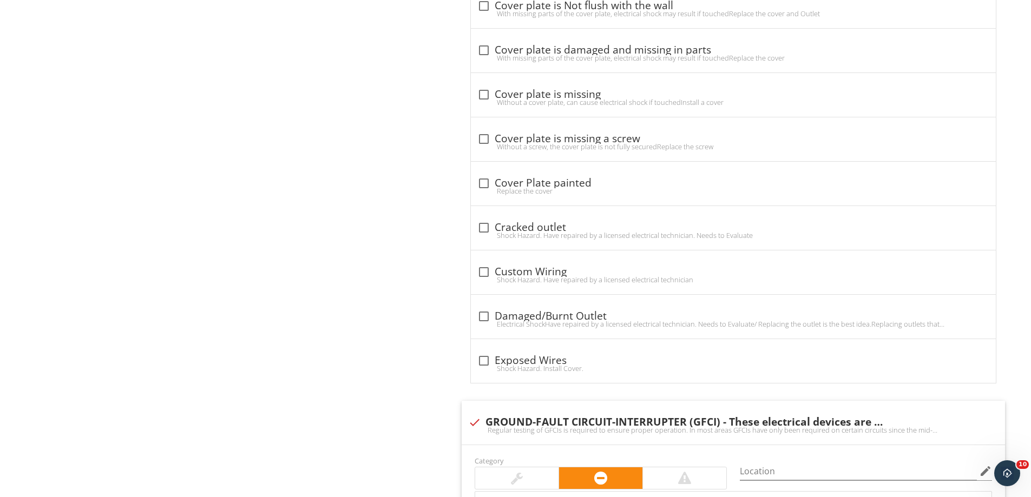
scroll to position [2001, 0]
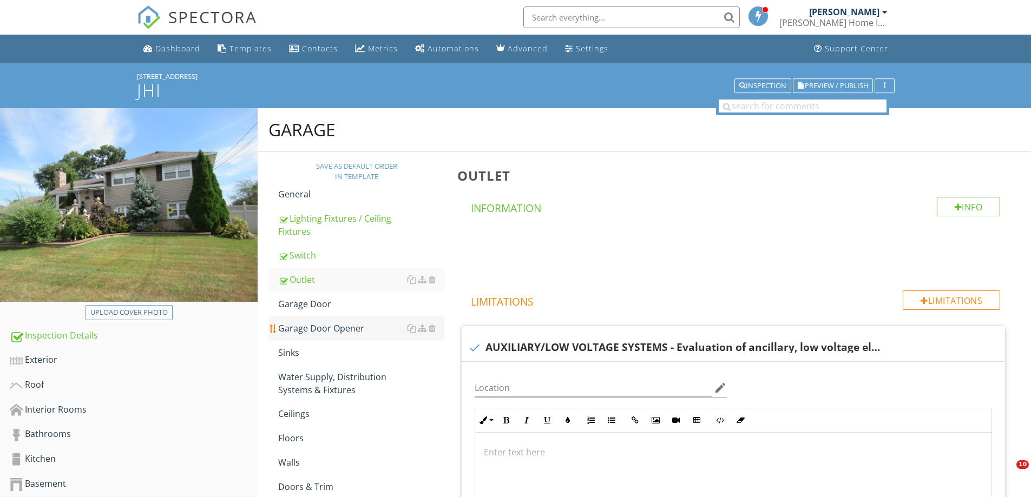
scroll to position [108, 0]
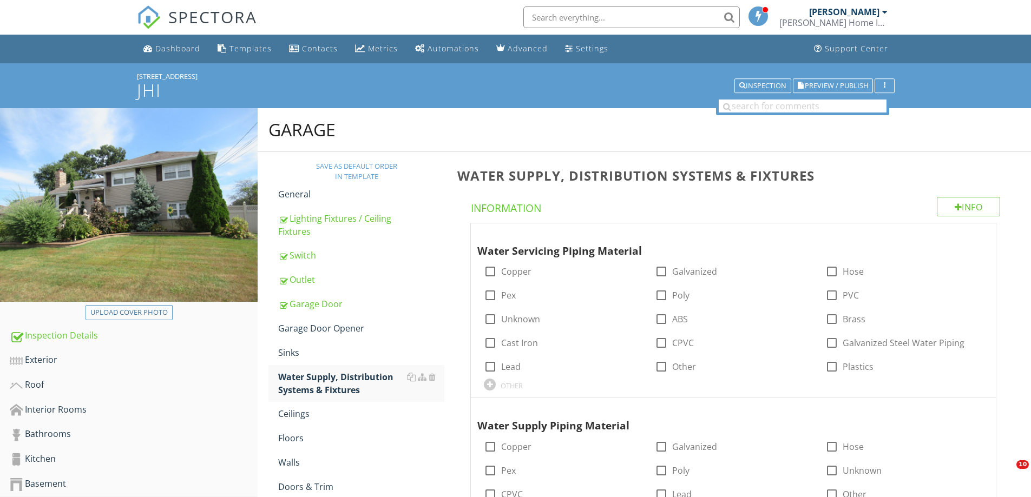
scroll to position [1894, 0]
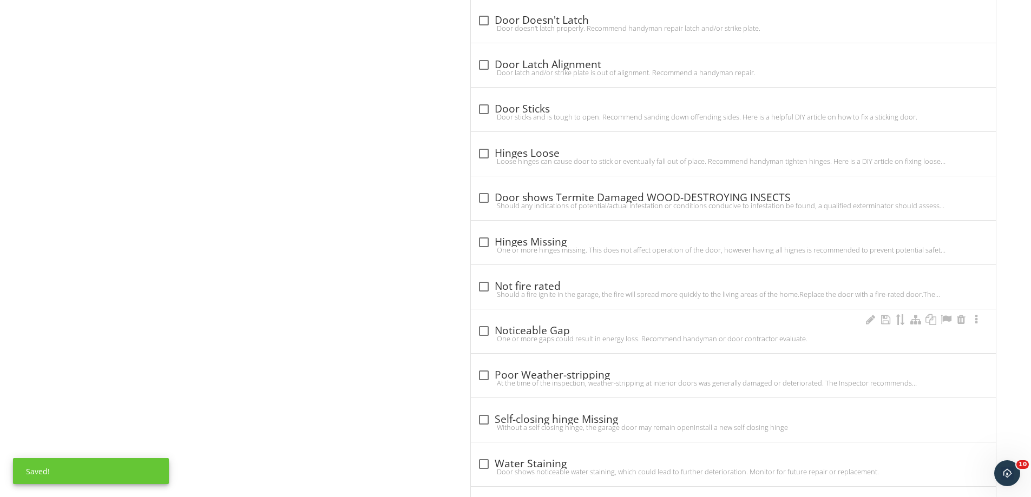
scroll to position [879, 0]
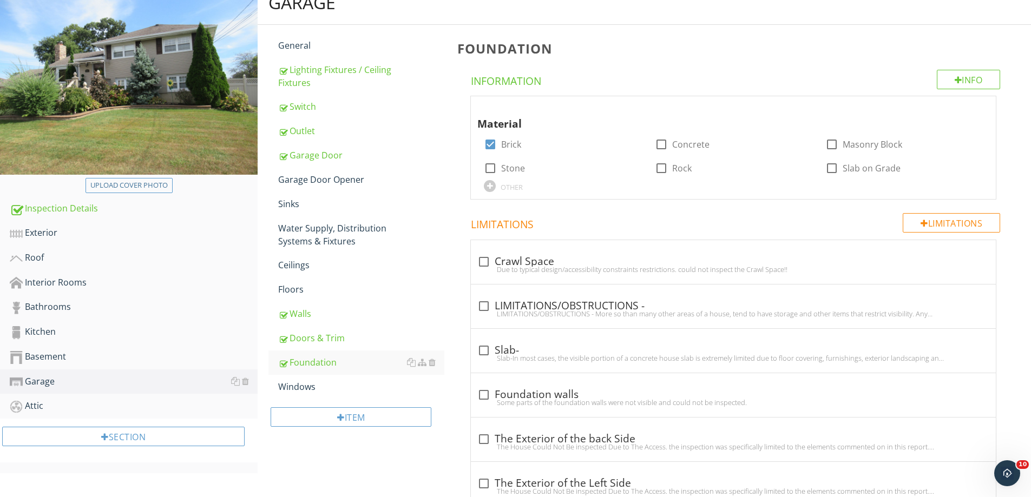
scroll to position [271, 0]
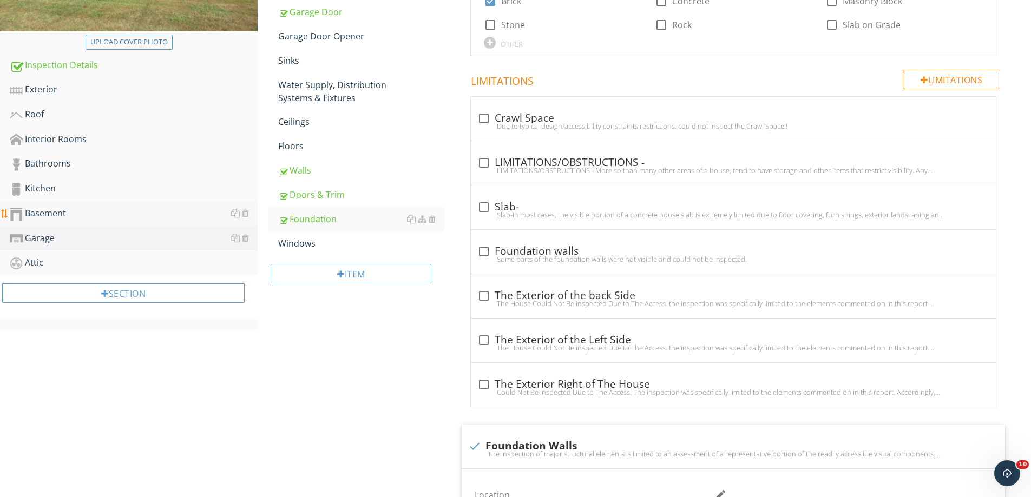
click at [47, 215] on div "Basement" at bounding box center [134, 214] width 248 height 14
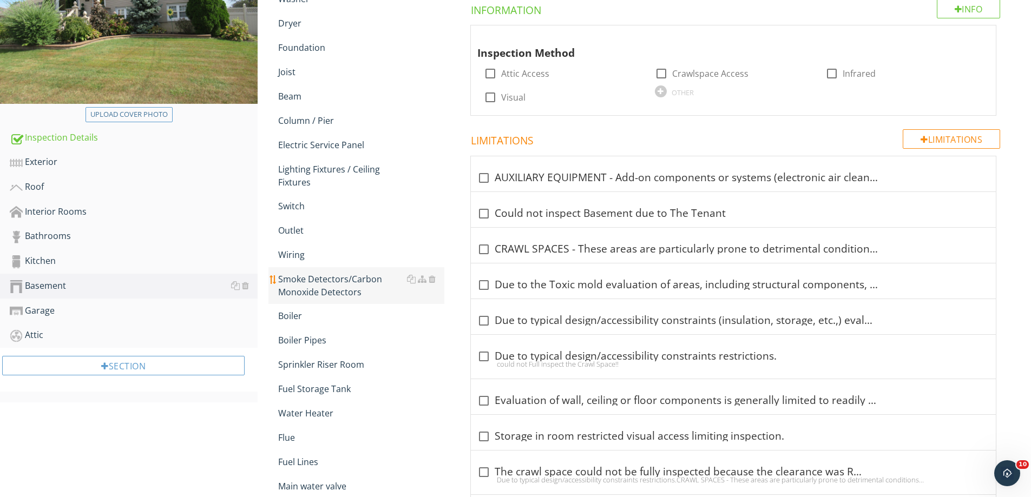
scroll to position [54, 0]
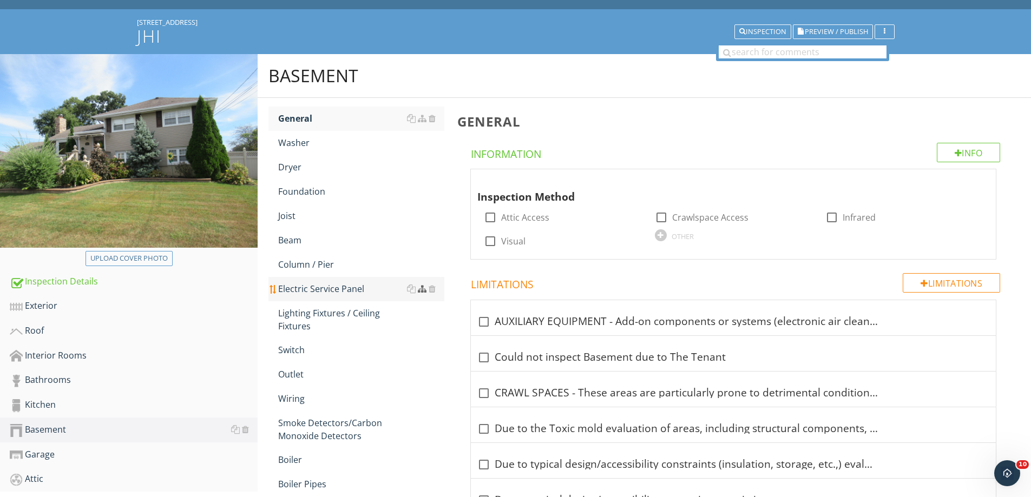
click at [423, 289] on div at bounding box center [422, 289] width 9 height 9
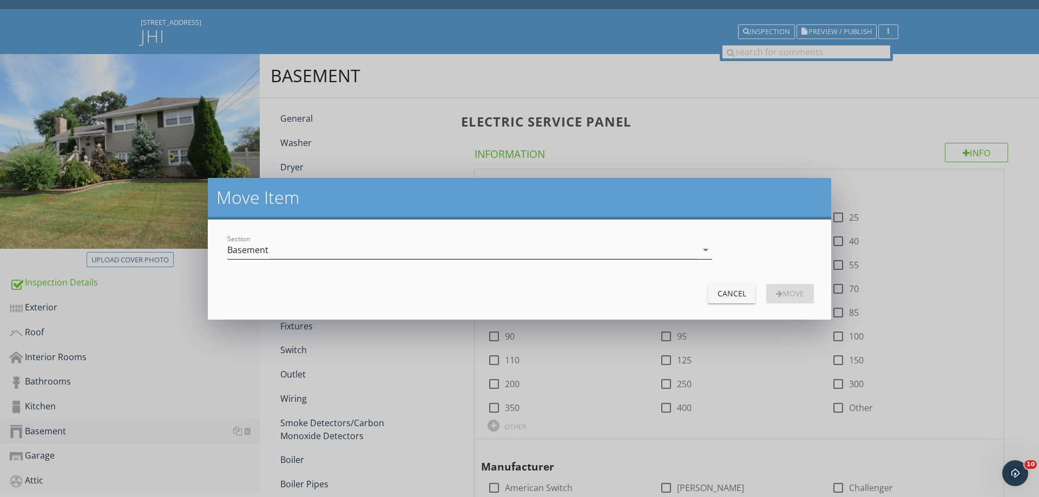
click at [295, 252] on div "Basement" at bounding box center [462, 250] width 470 height 18
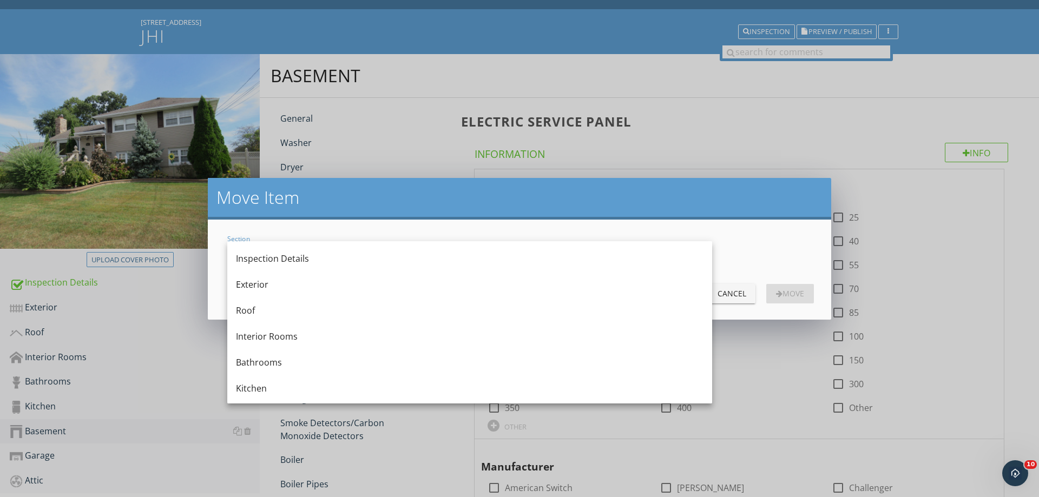
click at [268, 335] on div "Interior Rooms" at bounding box center [469, 336] width 467 height 13
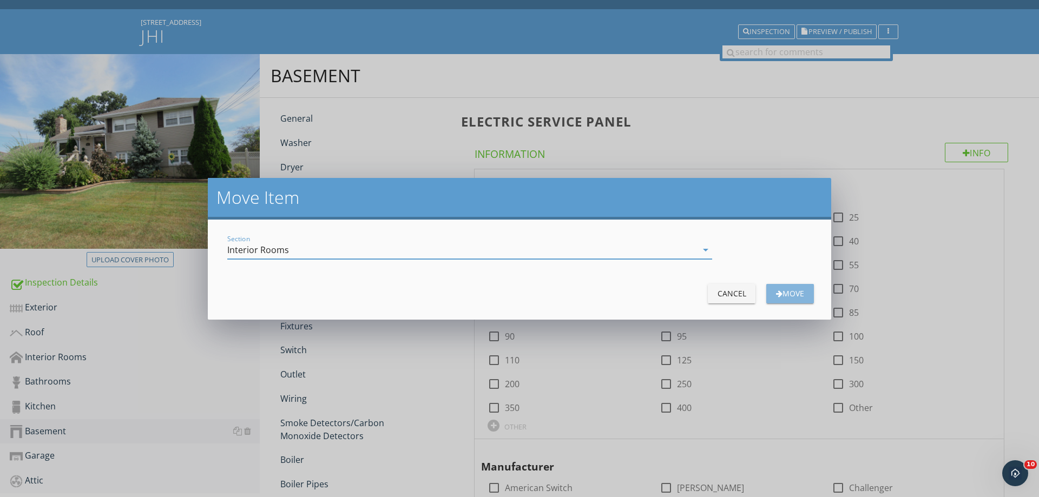
click at [799, 298] on div "Move" at bounding box center [790, 293] width 30 height 11
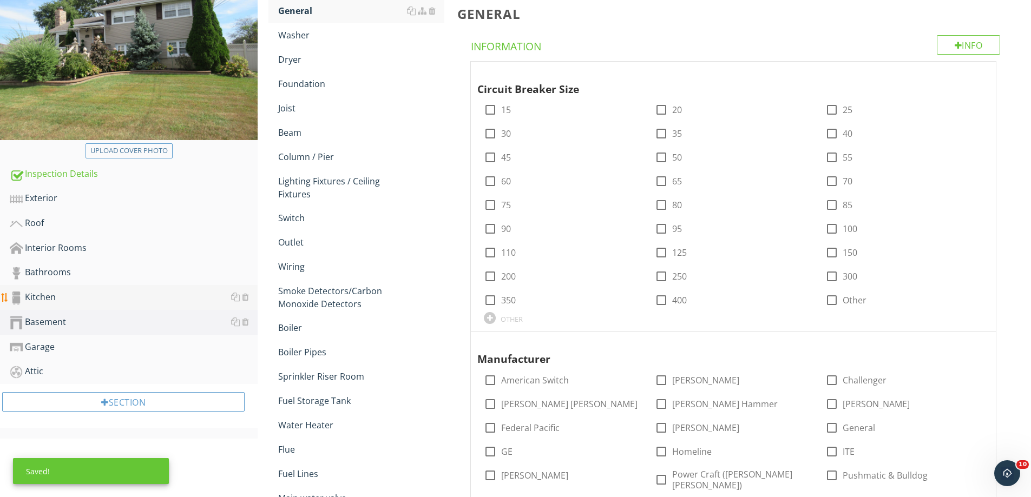
scroll to position [162, 0]
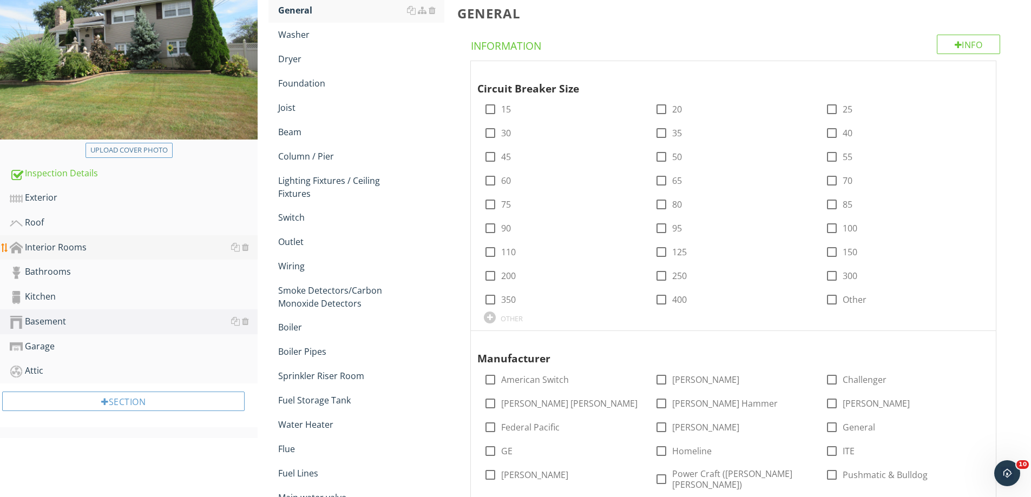
click at [55, 243] on div "Interior Rooms" at bounding box center [134, 248] width 248 height 14
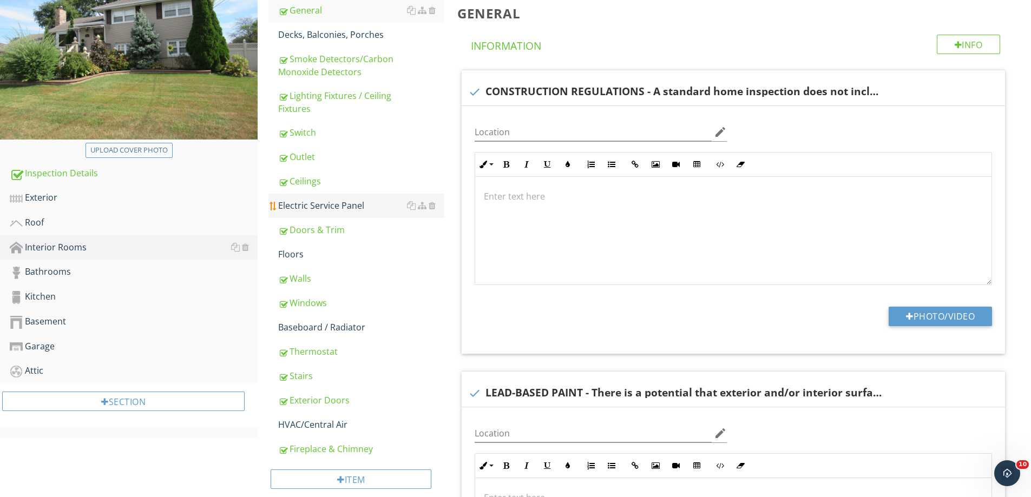
click at [352, 203] on div "Electric Service Panel" at bounding box center [361, 205] width 166 height 13
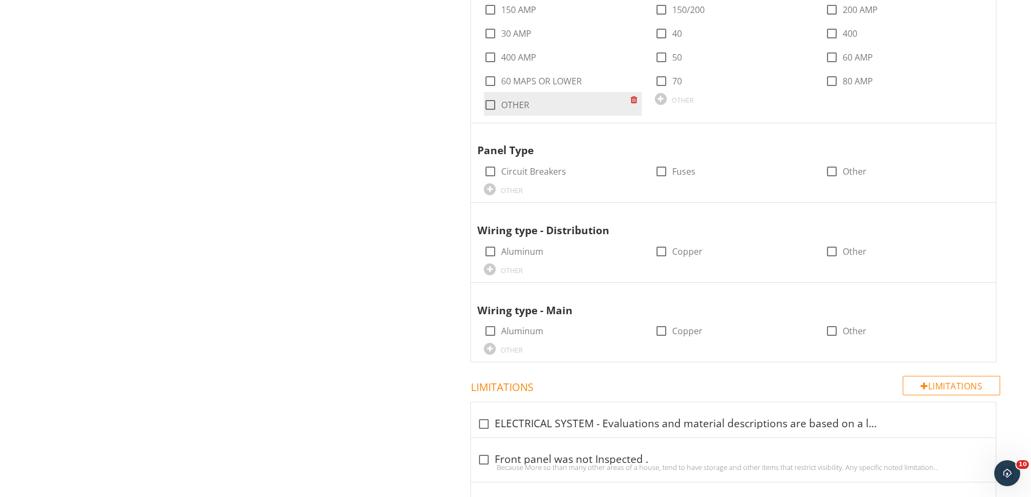
scroll to position [1028, 0]
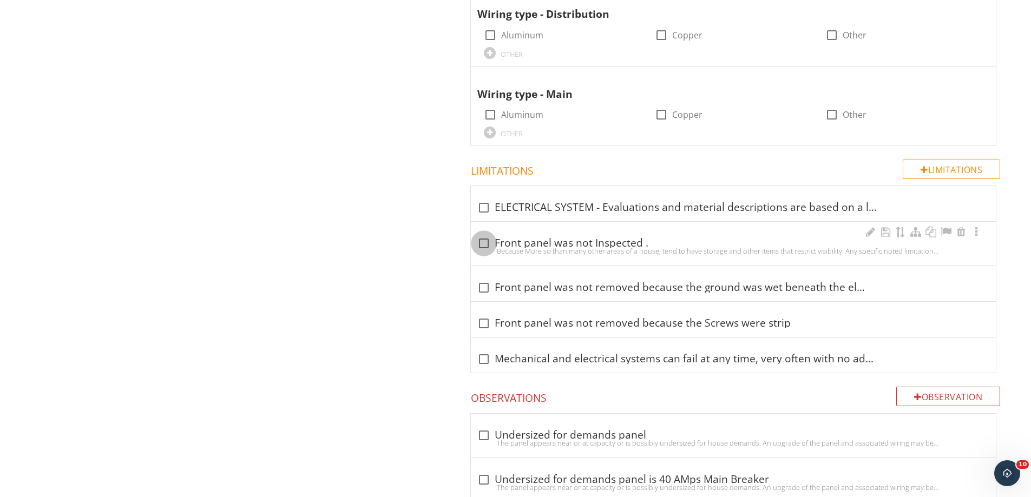
click at [482, 234] on div at bounding box center [484, 243] width 18 height 18
checkbox input "true"
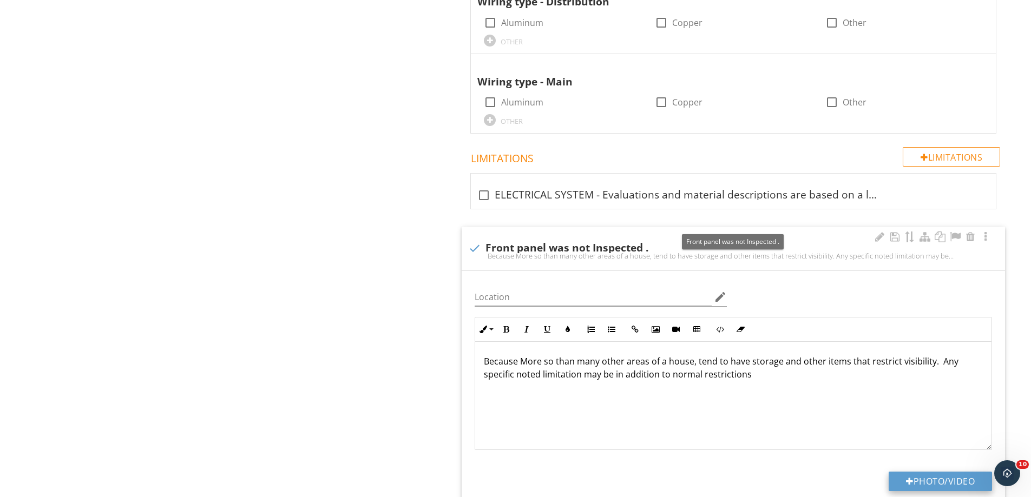
scroll to position [1244, 0]
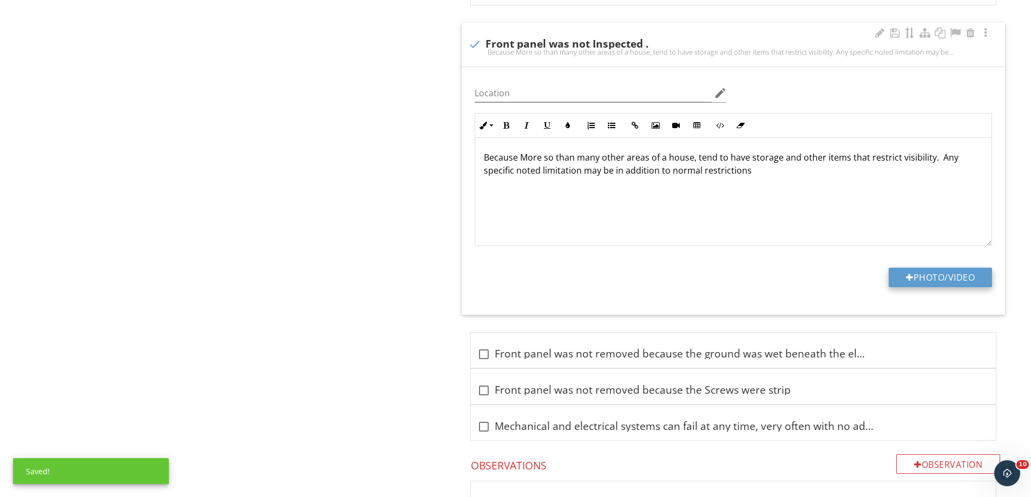
click at [973, 268] on button "Photo/Video" at bounding box center [939, 277] width 103 height 19
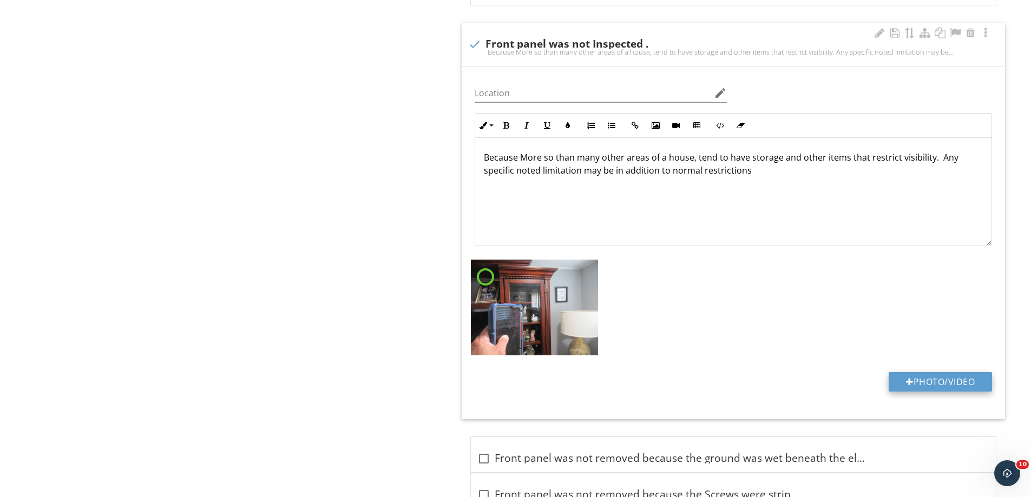
click at [959, 378] on button "Photo/Video" at bounding box center [939, 381] width 103 height 19
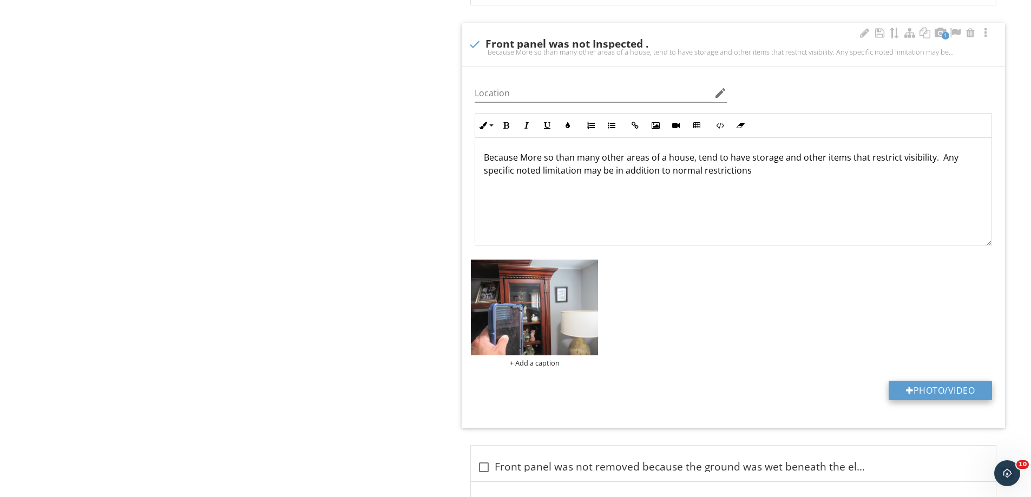
type input "C:\fakepath\IMG_3780.JPG"
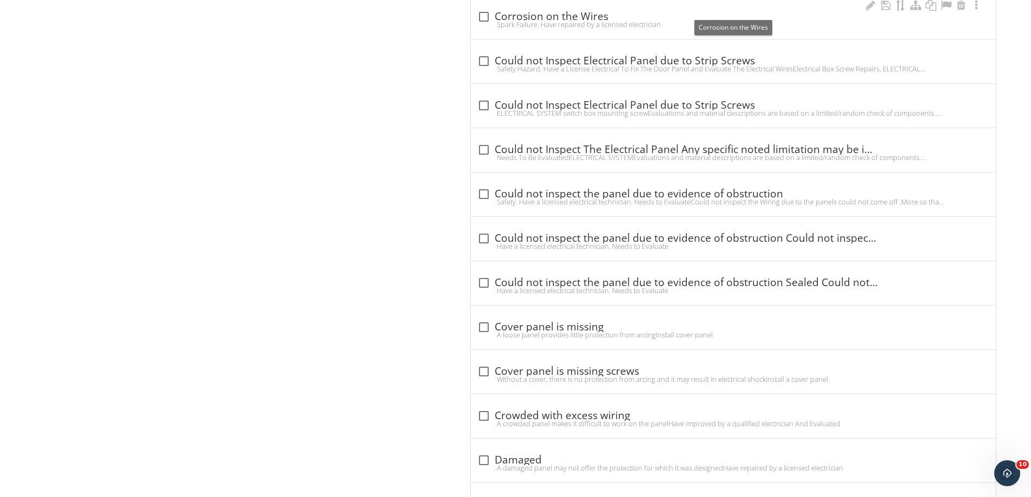
scroll to position [3625, 0]
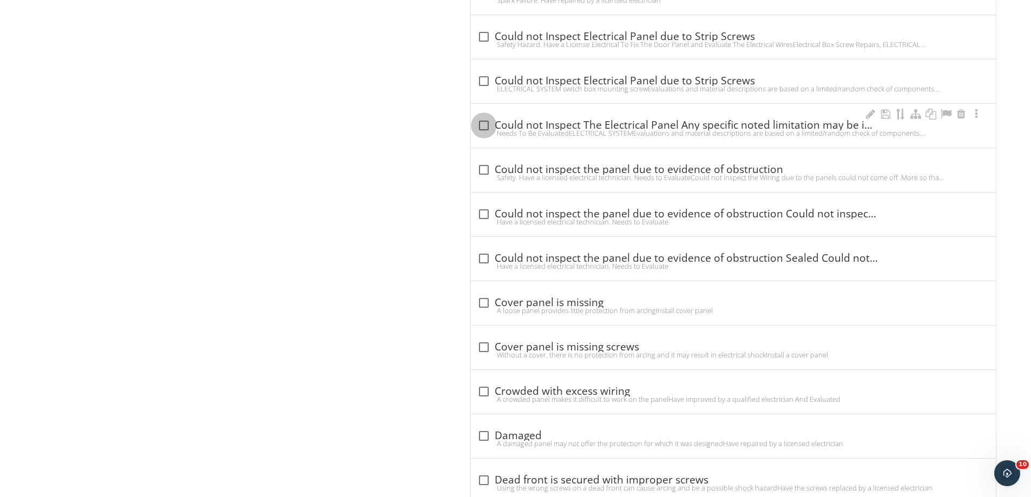
click at [489, 118] on div at bounding box center [484, 125] width 18 height 18
checkbox input "true"
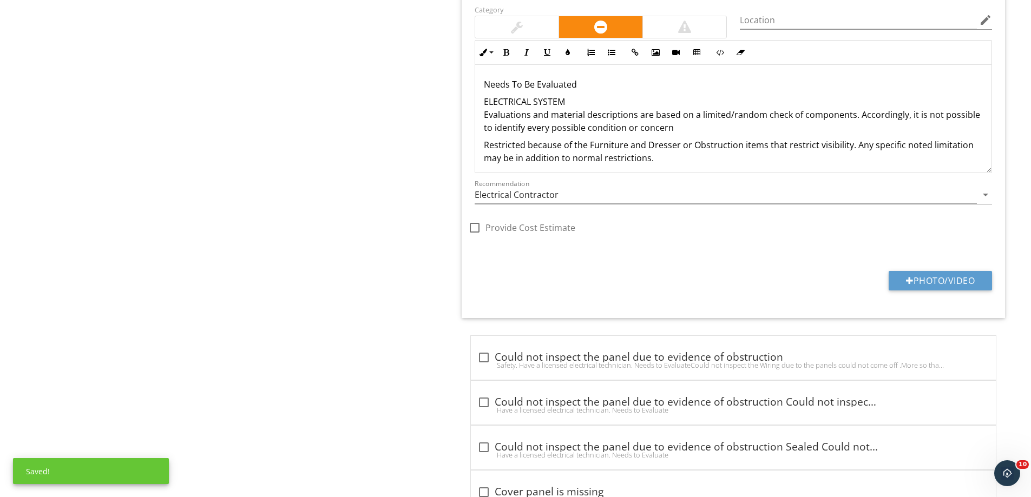
scroll to position [3841, 0]
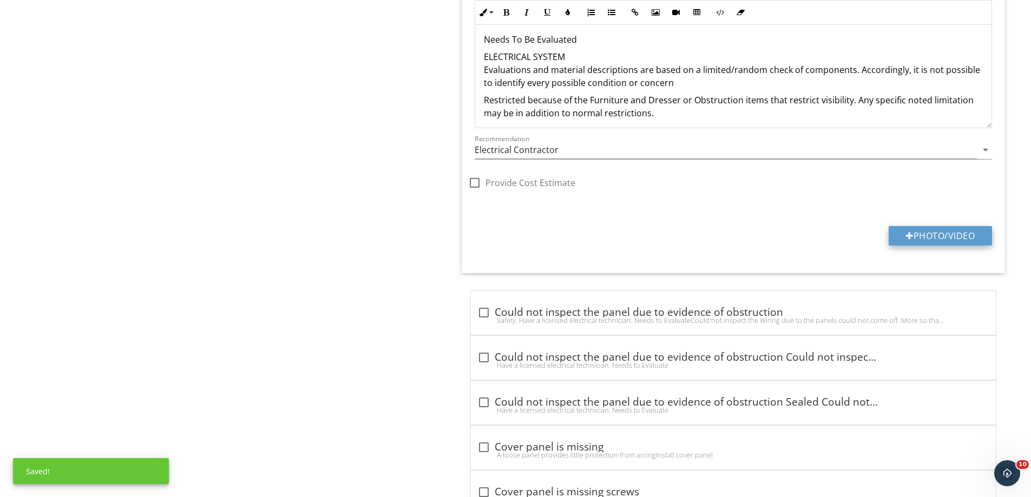
click at [958, 226] on button "Photo/Video" at bounding box center [939, 235] width 103 height 19
type input "C:\fakepath\IMG_3779.JPG"
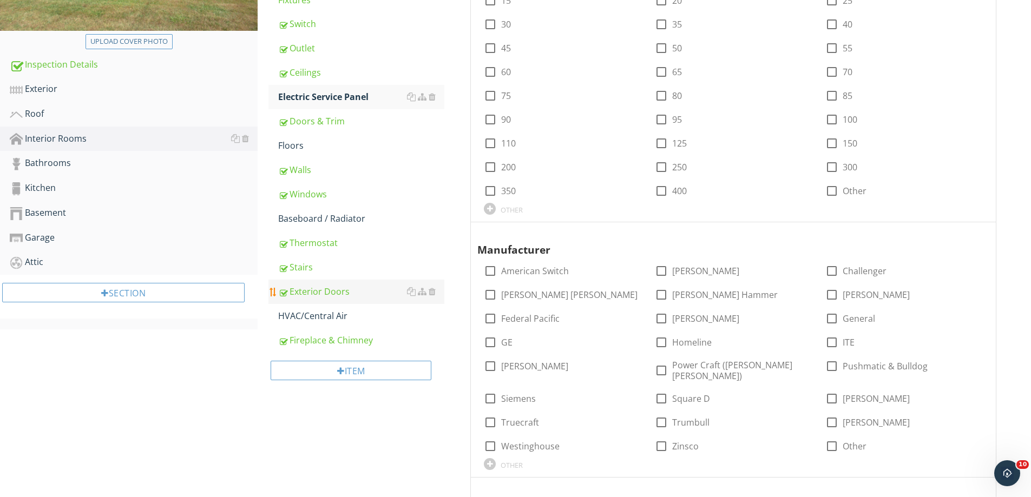
scroll to position [271, 0]
click at [48, 263] on div "Attic" at bounding box center [134, 263] width 248 height 14
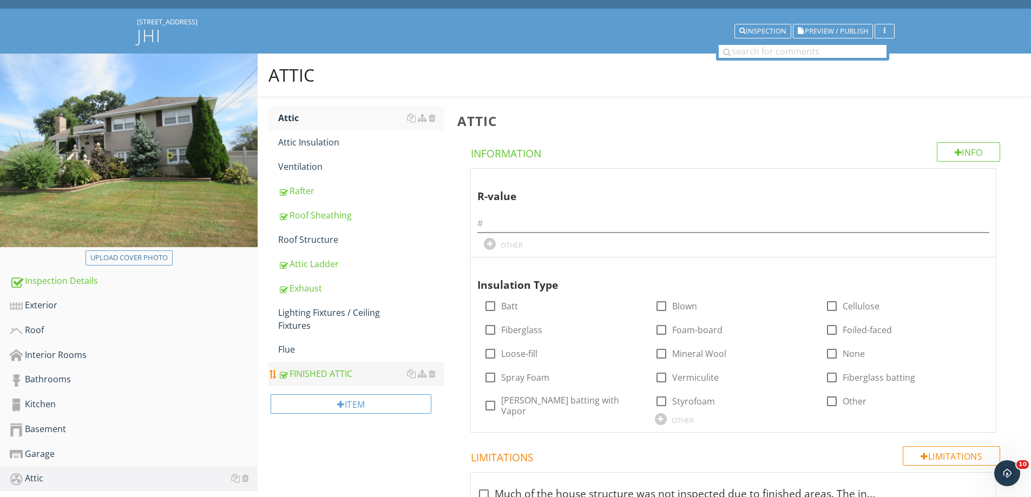
scroll to position [54, 0]
click at [295, 118] on div "Attic" at bounding box center [361, 118] width 166 height 13
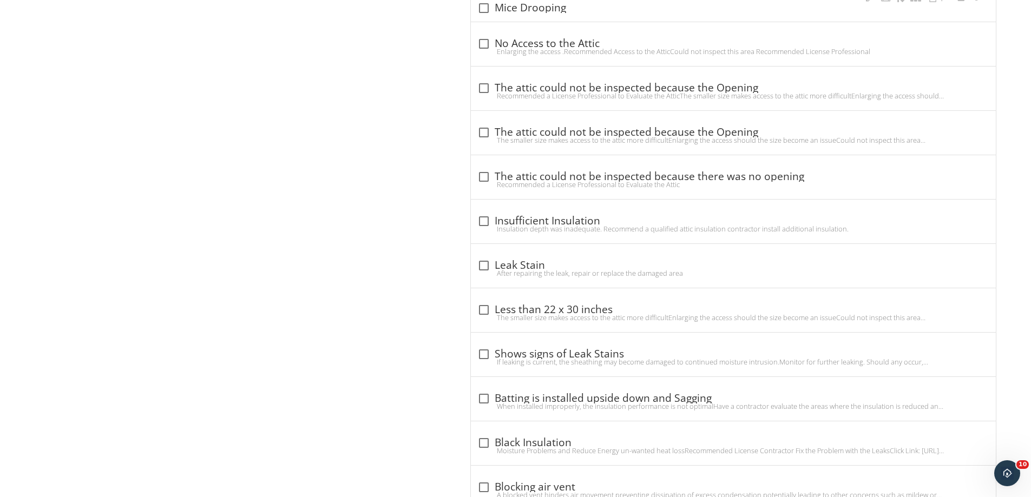
scroll to position [1136, 0]
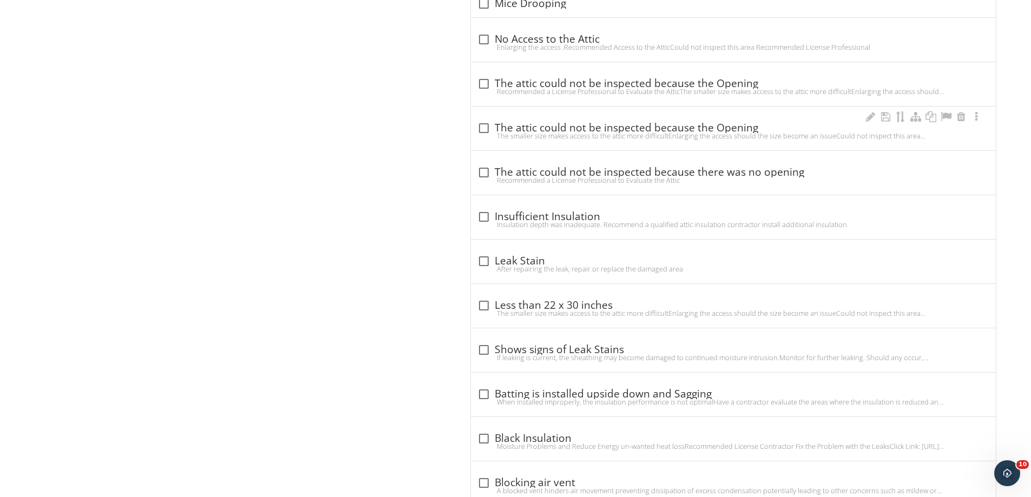
click at [491, 133] on div "The smaller size makes access to the attic more difficultEnlarging the access s…" at bounding box center [733, 135] width 512 height 9
checkbox input "true"
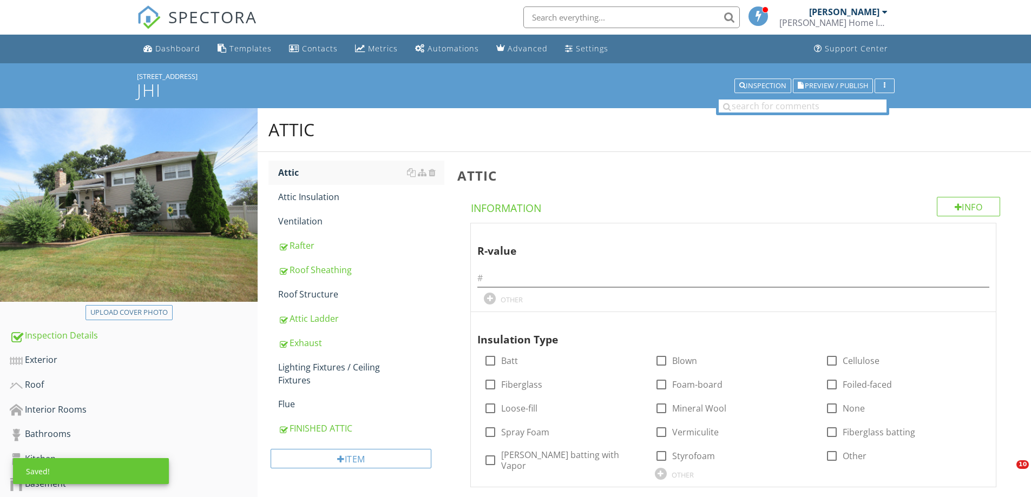
scroll to position [1299, 0]
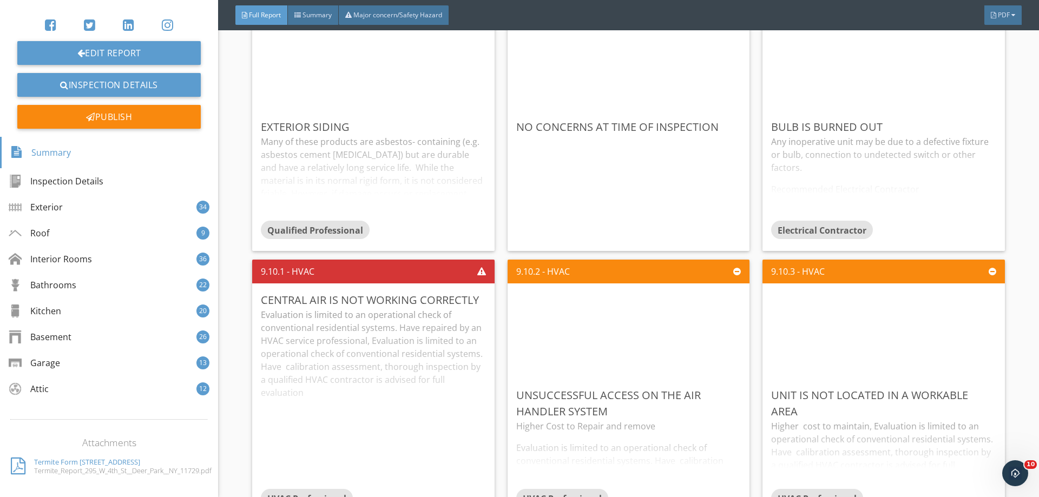
scroll to position [18827, 0]
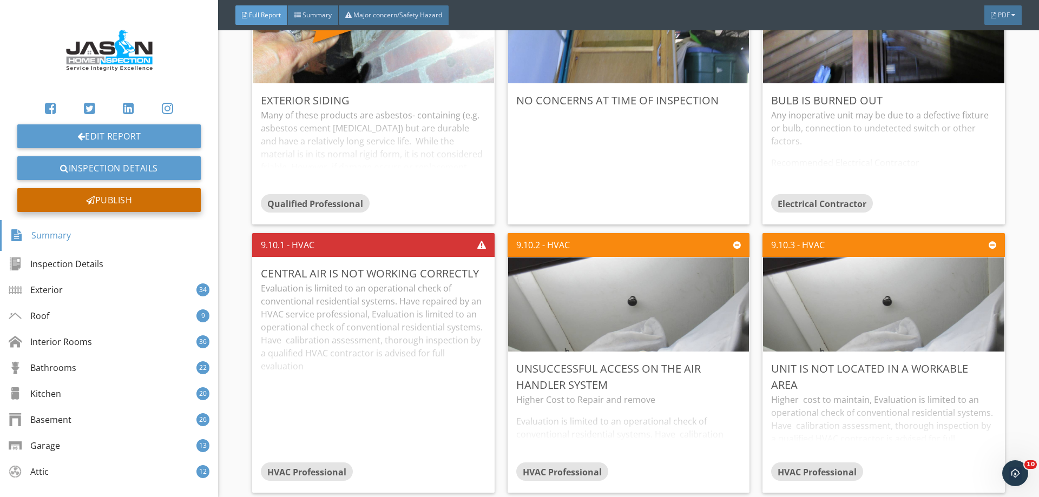
click at [115, 196] on div "Publish" at bounding box center [108, 200] width 183 height 24
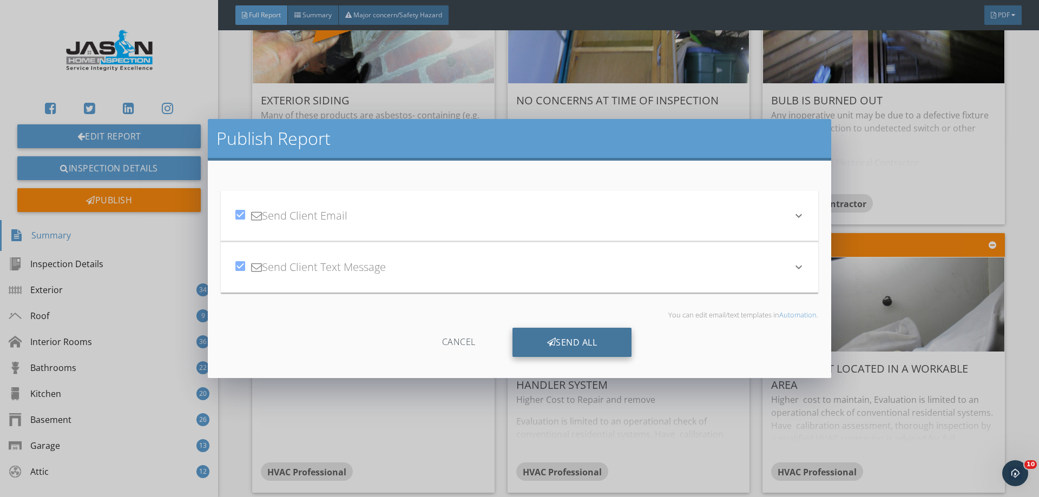
click at [550, 342] on icon at bounding box center [551, 343] width 9 height 12
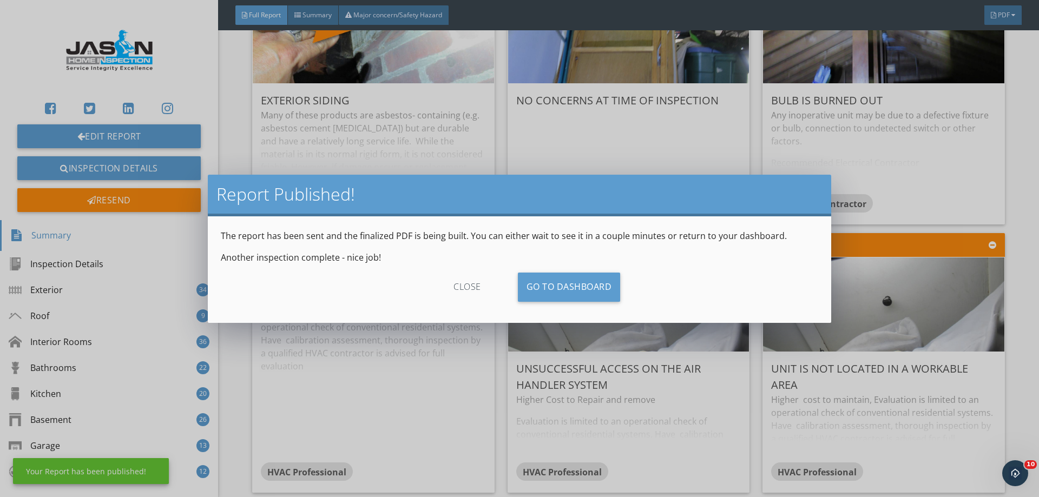
click at [623, 291] on div "close Go To Dashboard" at bounding box center [519, 291] width 597 height 37
click at [561, 286] on link "Go To Dashboard" at bounding box center [569, 287] width 103 height 29
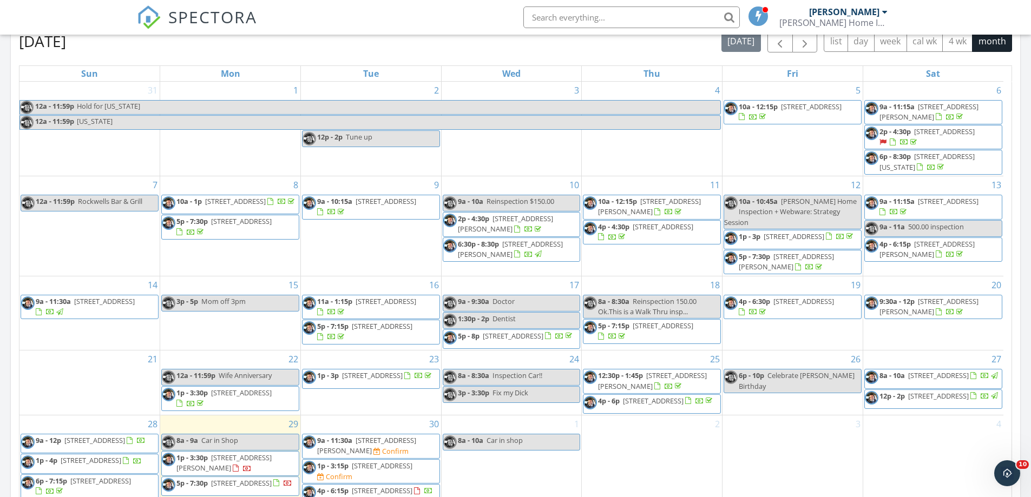
scroll to position [8, 0]
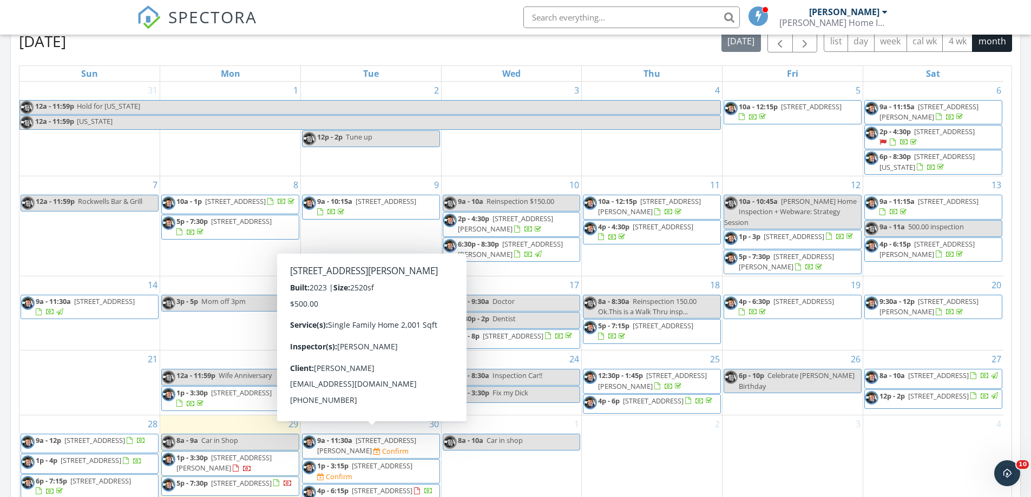
click at [367, 441] on span "[STREET_ADDRESS][PERSON_NAME]" at bounding box center [366, 446] width 99 height 20
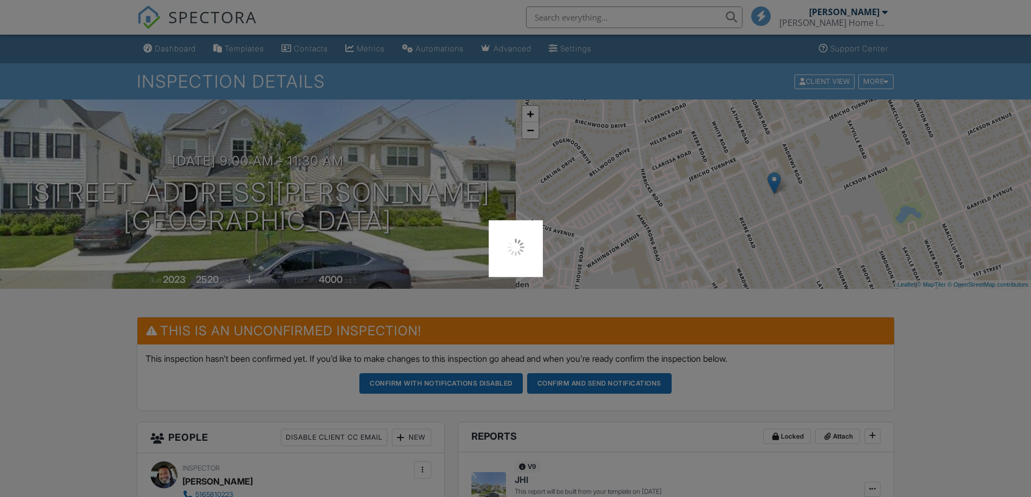
scroll to position [162, 0]
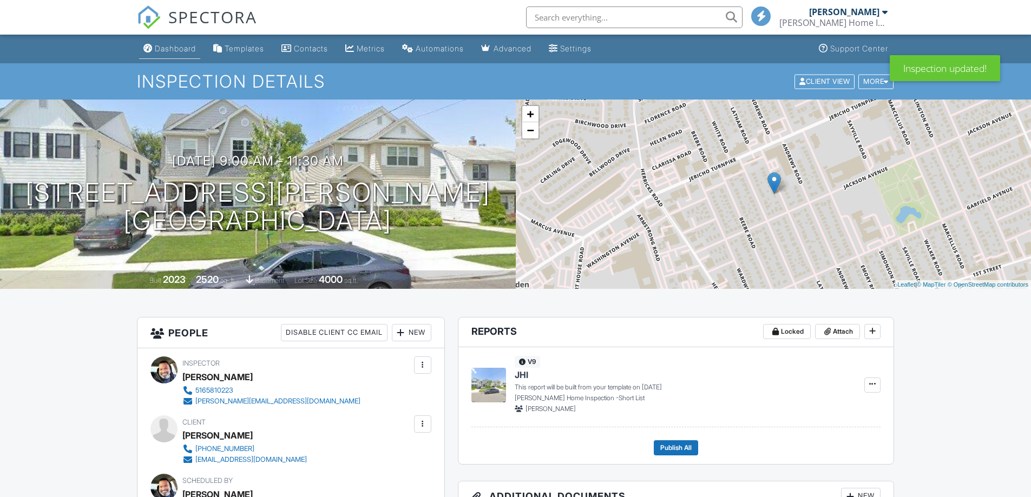
click at [193, 52] on div "Dashboard" at bounding box center [175, 48] width 41 height 9
click at [193, 52] on div at bounding box center [515, 248] width 1031 height 497
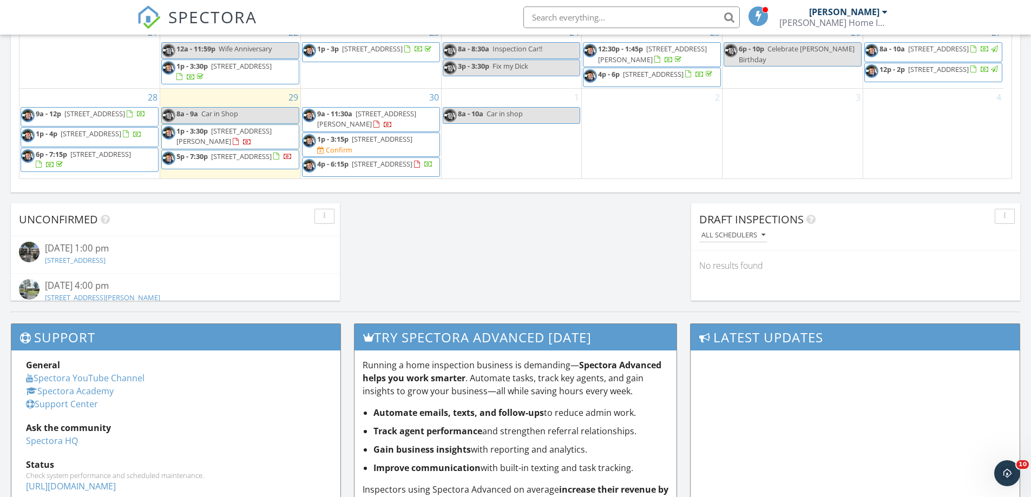
scroll to position [788, 0]
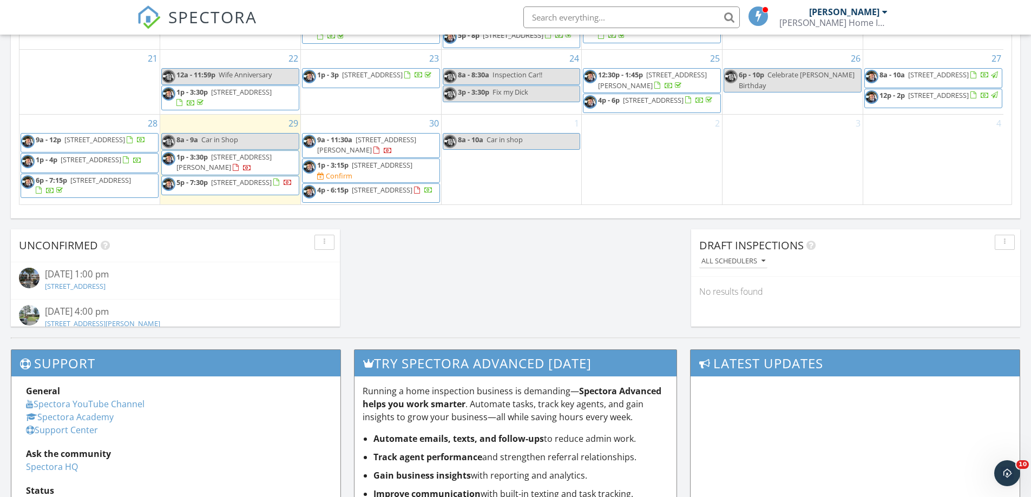
drag, startPoint x: 342, startPoint y: 154, endPoint x: 340, endPoint y: 163, distance: 9.1
click at [340, 163] on span "1p - 3:15p" at bounding box center [332, 165] width 31 height 10
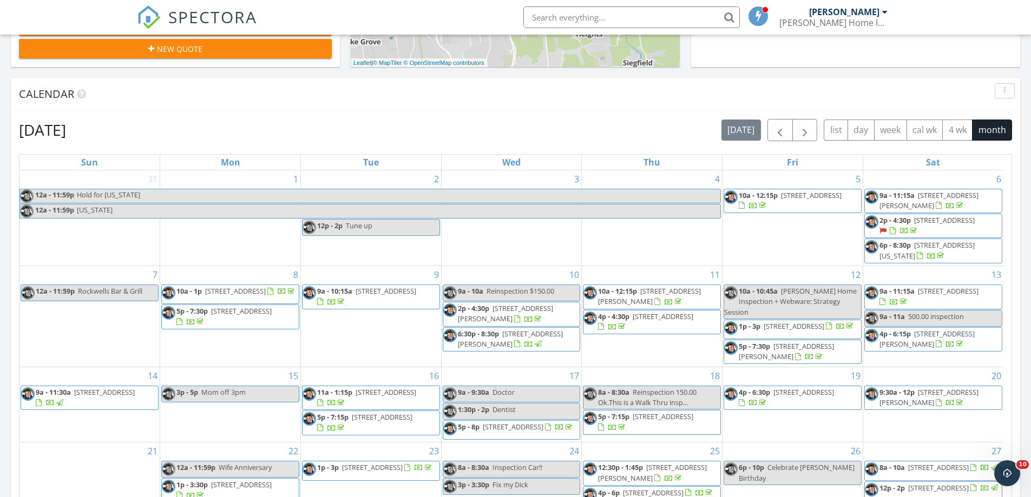
scroll to position [541, 0]
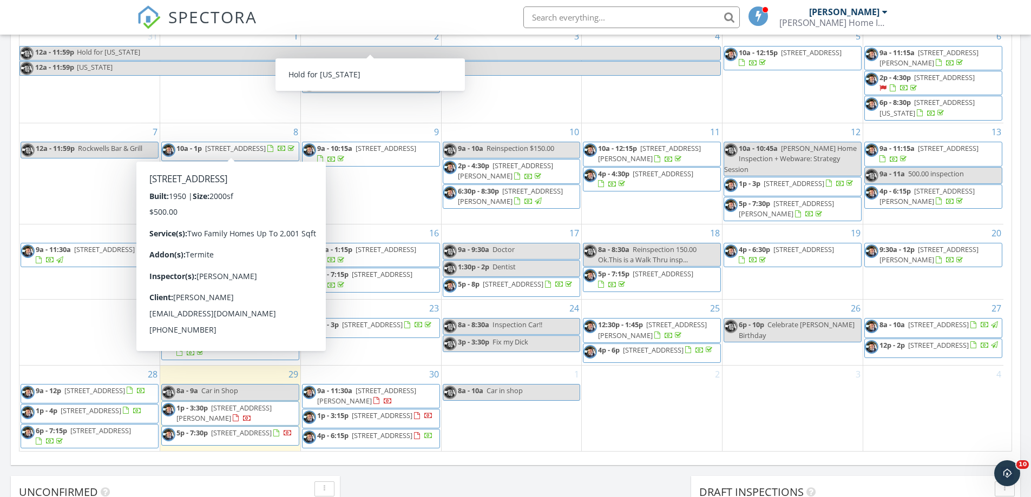
click at [180, 9] on span "SPECTORA" at bounding box center [212, 16] width 89 height 23
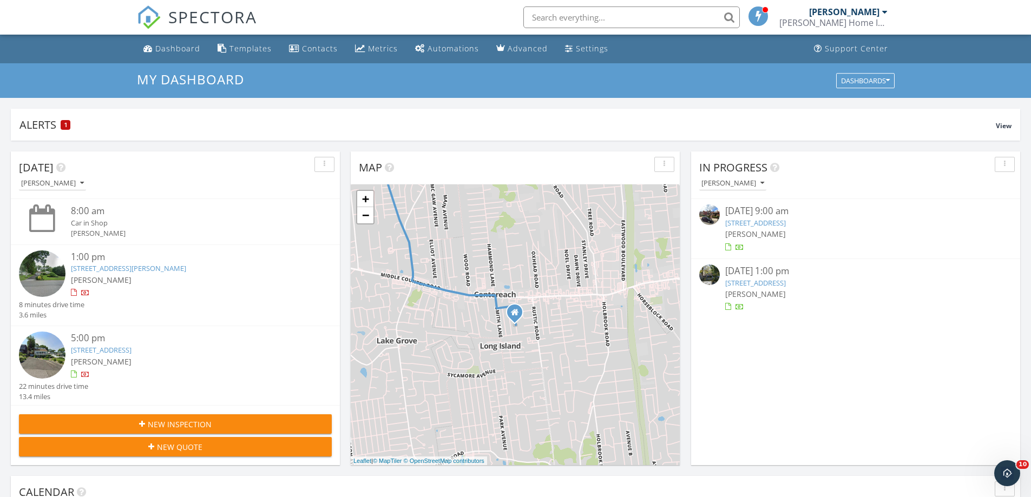
click at [785, 226] on link "[STREET_ADDRESS]" at bounding box center [755, 223] width 61 height 10
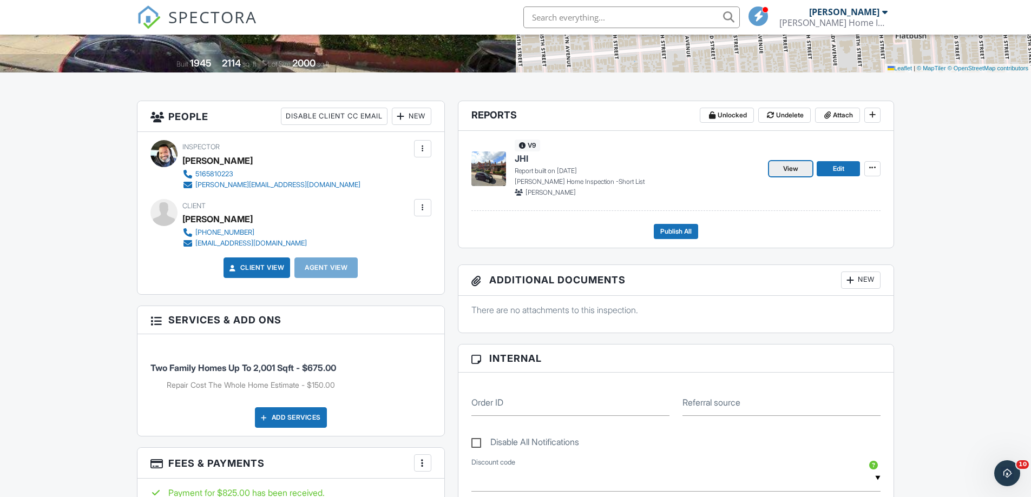
click at [787, 166] on span "View" at bounding box center [790, 168] width 15 height 11
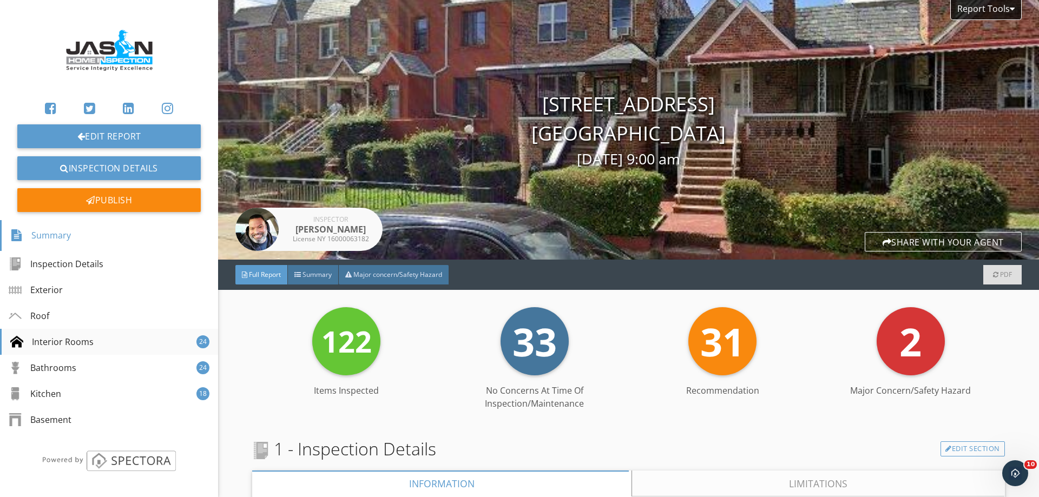
click at [52, 344] on div "Interior Rooms" at bounding box center [51, 341] width 83 height 13
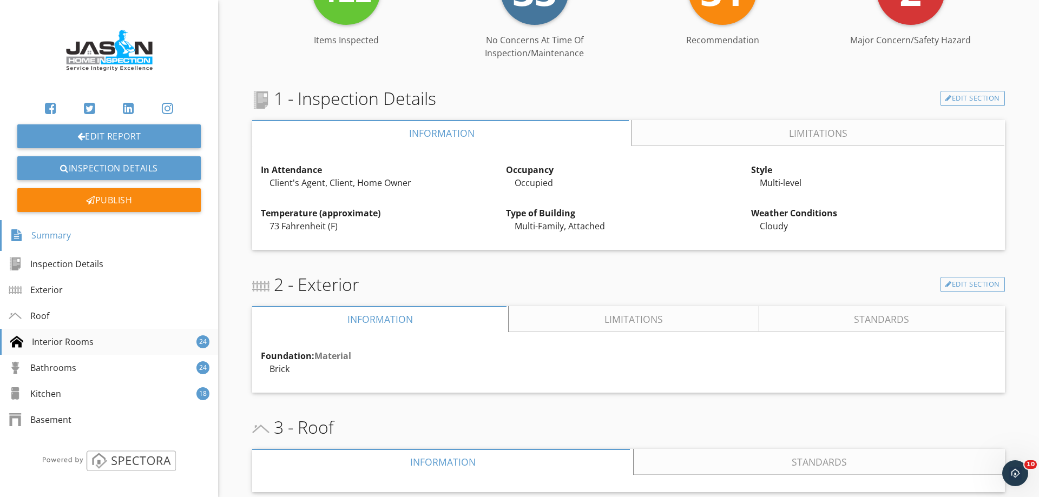
click at [52, 344] on div "Interior Rooms" at bounding box center [51, 341] width 83 height 13
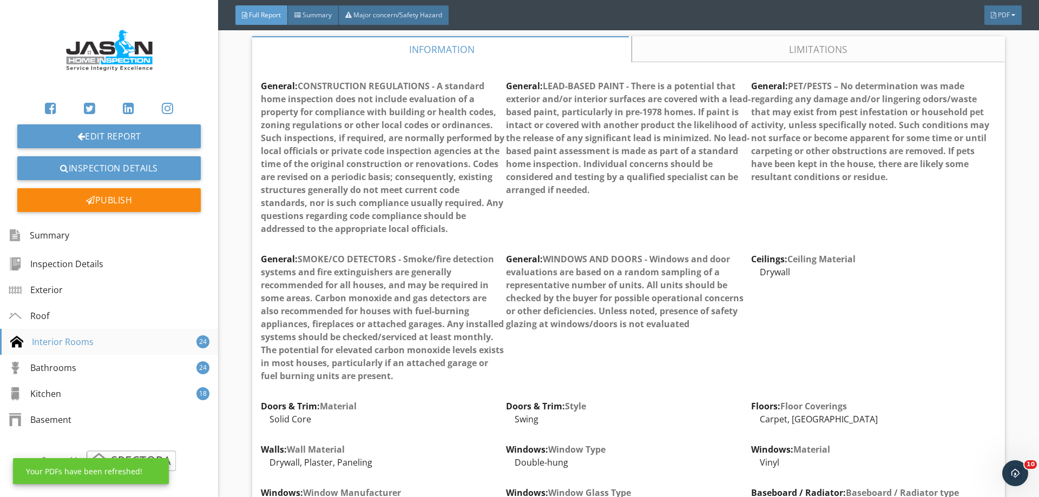
scroll to position [834, 0]
click at [48, 392] on div "Kitchen" at bounding box center [36, 393] width 52 height 13
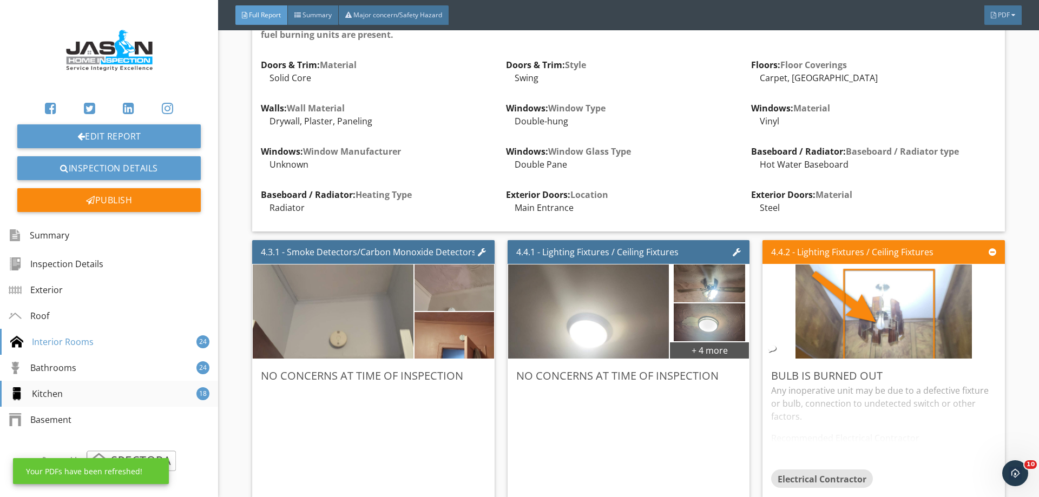
click at [48, 392] on div "Kitchen" at bounding box center [36, 393] width 52 height 13
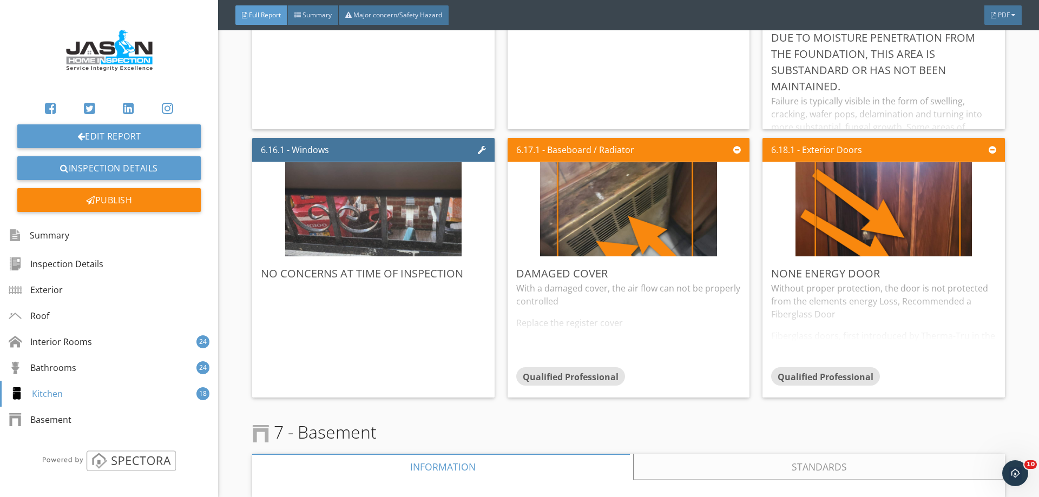
scroll to position [7686, 0]
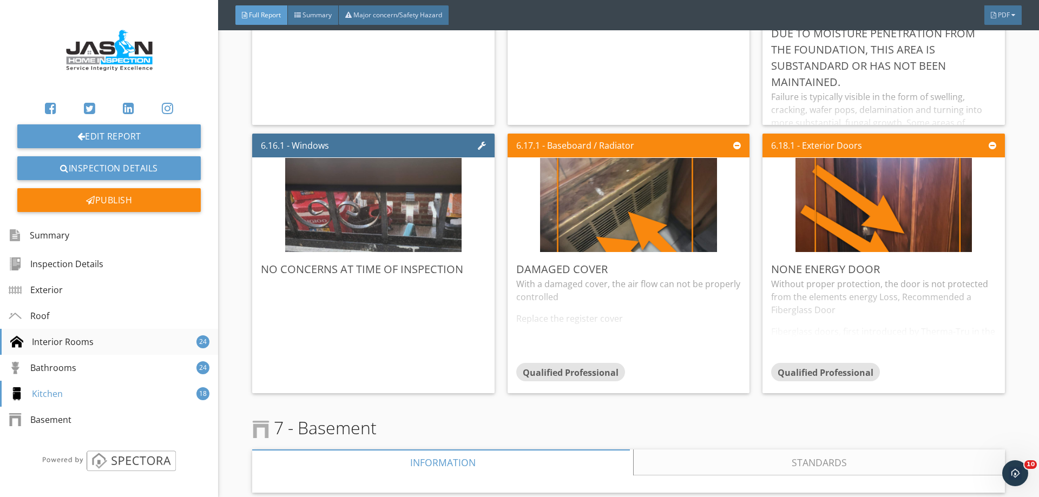
click at [47, 343] on div "Interior Rooms" at bounding box center [51, 341] width 83 height 13
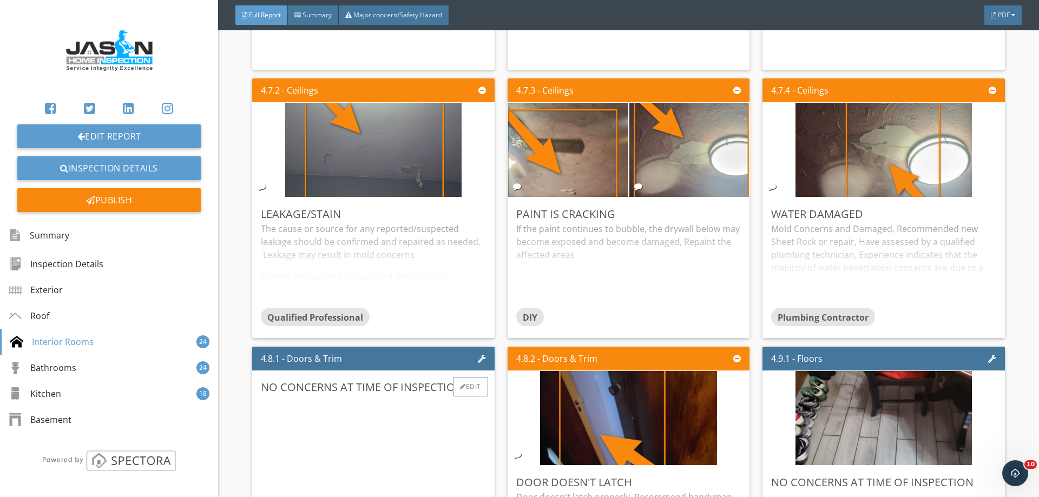
scroll to position [1862, 0]
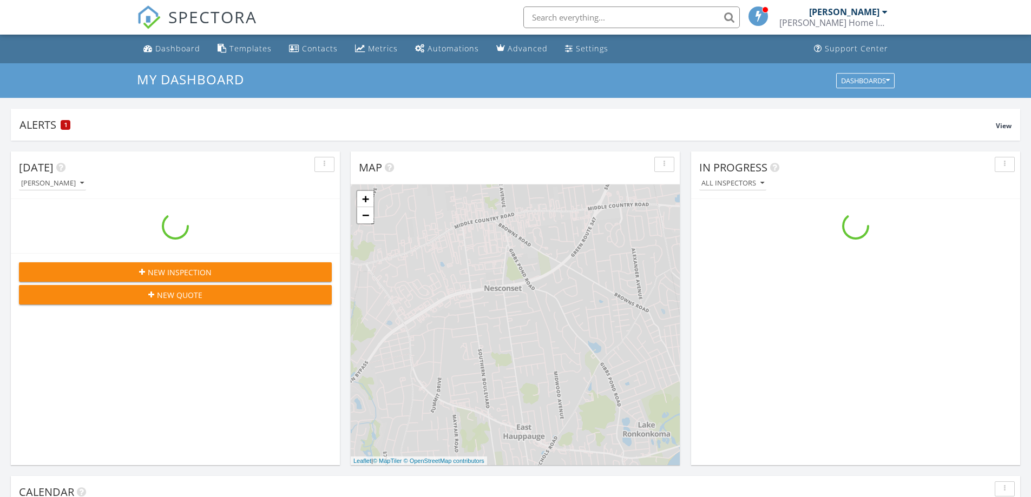
scroll to position [1001, 1047]
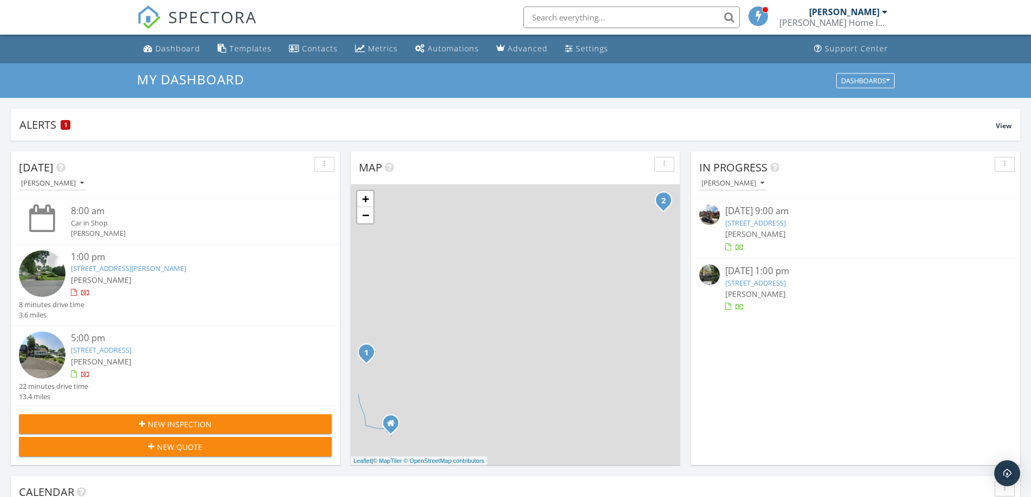
click at [786, 226] on link "[STREET_ADDRESS]" at bounding box center [755, 223] width 61 height 10
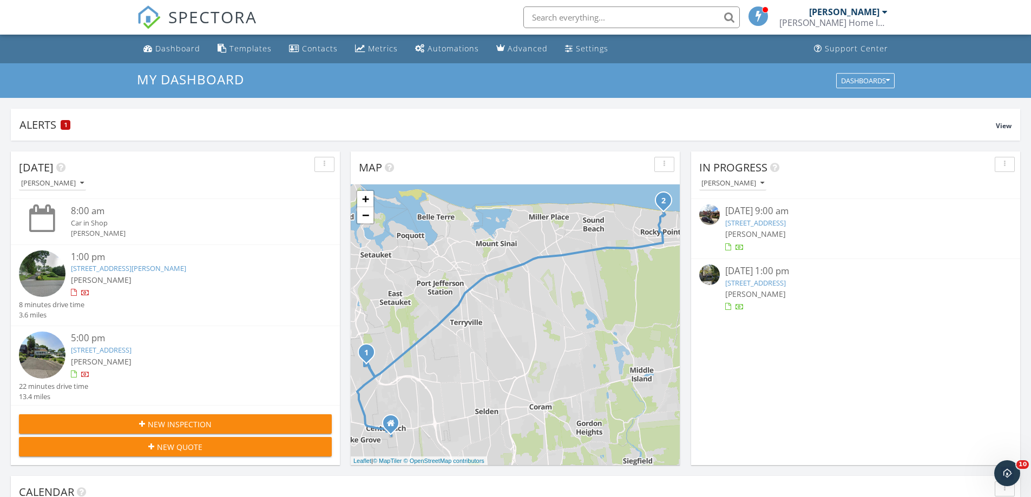
scroll to position [0, 0]
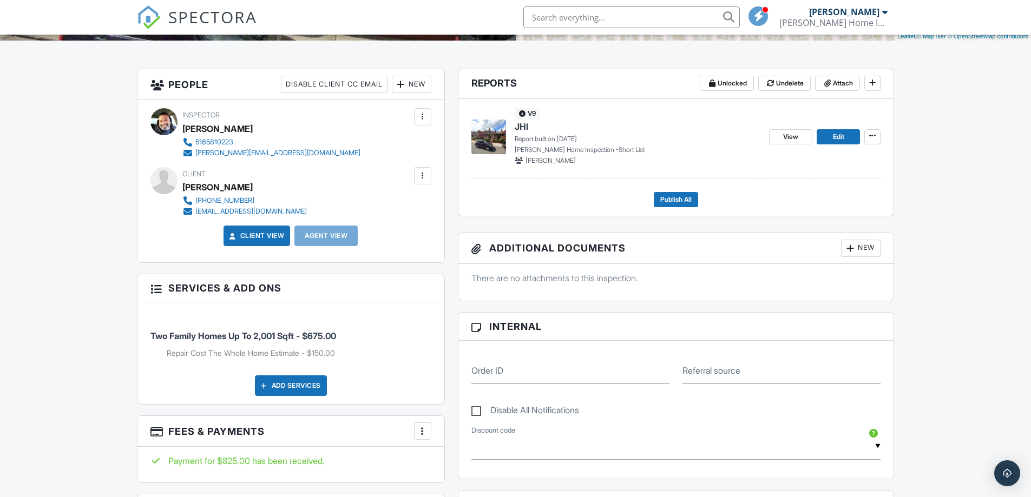
scroll to position [223, 0]
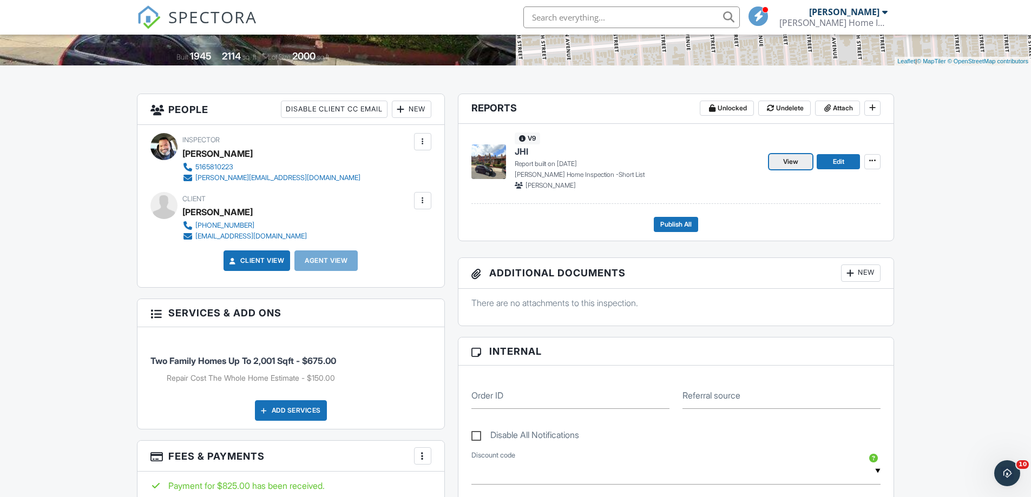
click at [791, 161] on span "View" at bounding box center [790, 161] width 15 height 11
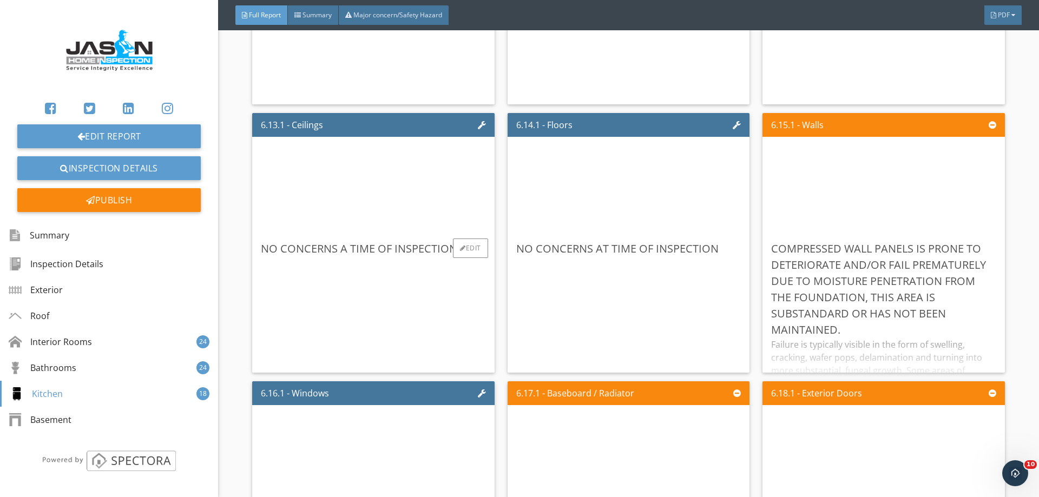
scroll to position [7416, 0]
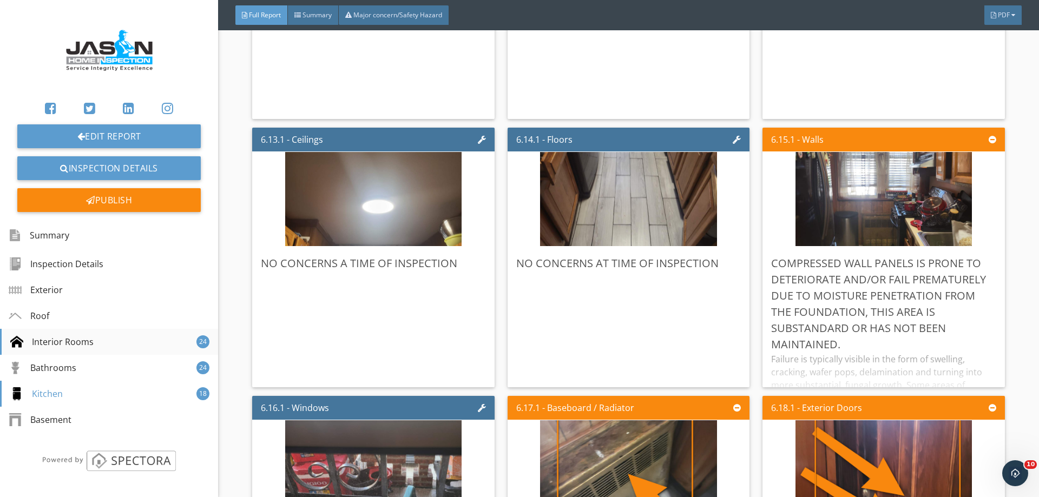
click at [43, 337] on div "Interior Rooms" at bounding box center [51, 341] width 83 height 13
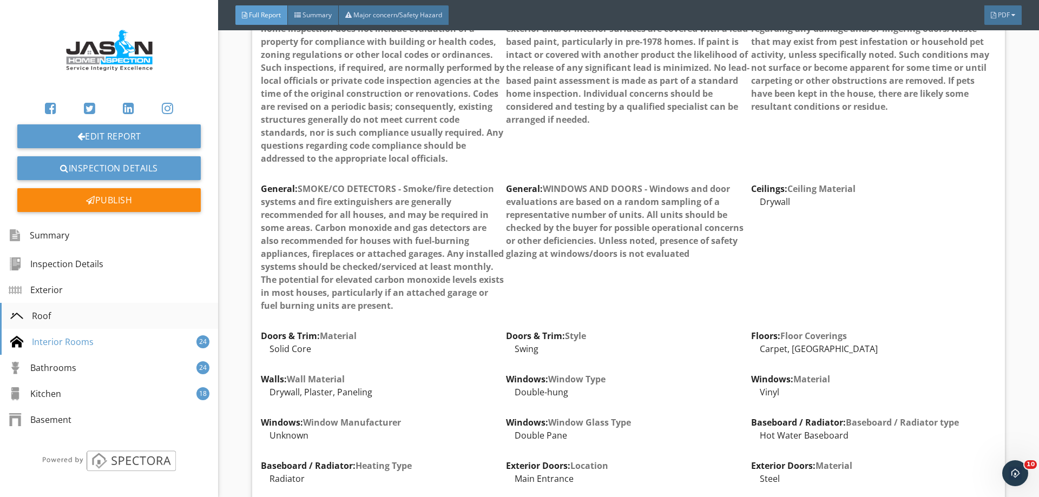
scroll to position [834, 0]
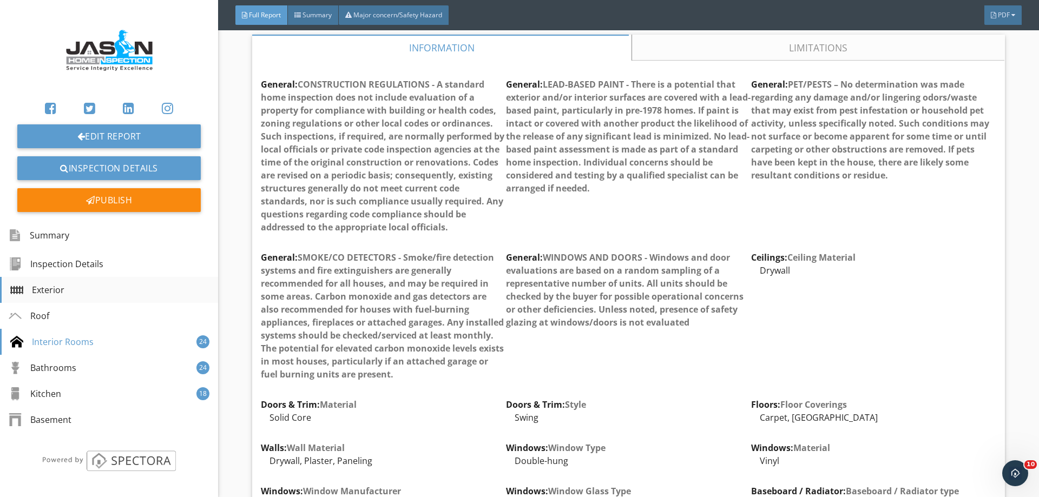
click at [38, 292] on div "Exterior" at bounding box center [37, 290] width 54 height 13
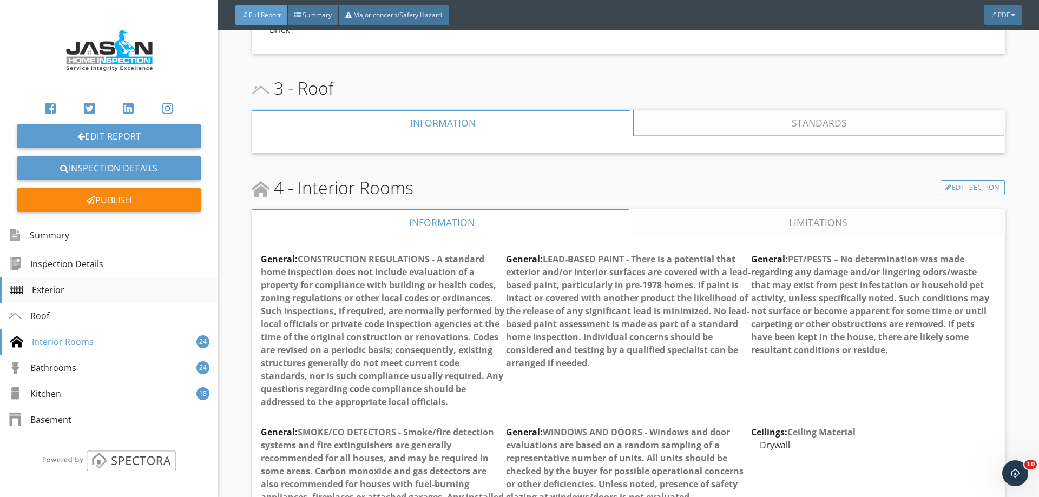
click at [38, 292] on div "Exterior" at bounding box center [37, 290] width 54 height 13
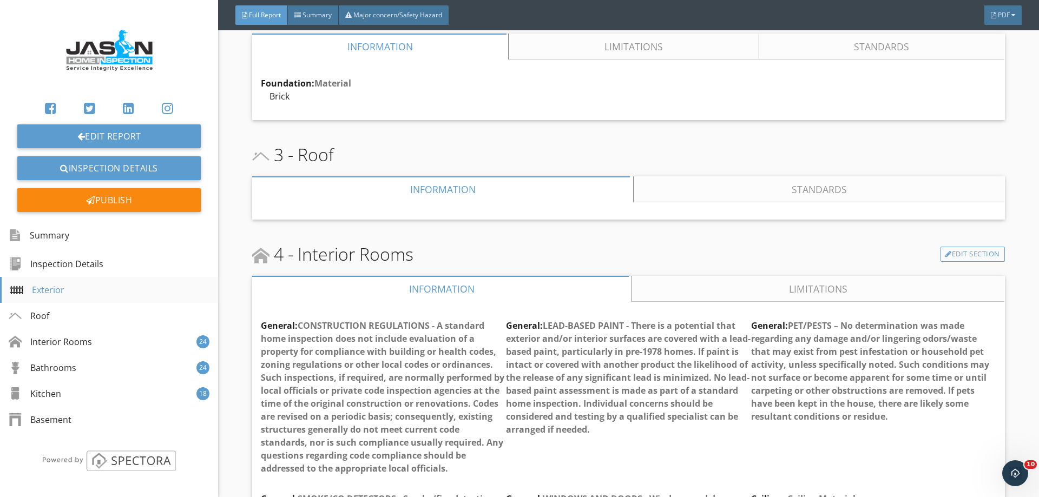
scroll to position [592, 0]
click at [43, 336] on div "Interior Rooms" at bounding box center [51, 341] width 83 height 13
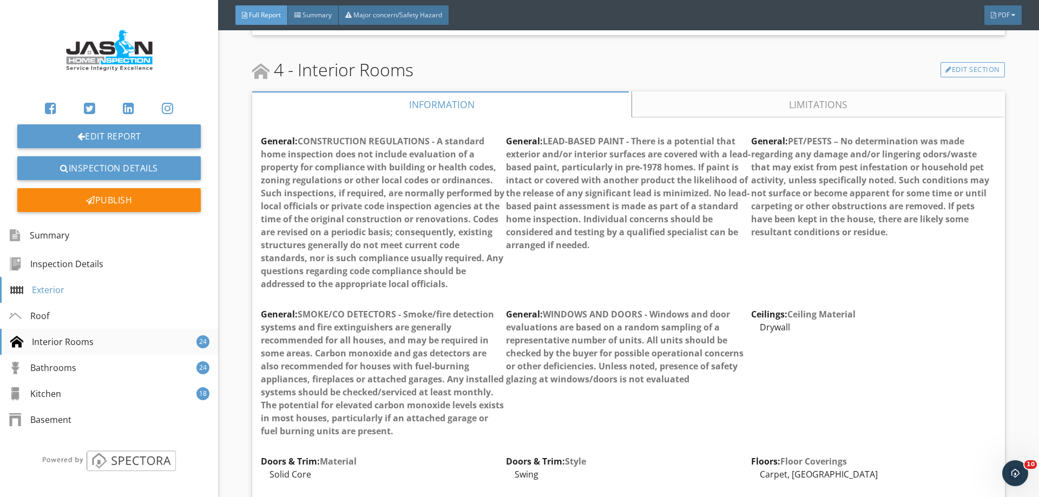
click at [43, 336] on div "Interior Rooms" at bounding box center [51, 341] width 83 height 13
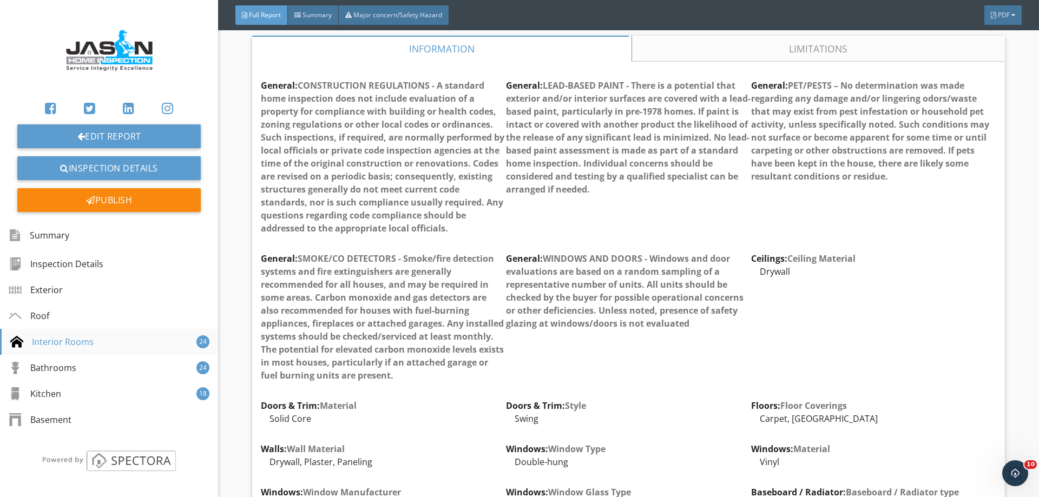
scroll to position [834, 0]
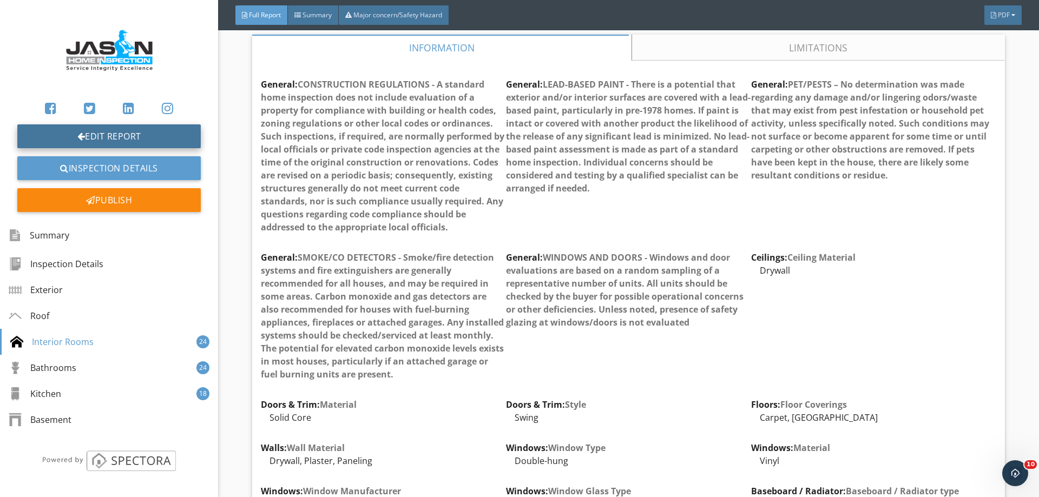
click at [106, 141] on link "Edit Report" at bounding box center [108, 136] width 183 height 24
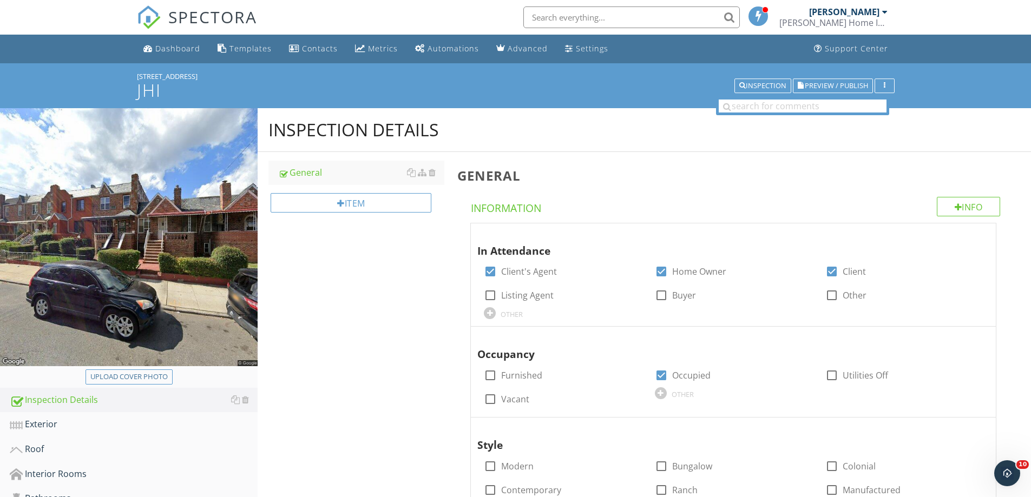
scroll to position [216, 0]
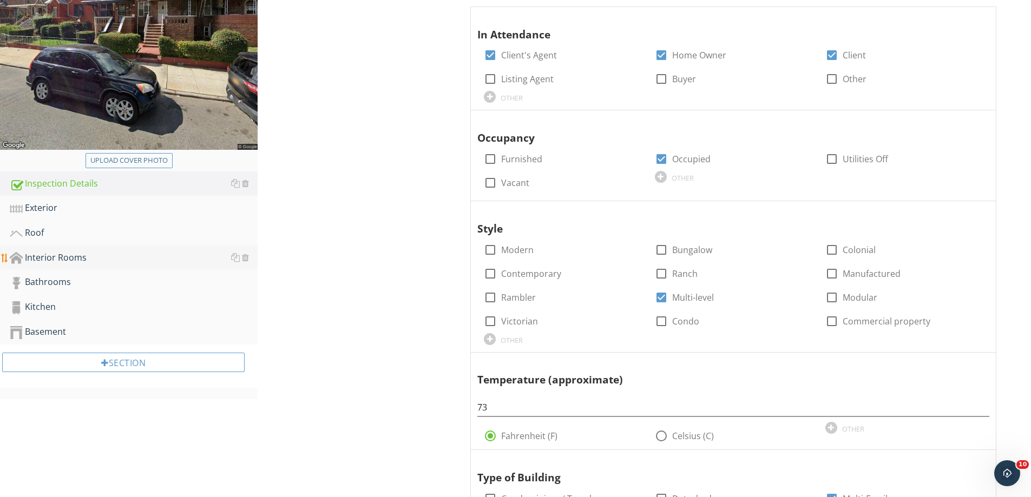
click at [59, 256] on div "Interior Rooms" at bounding box center [134, 258] width 248 height 14
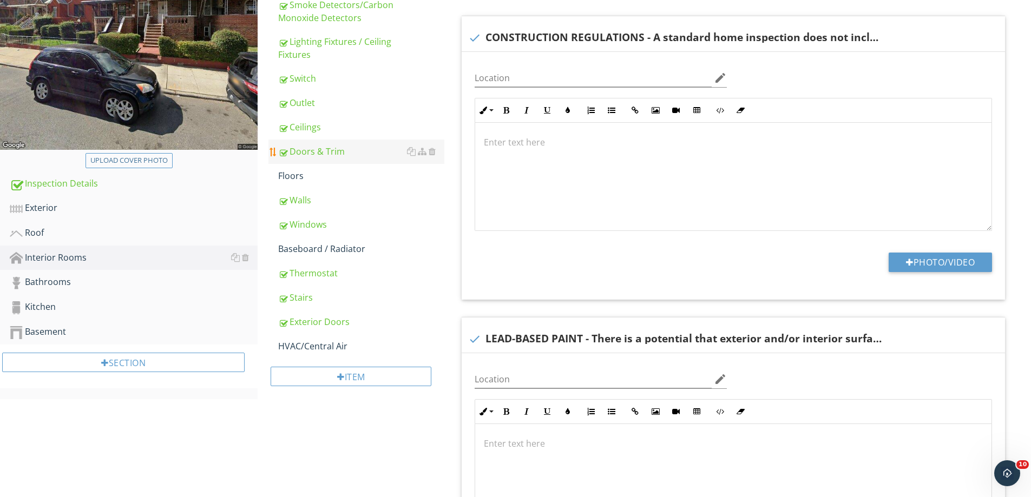
click at [311, 161] on link "Doors & Trim" at bounding box center [361, 152] width 166 height 24
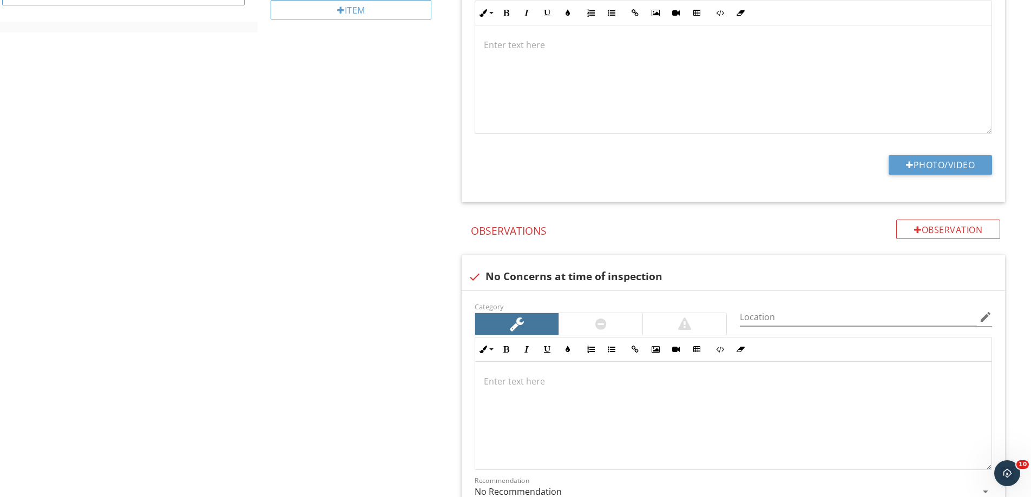
scroll to position [812, 0]
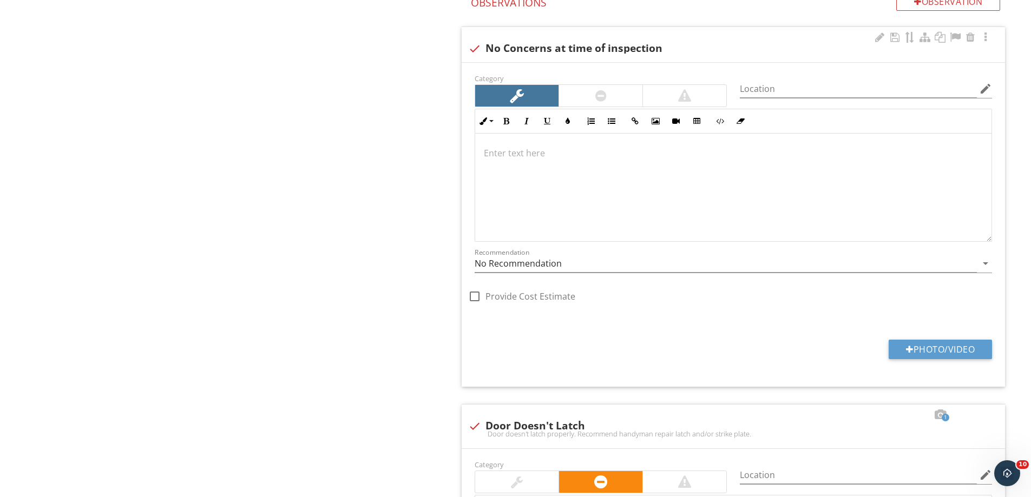
click at [472, 38] on div "check No Concerns at time of inspection" at bounding box center [733, 44] width 543 height 35
checkbox input "true"
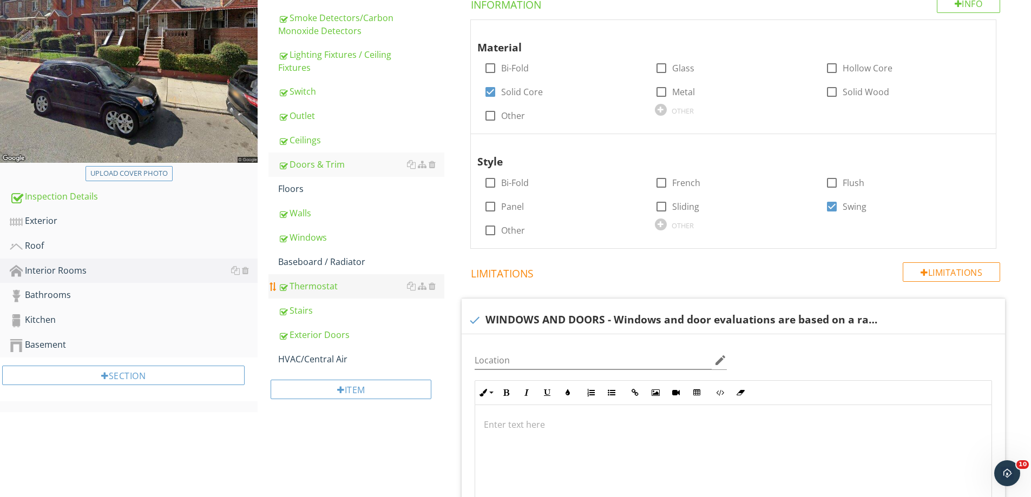
scroll to position [216, 0]
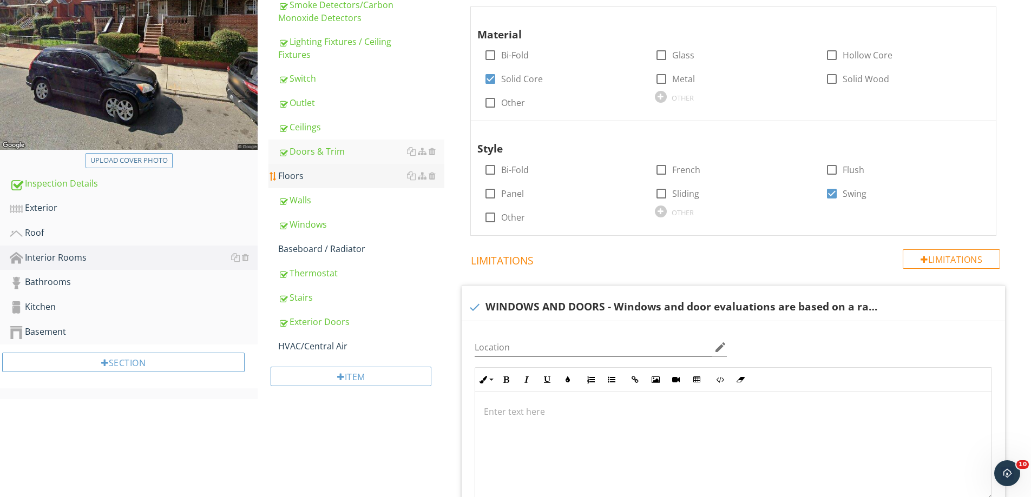
click at [308, 181] on div "Floors" at bounding box center [361, 175] width 166 height 13
drag, startPoint x: 308, startPoint y: 181, endPoint x: 643, endPoint y: 331, distance: 366.9
click at [308, 181] on div "Floors" at bounding box center [361, 175] width 166 height 13
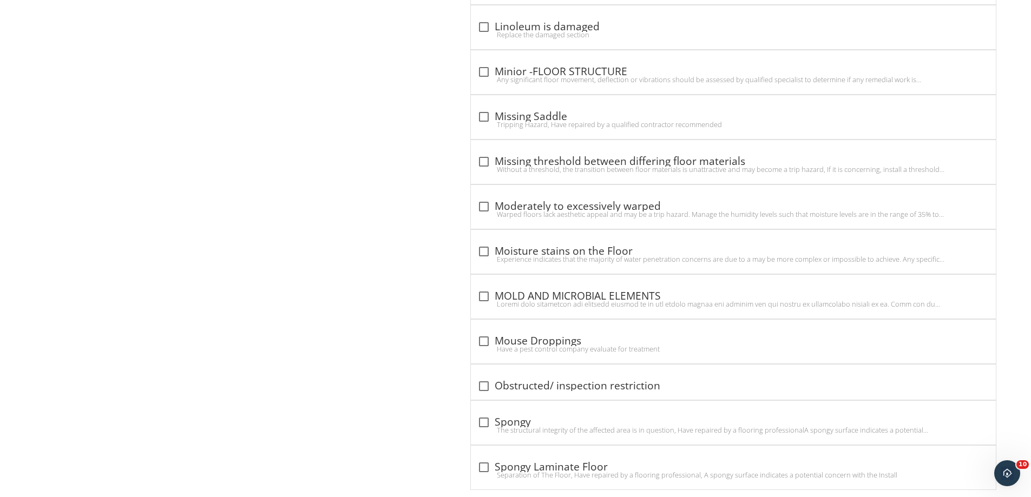
scroll to position [4274, 0]
